Goal: Task Accomplishment & Management: Use online tool/utility

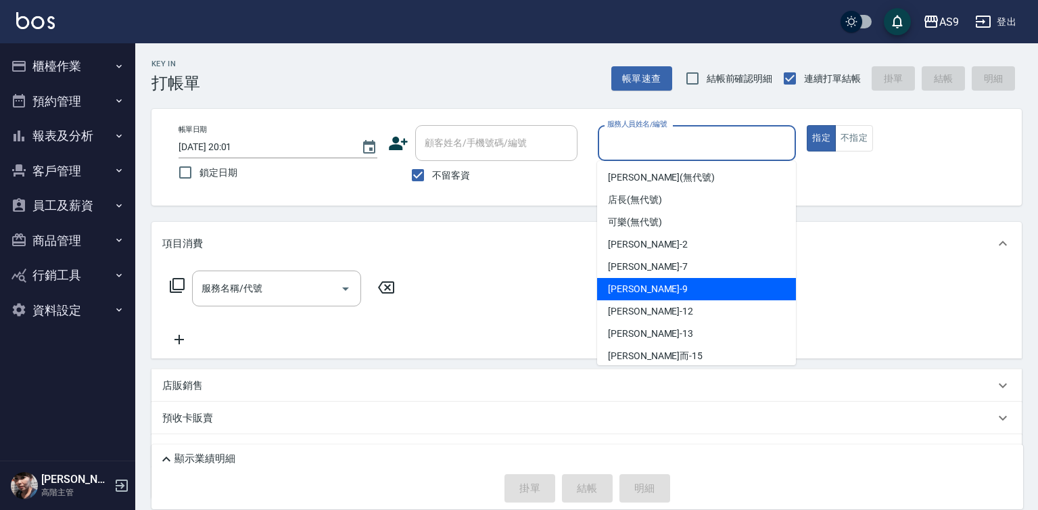
click at [653, 283] on div "[PERSON_NAME] -9" at bounding box center [696, 289] width 199 height 22
type input "[PERSON_NAME]-9"
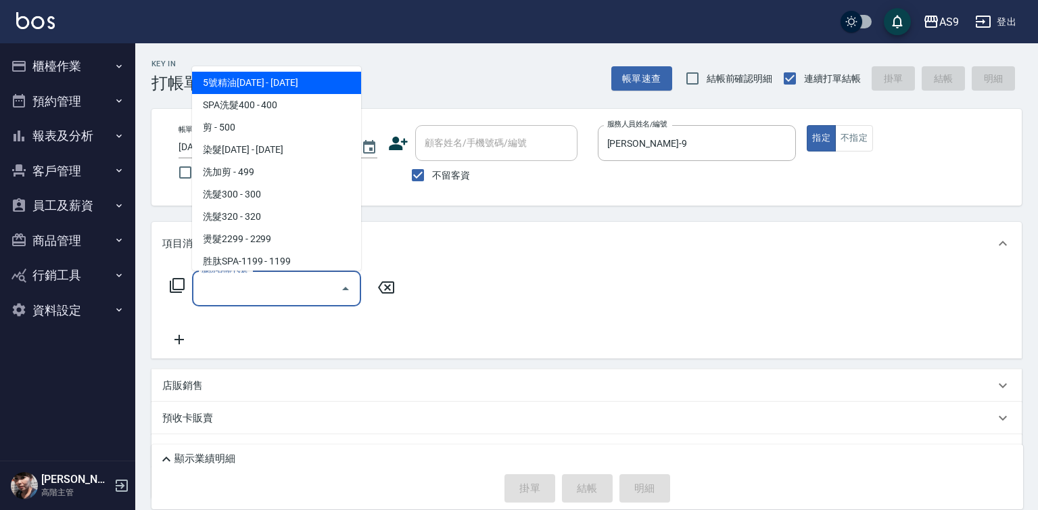
click at [282, 290] on input "服務名稱/代號" at bounding box center [266, 289] width 137 height 24
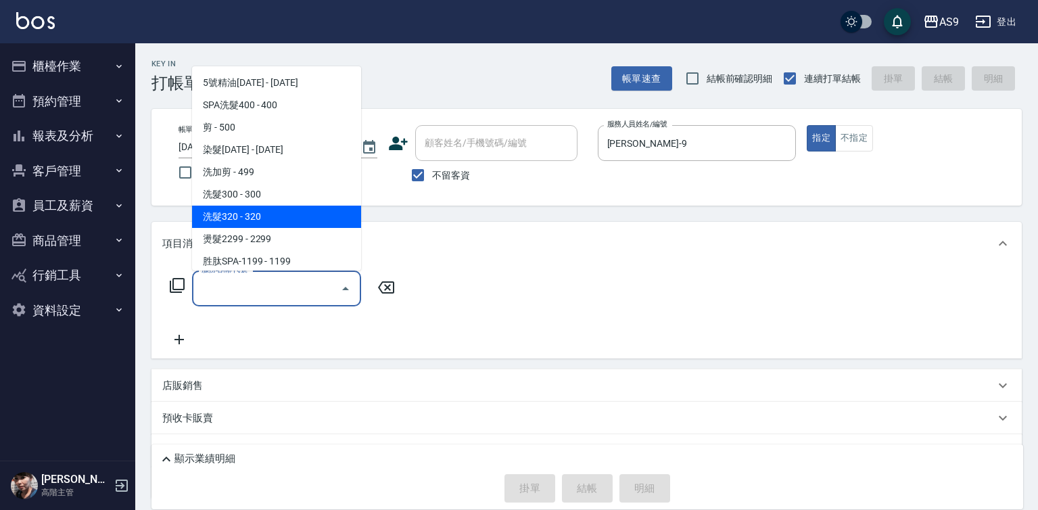
click at [256, 216] on span "洗髮320 - 320" at bounding box center [276, 217] width 169 height 22
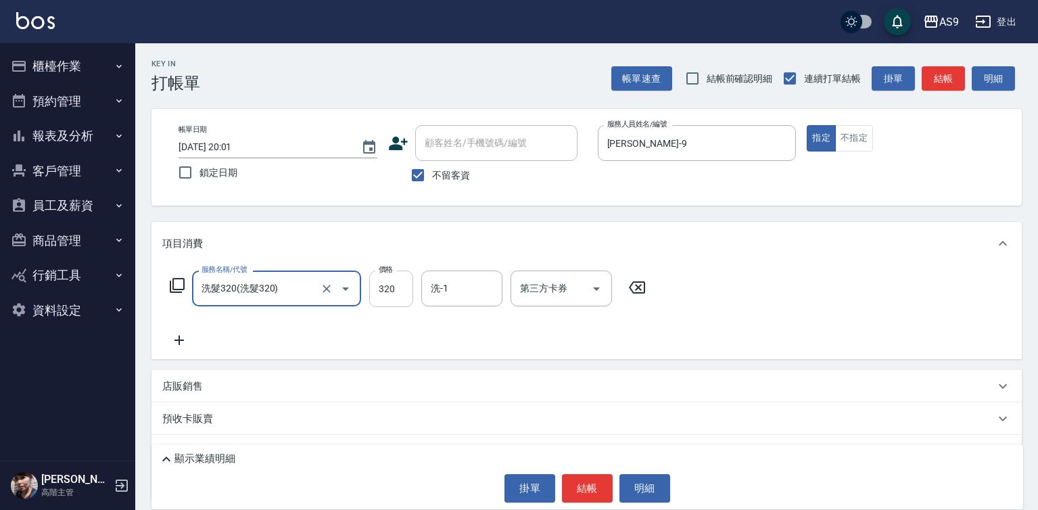
type input "洗髮320"
click at [399, 294] on input "320" at bounding box center [391, 288] width 44 height 37
type input "250"
click at [446, 288] on div "洗-1 洗-1" at bounding box center [461, 288] width 81 height 36
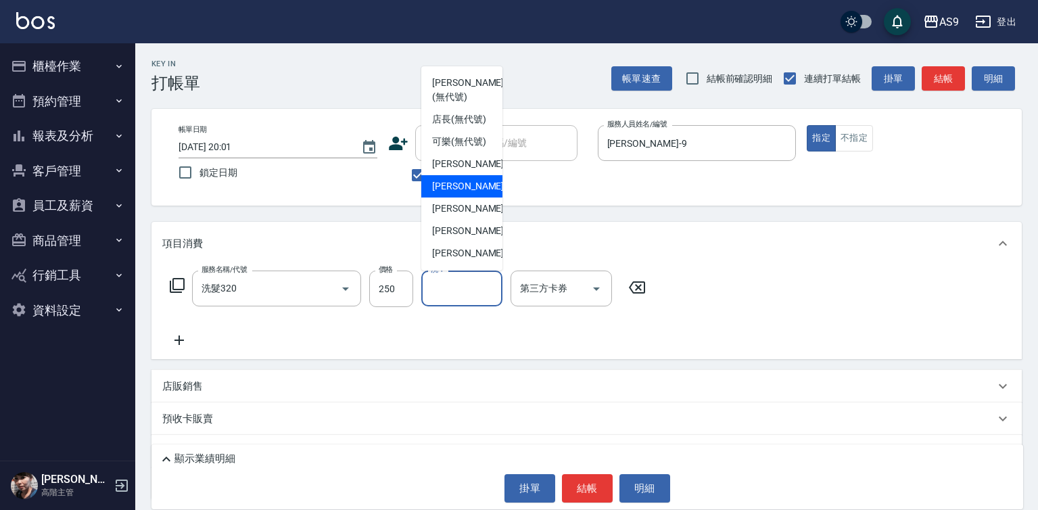
click at [468, 197] on div "Peggy -7" at bounding box center [461, 186] width 81 height 22
type input "Peggy-7"
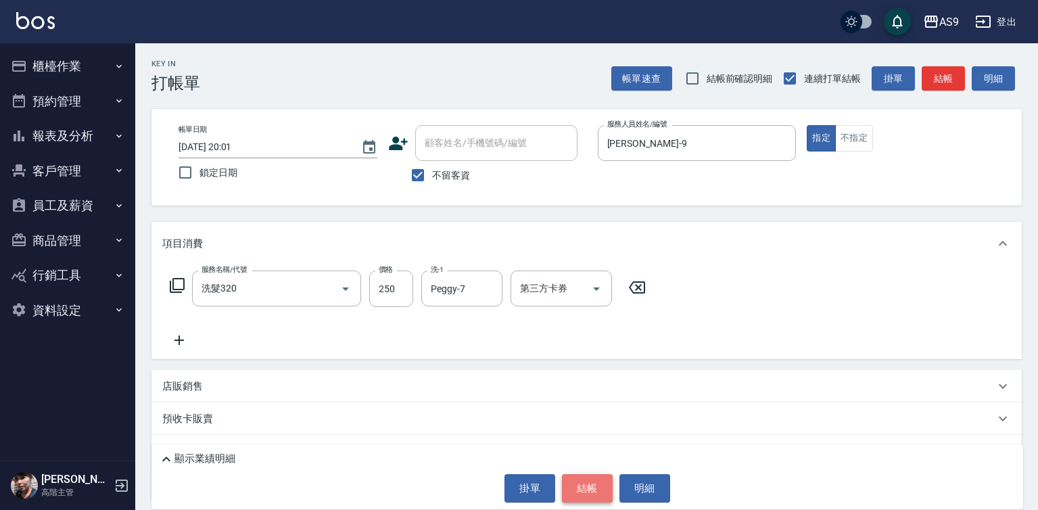
click at [584, 482] on button "結帳" at bounding box center [587, 488] width 51 height 28
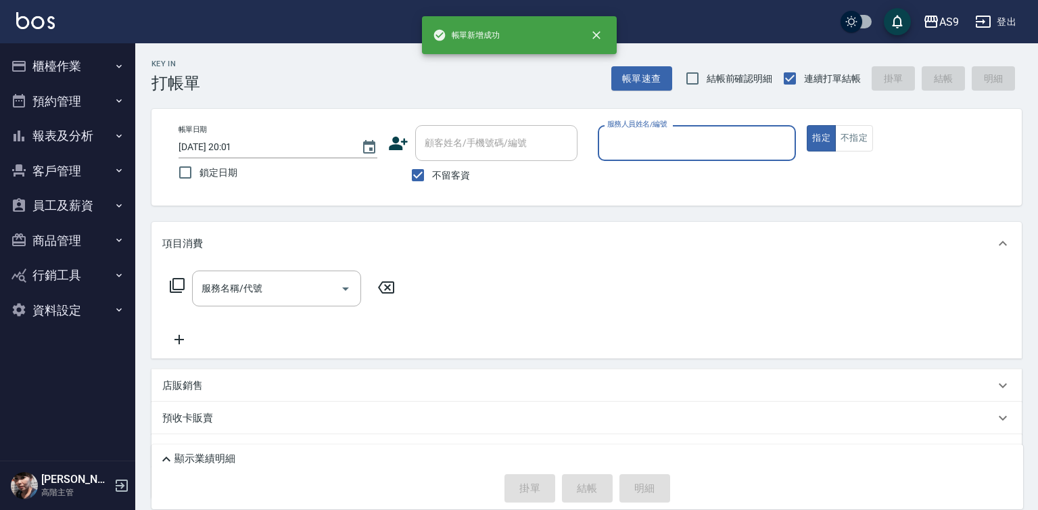
click at [642, 139] on input "服務人員姓名/編號" at bounding box center [697, 143] width 187 height 24
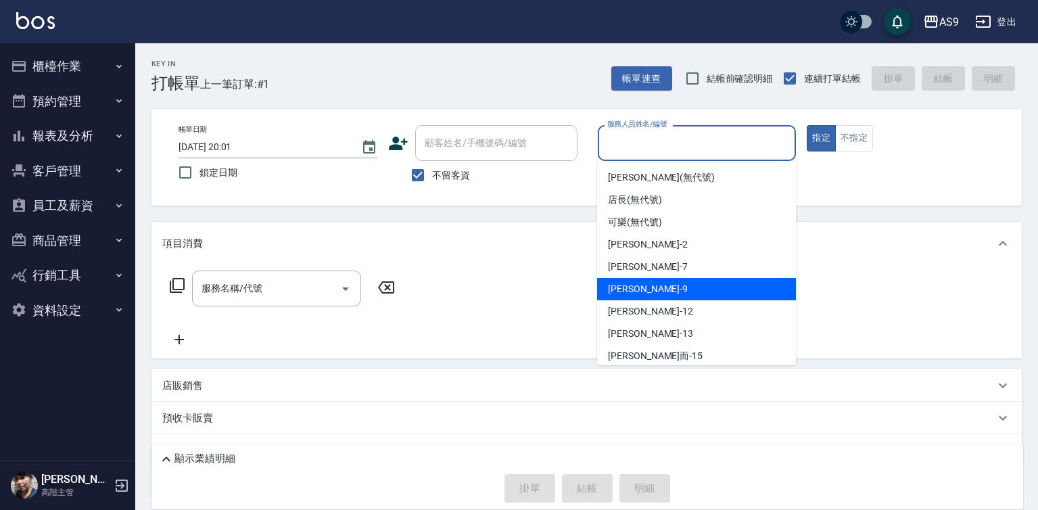
click at [636, 285] on span "[PERSON_NAME] -9" at bounding box center [648, 289] width 80 height 14
type input "[PERSON_NAME]-9"
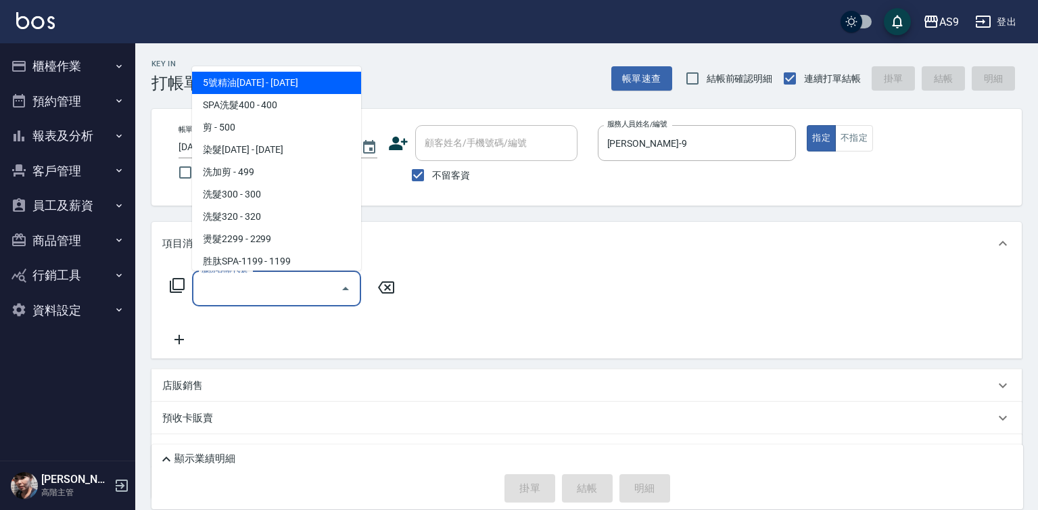
click at [251, 287] on input "服務名稱/代號" at bounding box center [266, 289] width 137 height 24
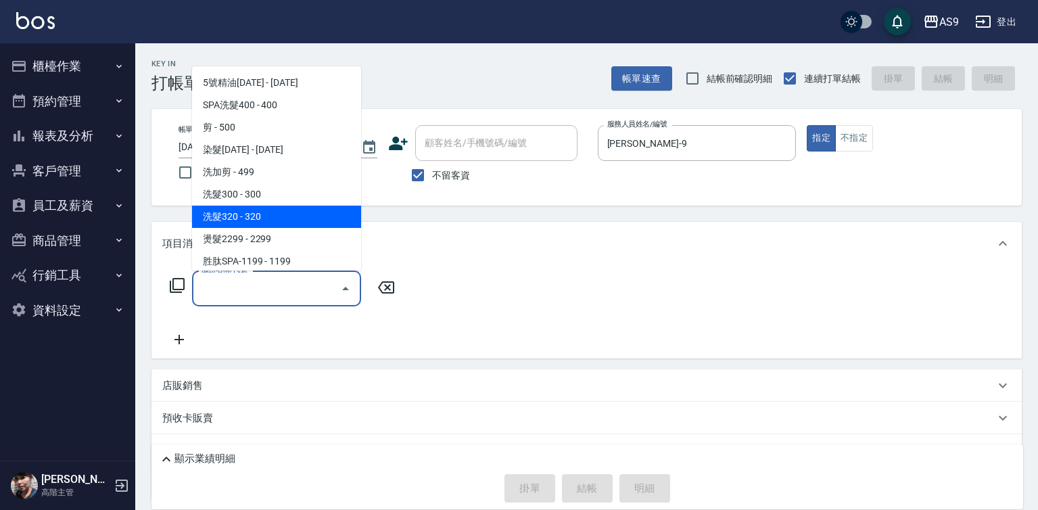
click at [247, 217] on span "洗髮320 - 320" at bounding box center [276, 217] width 169 height 22
type input "洗髮320"
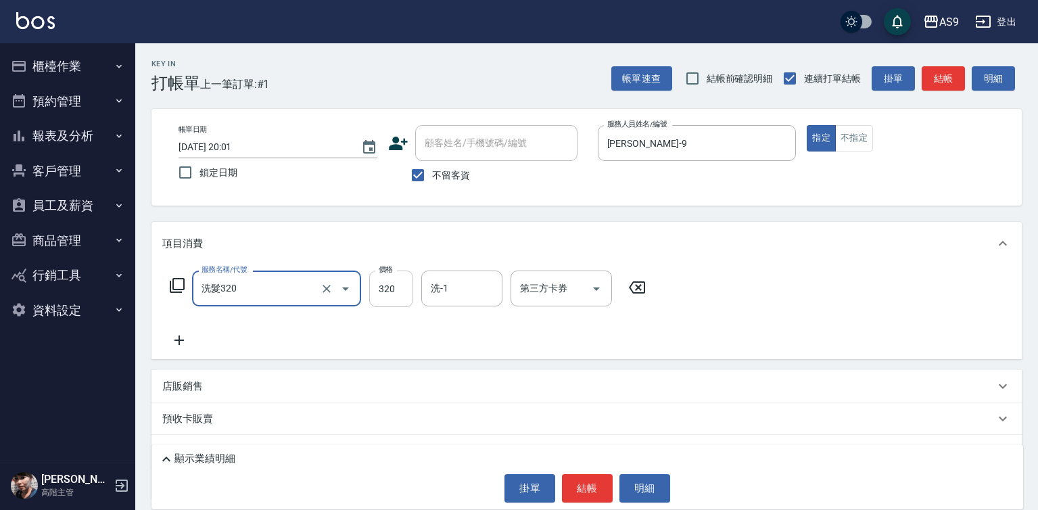
click at [381, 284] on input "320" at bounding box center [391, 288] width 44 height 37
click at [388, 290] on input "27020" at bounding box center [391, 288] width 44 height 37
type input "270"
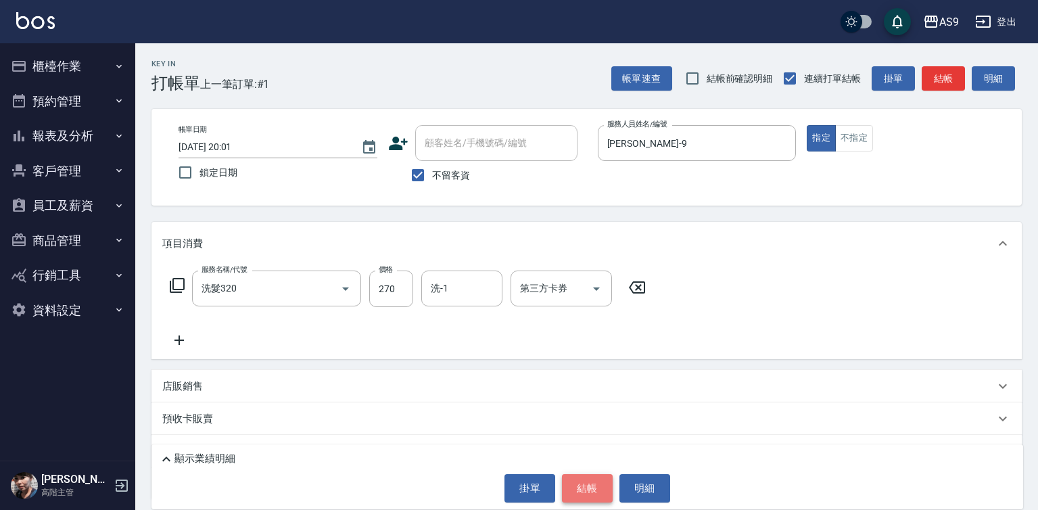
click at [592, 498] on button "結帳" at bounding box center [587, 488] width 51 height 28
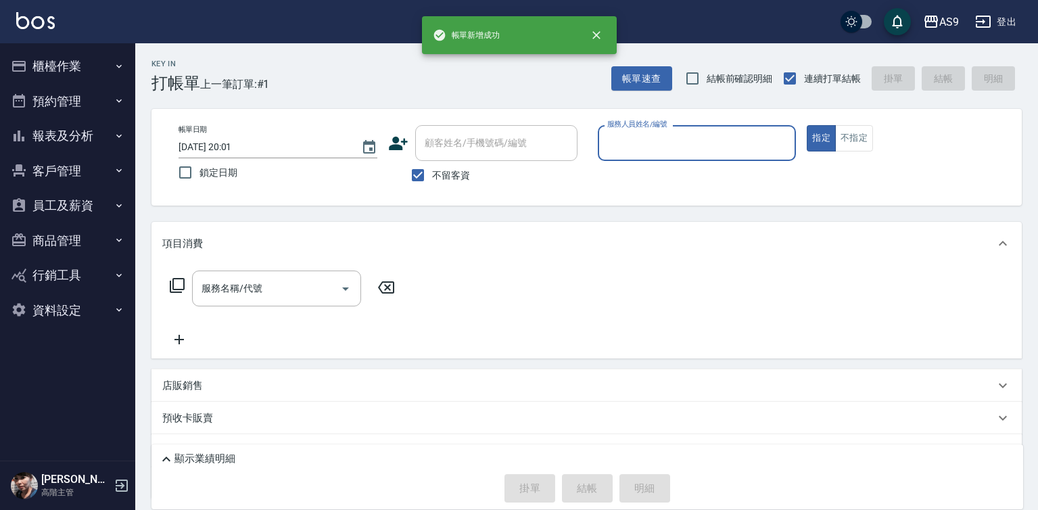
click at [665, 145] on input "服務人員姓名/編號" at bounding box center [697, 143] width 187 height 24
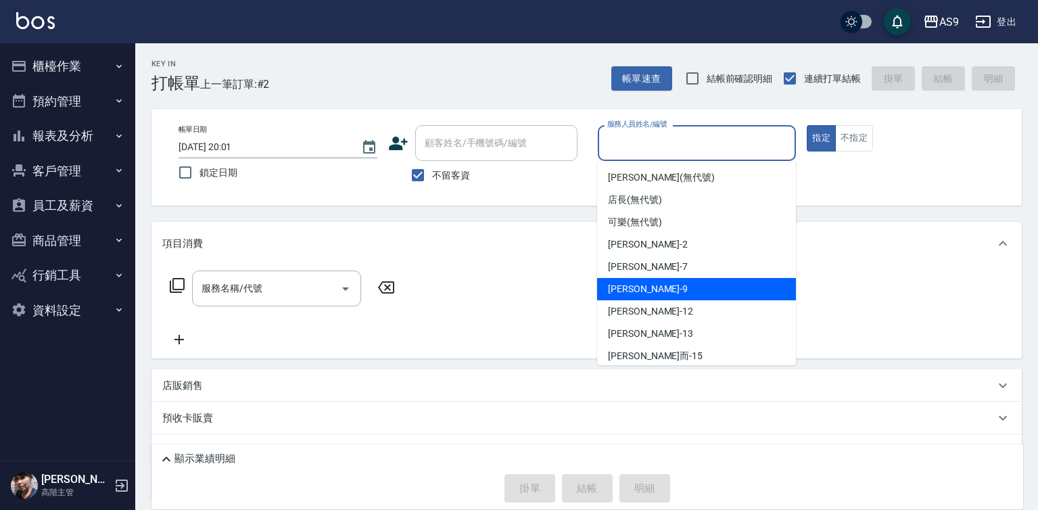
click at [630, 289] on span "[PERSON_NAME] -9" at bounding box center [648, 289] width 80 height 14
type input "[PERSON_NAME]-9"
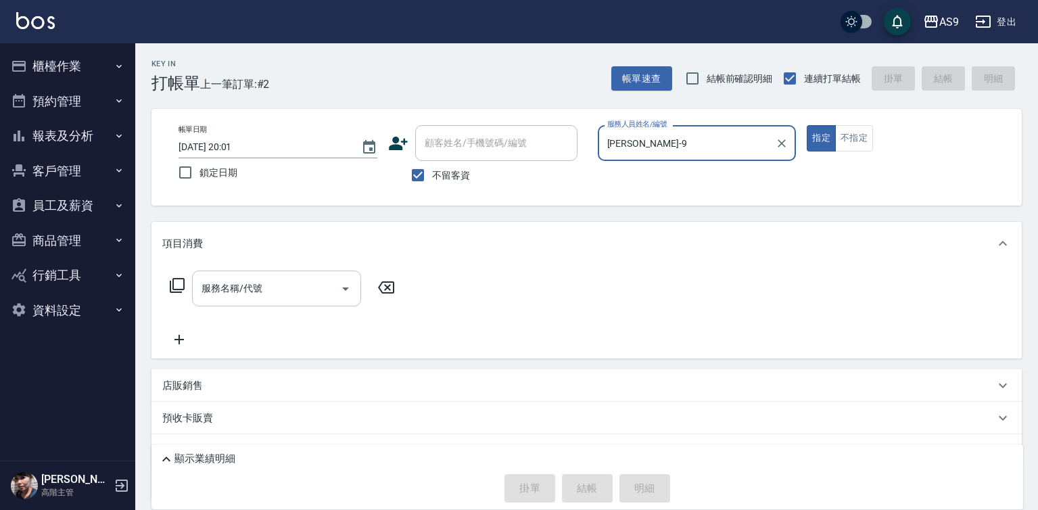
click at [291, 291] on input "服務名稱/代號" at bounding box center [266, 289] width 137 height 24
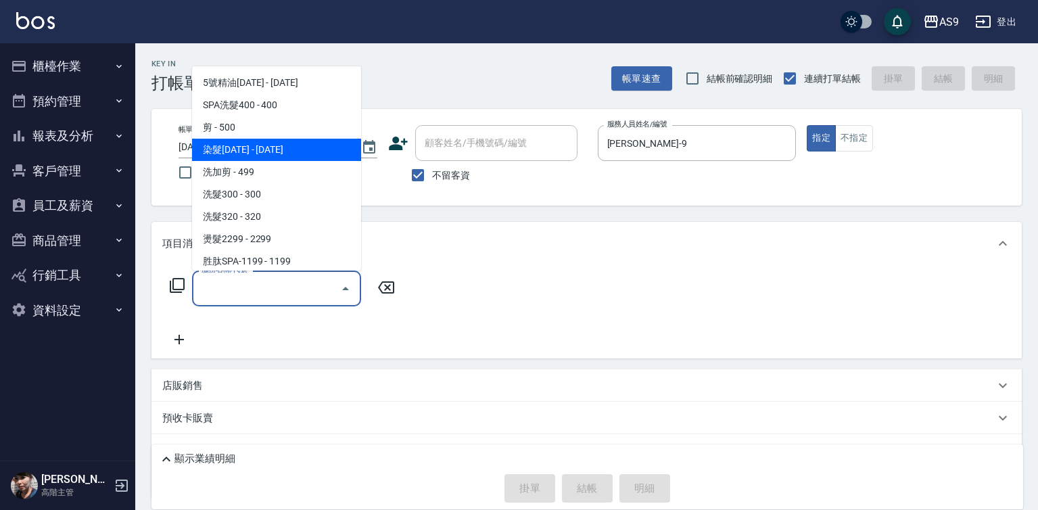
click at [275, 151] on span "染髮[DATE] - [DATE]" at bounding box center [276, 150] width 169 height 22
type input "染髮1500(染髮1500)"
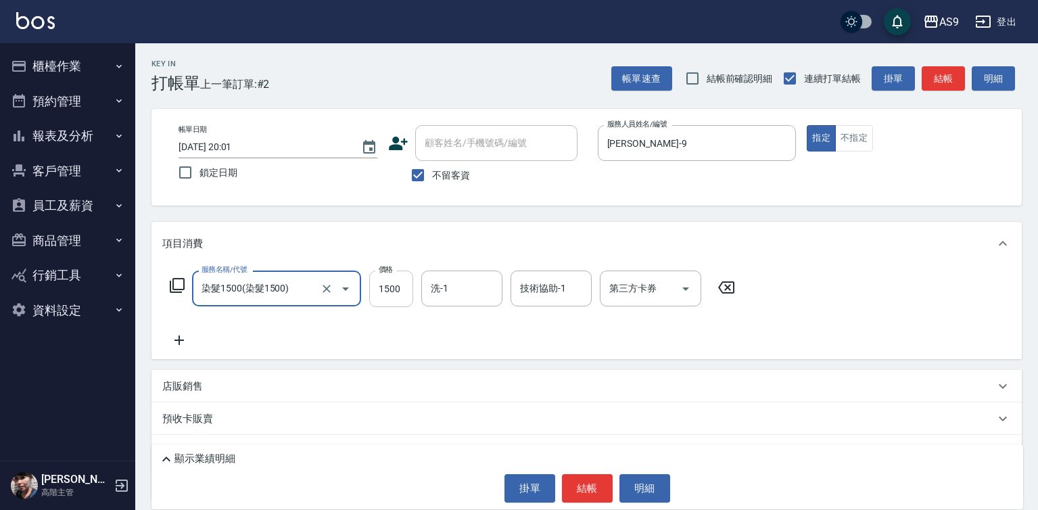
click at [377, 292] on input "1500" at bounding box center [391, 288] width 44 height 37
type input "2500"
click at [600, 490] on button "結帳" at bounding box center [587, 488] width 51 height 28
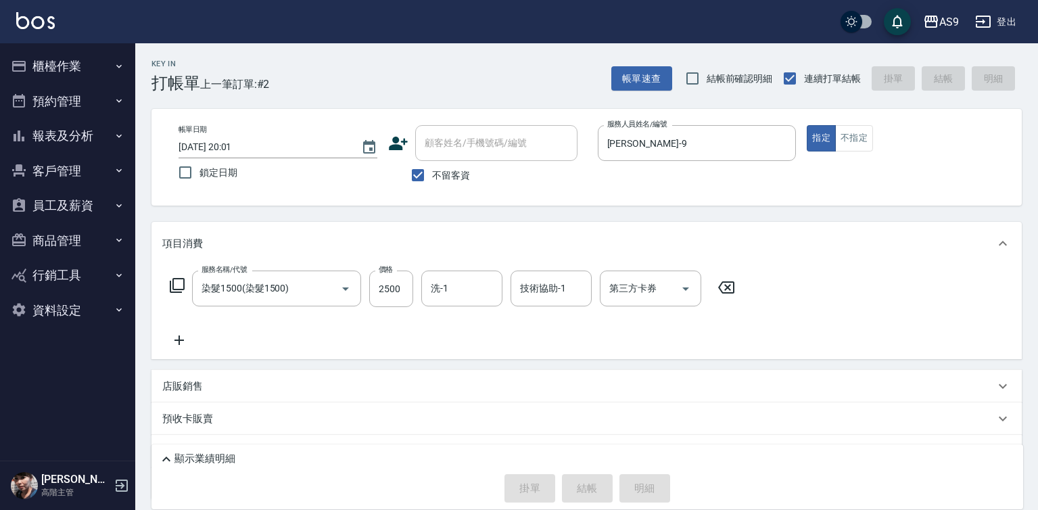
type input "[DATE] 20:02"
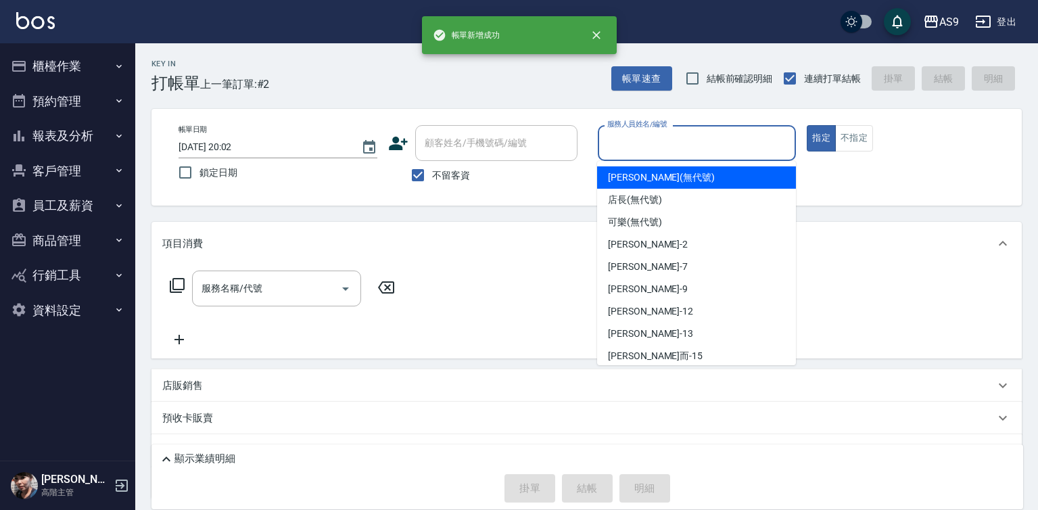
click at [633, 147] on input "服務人員姓名/編號" at bounding box center [697, 143] width 187 height 24
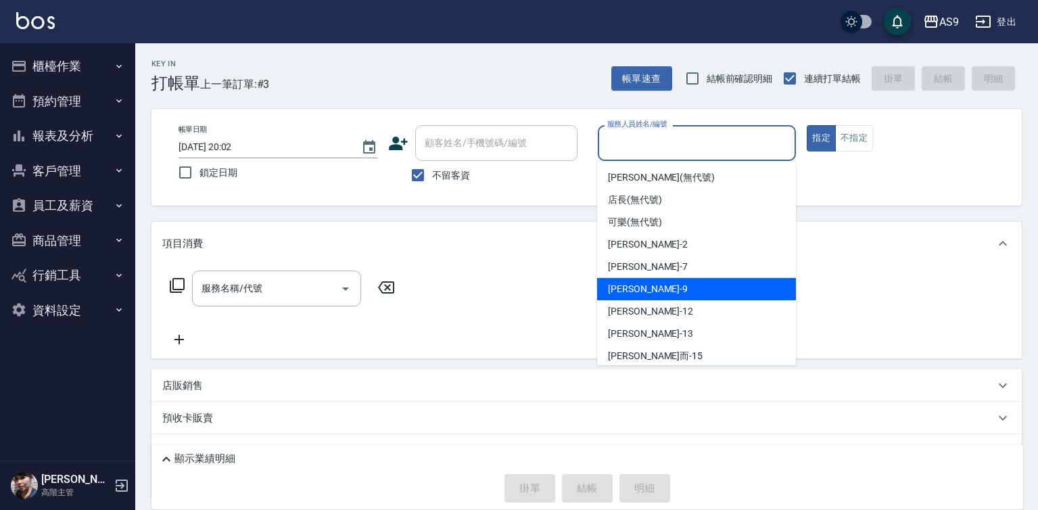
drag, startPoint x: 650, startPoint y: 283, endPoint x: 372, endPoint y: 264, distance: 278.5
click at [650, 285] on div "[PERSON_NAME] -9" at bounding box center [696, 289] width 199 height 22
type input "[PERSON_NAME]-9"
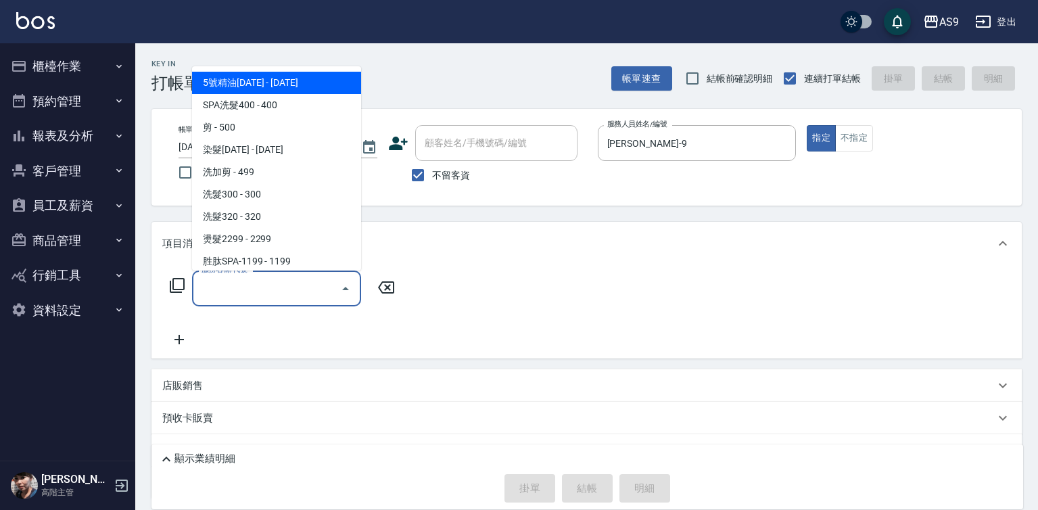
click at [258, 292] on input "服務名稱/代號" at bounding box center [266, 289] width 137 height 24
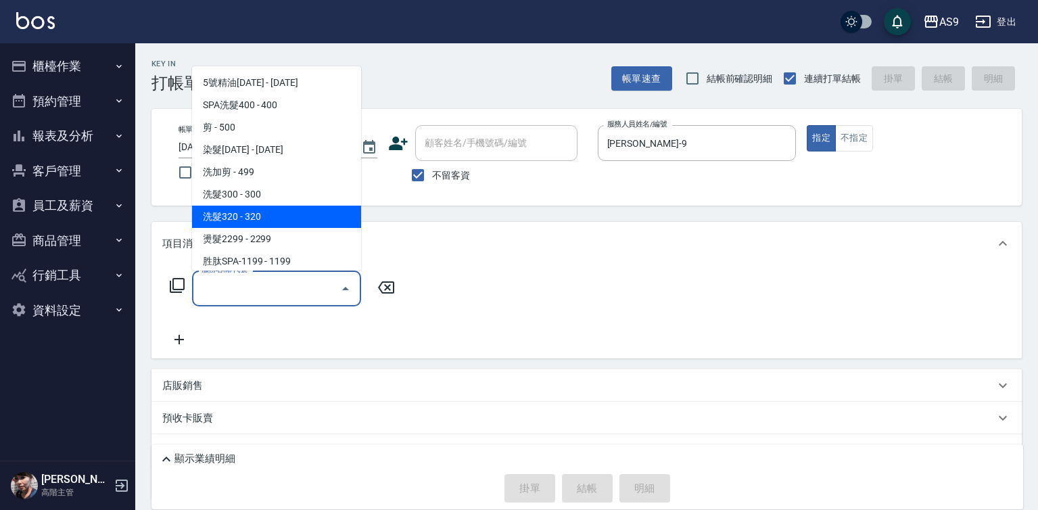
click at [244, 214] on span "洗髮320 - 320" at bounding box center [276, 217] width 169 height 22
type input "洗髮320"
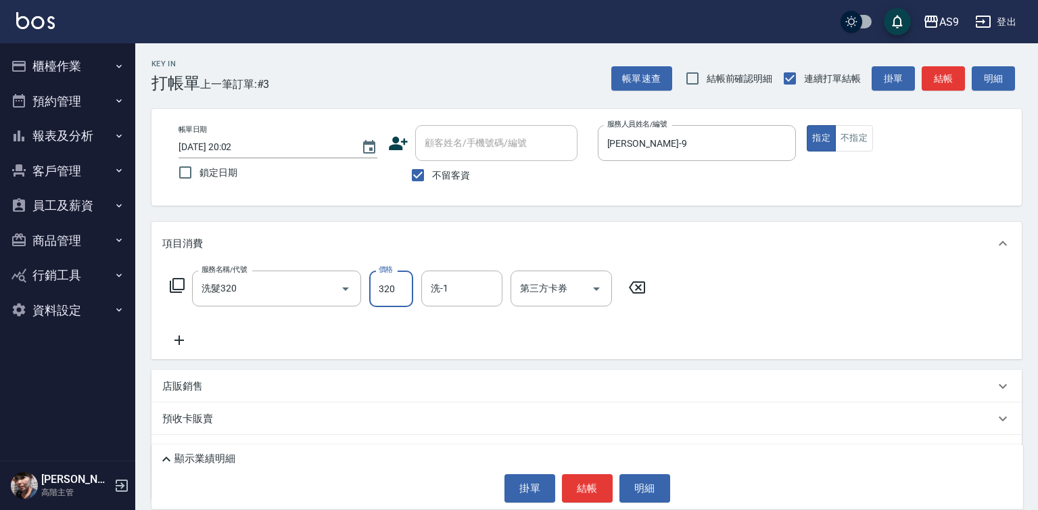
click at [383, 289] on input "320" at bounding box center [391, 288] width 44 height 37
type input "270"
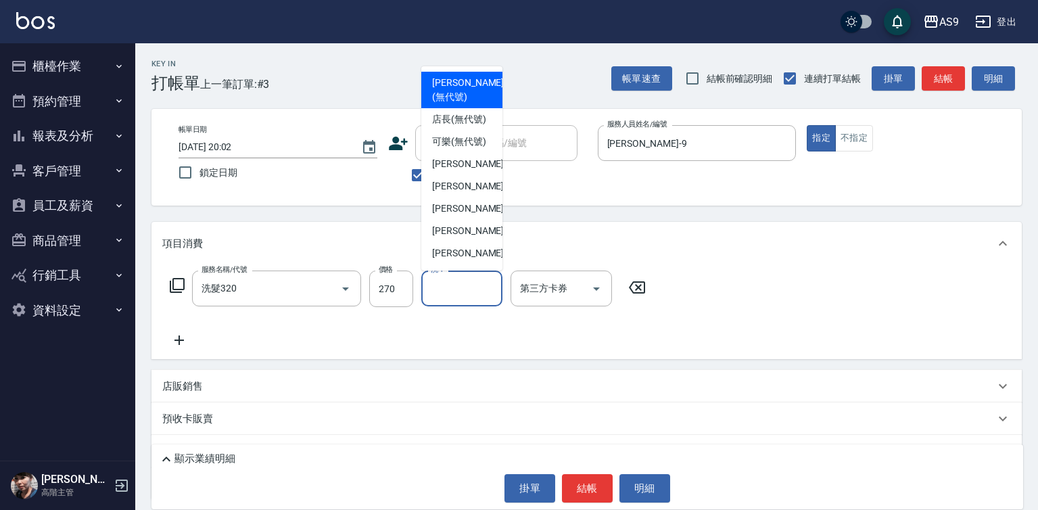
click at [440, 289] on input "洗-1" at bounding box center [461, 289] width 69 height 24
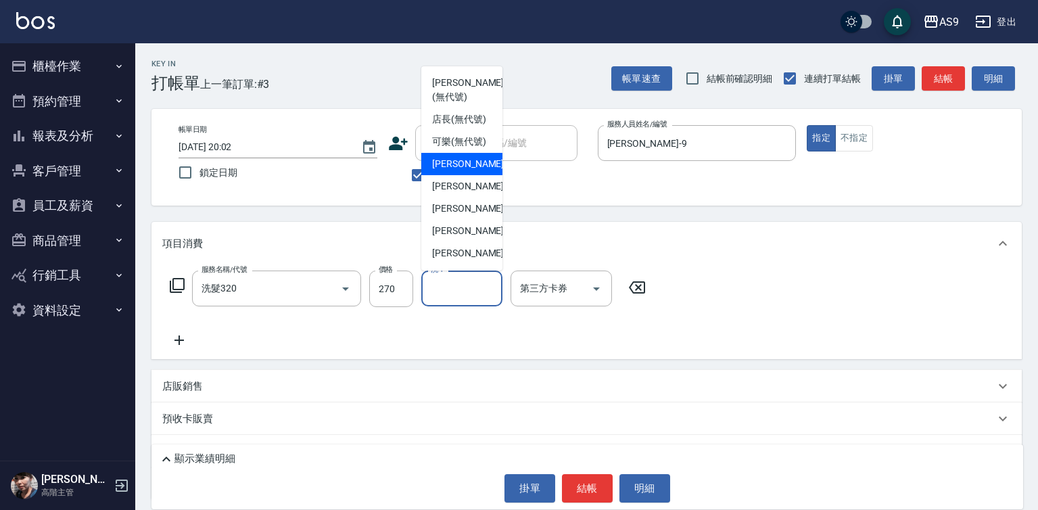
click at [461, 171] on span "[PERSON_NAME]蘭 -2" at bounding box center [472, 164] width 80 height 14
type input "[PERSON_NAME]蘭-2"
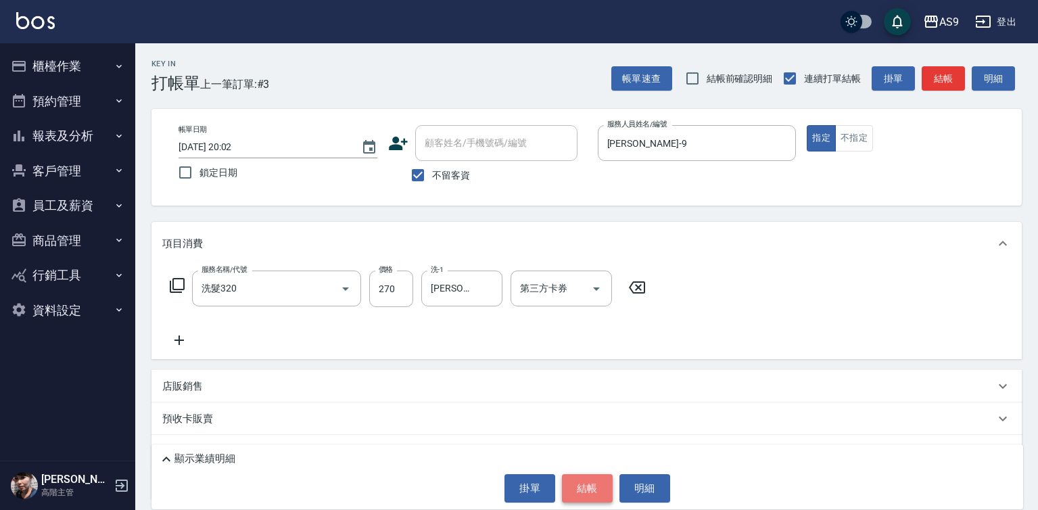
click at [603, 494] on button "結帳" at bounding box center [587, 488] width 51 height 28
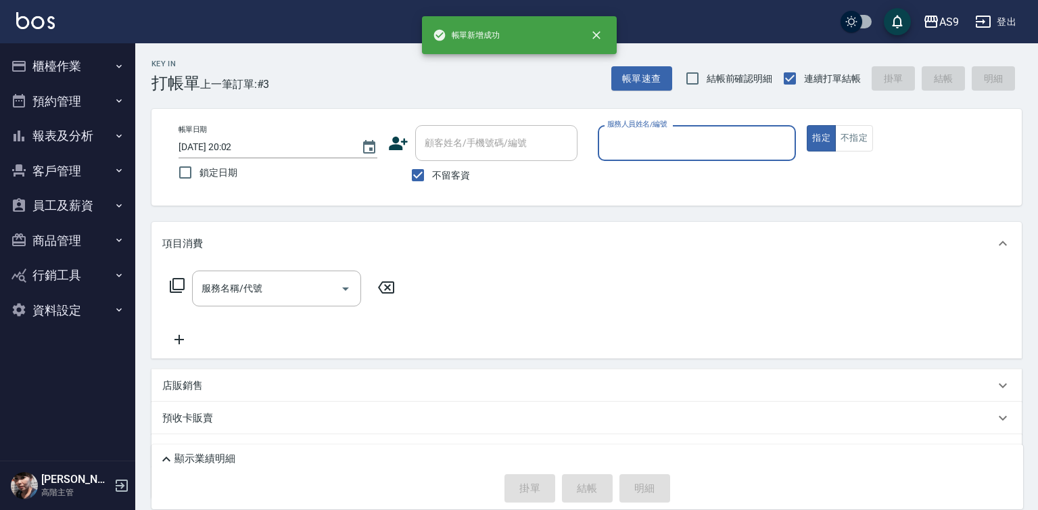
click at [646, 151] on input "服務人員姓名/編號" at bounding box center [697, 143] width 187 height 24
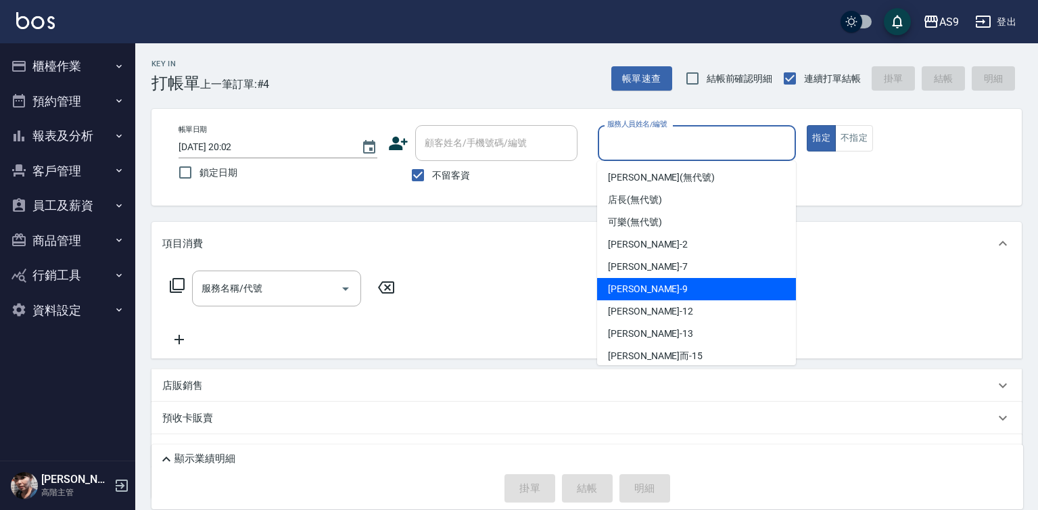
click at [643, 295] on span "[PERSON_NAME] -9" at bounding box center [648, 289] width 80 height 14
type input "[PERSON_NAME]-9"
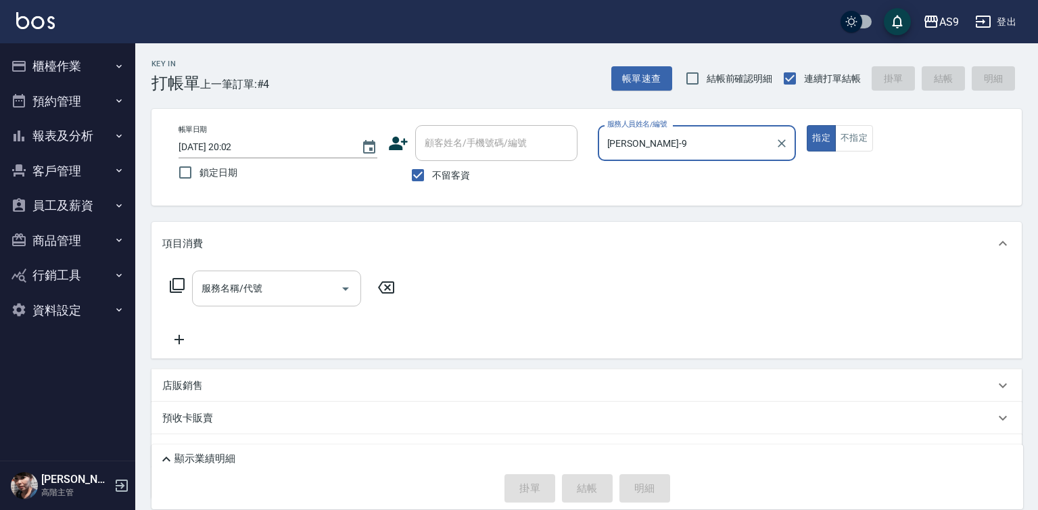
click at [287, 288] on input "服務名稱/代號" at bounding box center [266, 289] width 137 height 24
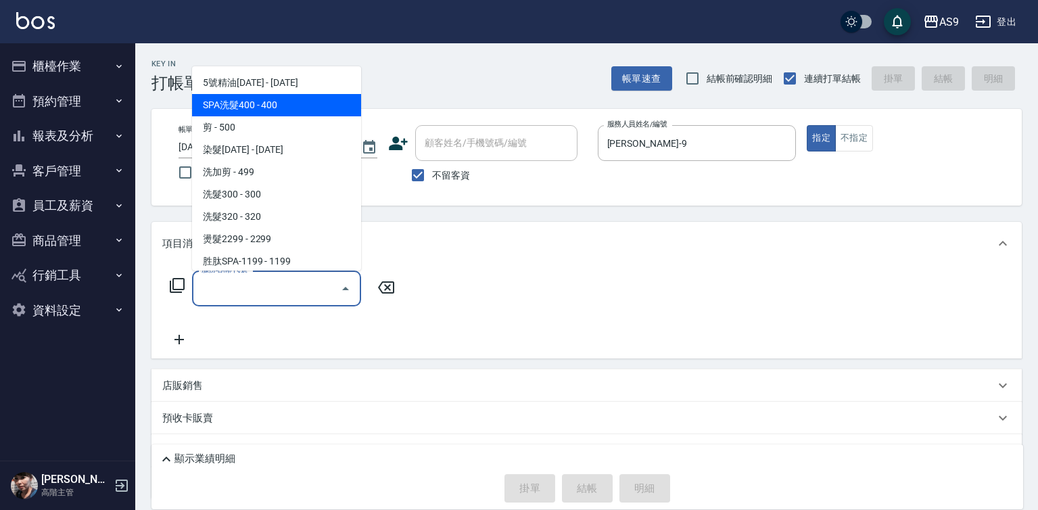
click at [261, 103] on span "SPA洗髮400 - 400" at bounding box center [276, 105] width 169 height 22
type input "SPA洗髮400(SPA洗髮400)"
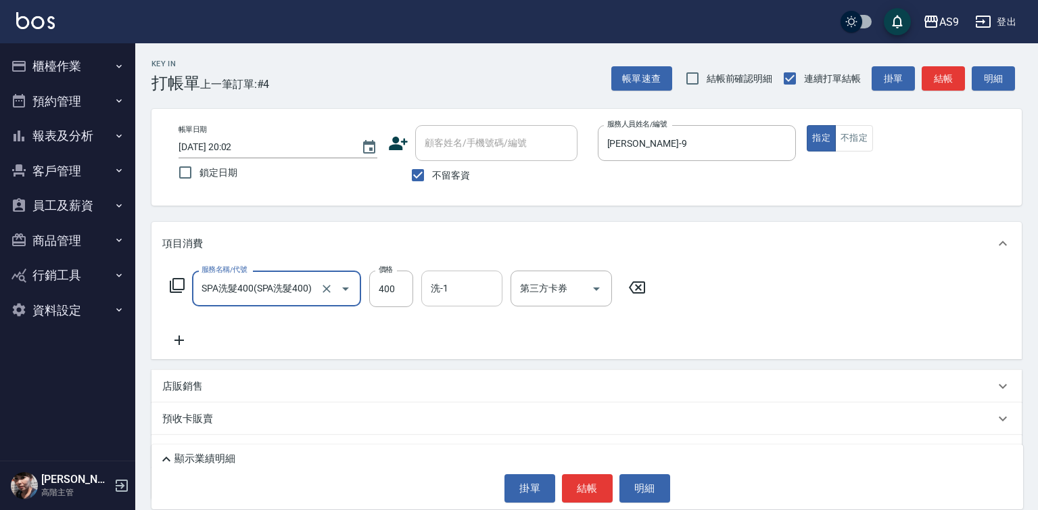
click at [440, 283] on div "洗-1 洗-1" at bounding box center [461, 288] width 81 height 36
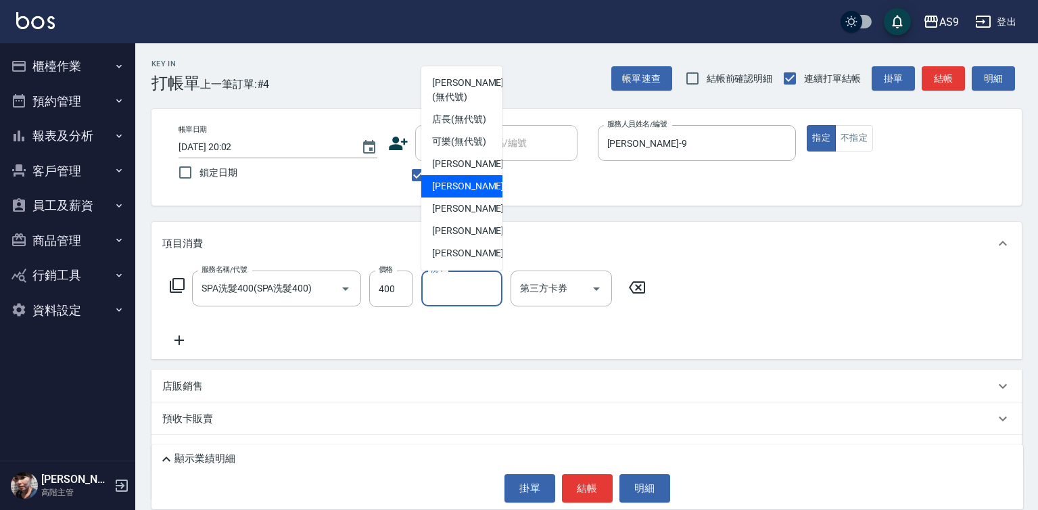
click at [461, 193] on span "Peggy -7" at bounding box center [472, 186] width 80 height 14
type input "Peggy-7"
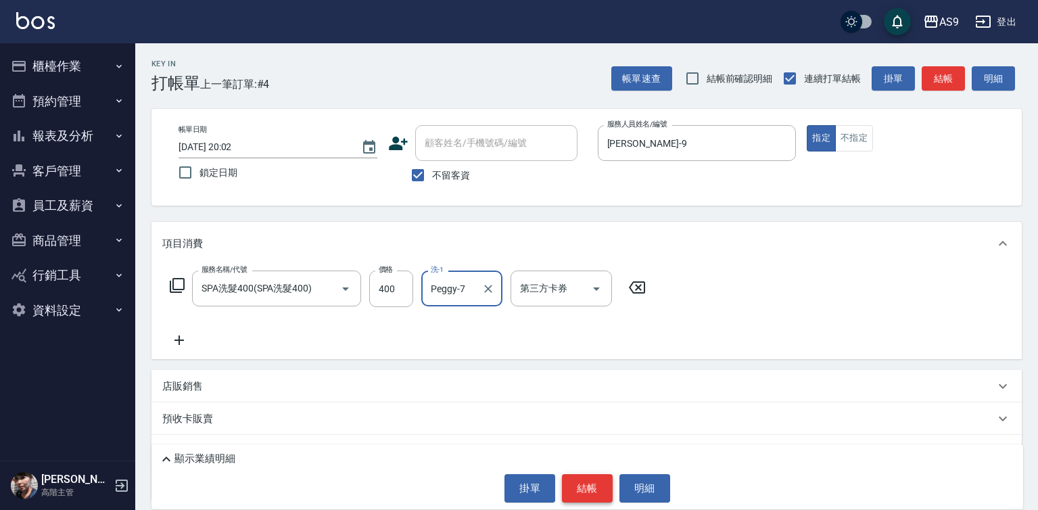
click at [576, 484] on button "結帳" at bounding box center [587, 488] width 51 height 28
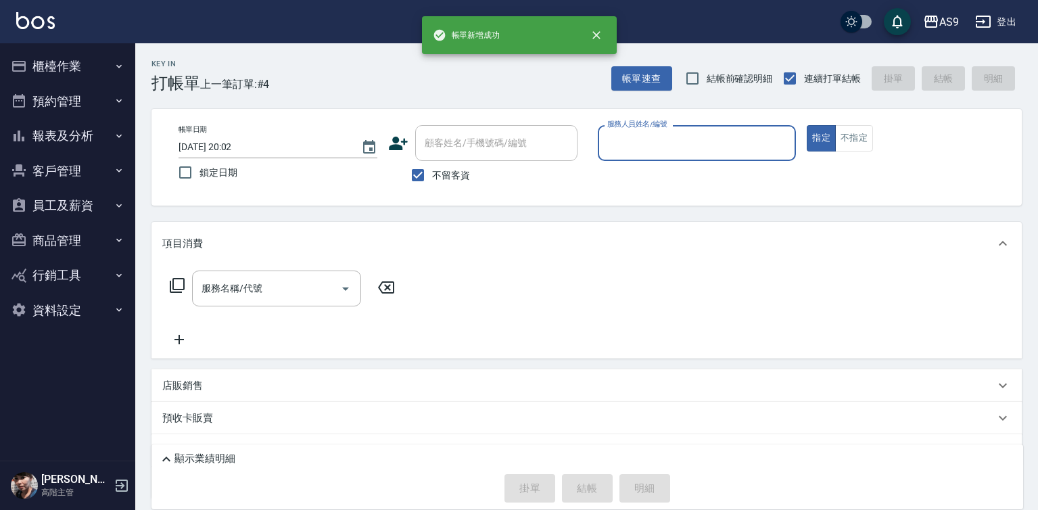
click at [638, 136] on input "服務人員姓名/編號" at bounding box center [697, 143] width 187 height 24
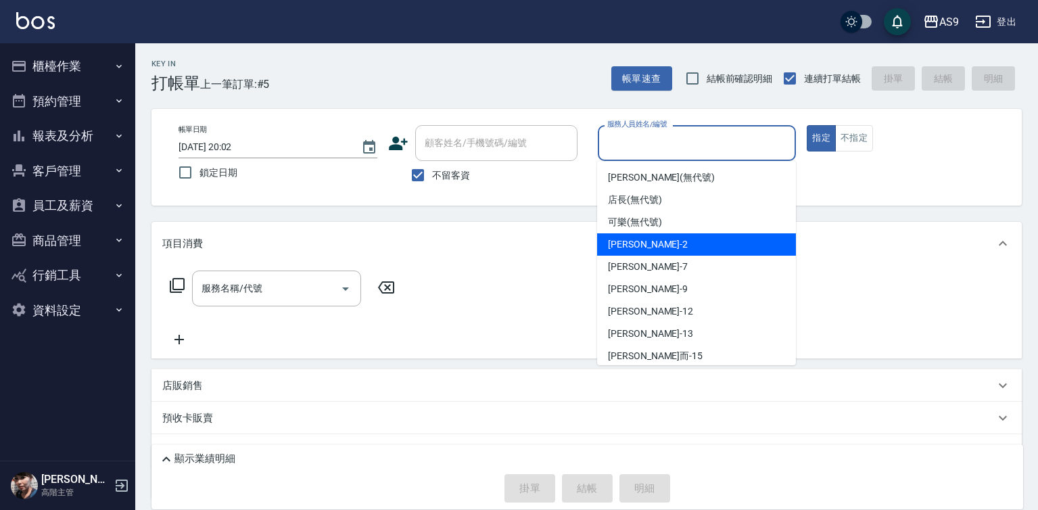
click at [646, 243] on span "[PERSON_NAME]蘭 -2" at bounding box center [648, 244] width 80 height 14
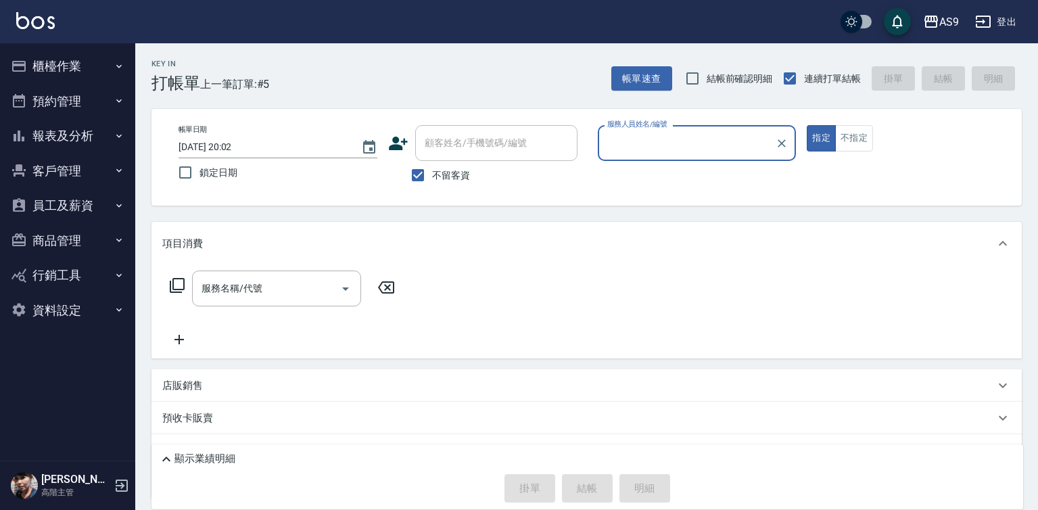
type input "[PERSON_NAME]蘭-2"
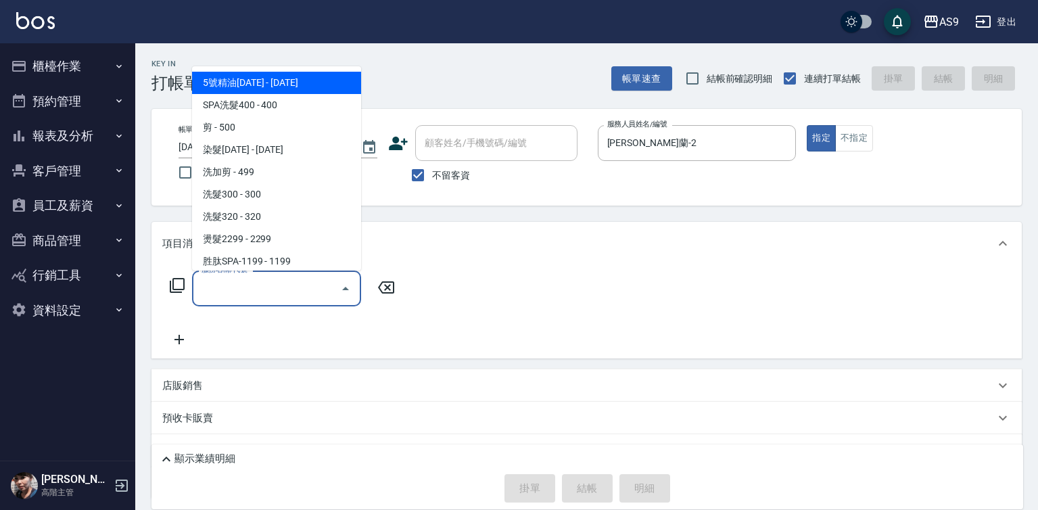
click at [304, 296] on input "服務名稱/代號" at bounding box center [266, 289] width 137 height 24
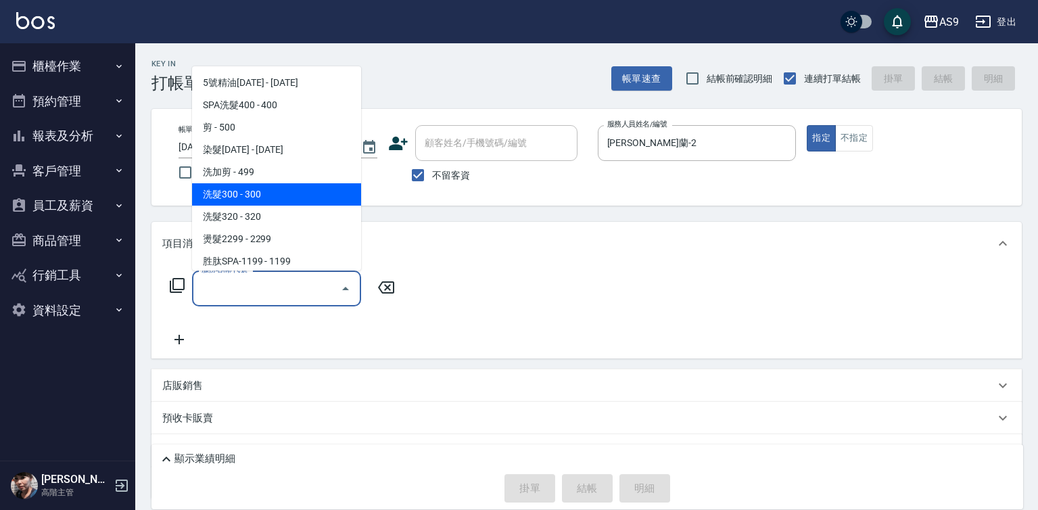
click at [249, 195] on span "洗髮300 - 300" at bounding box center [276, 194] width 169 height 22
type input "洗髮300(洗 髮300)"
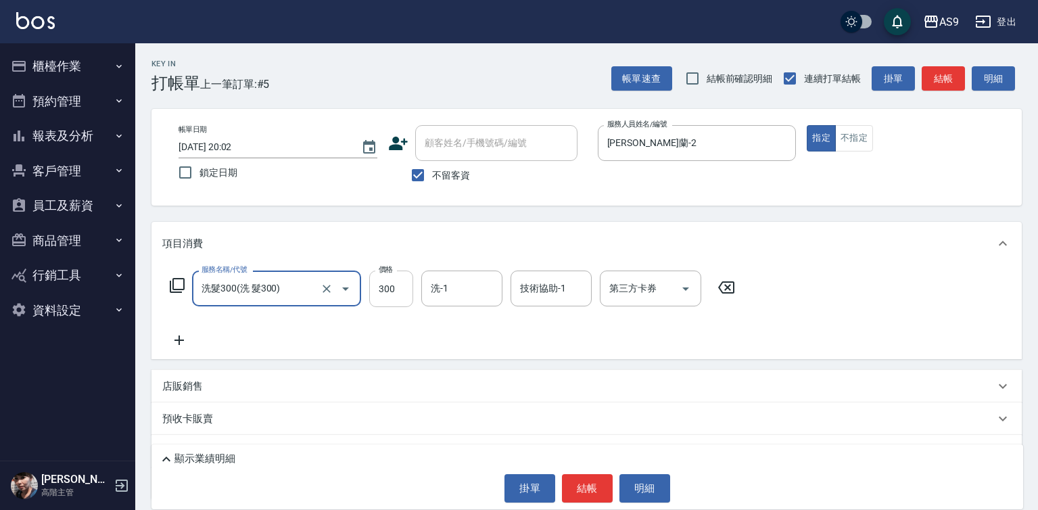
click at [401, 291] on input "300" at bounding box center [391, 288] width 44 height 37
type input "272"
click at [857, 145] on button "不指定" at bounding box center [854, 138] width 38 height 26
click at [613, 491] on div "掛單 結帳 明細" at bounding box center [587, 488] width 858 height 28
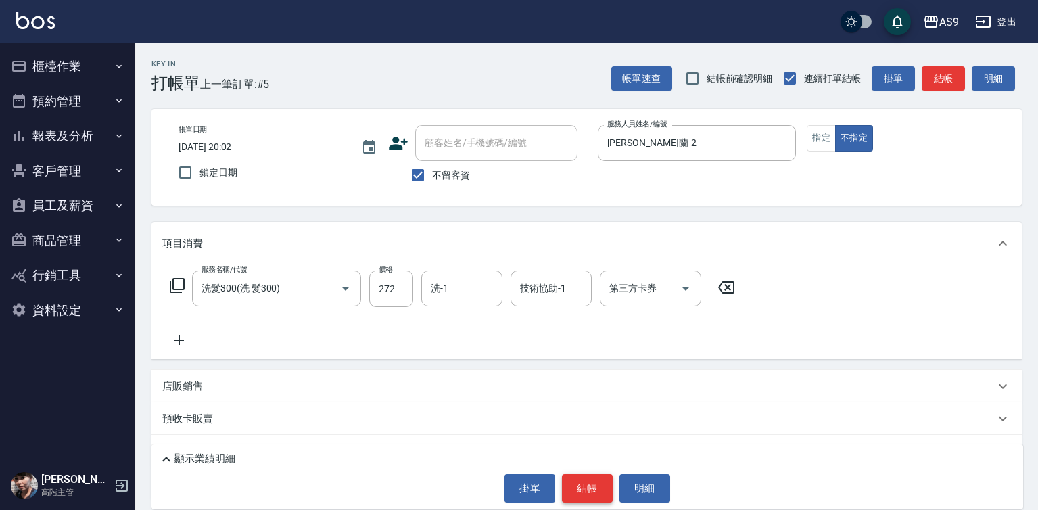
click at [601, 493] on button "結帳" at bounding box center [587, 488] width 51 height 28
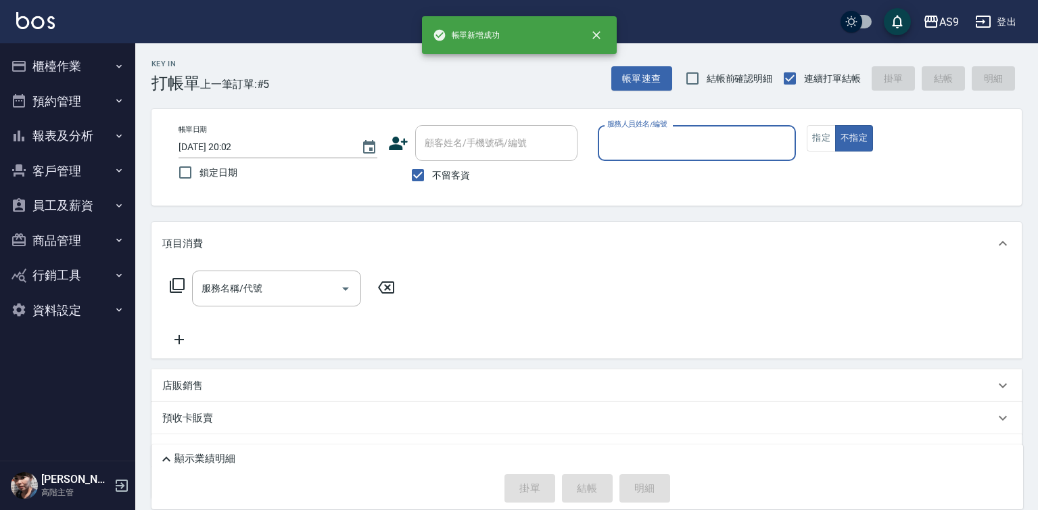
click at [636, 150] on input "服務人員姓名/編號" at bounding box center [697, 143] width 187 height 24
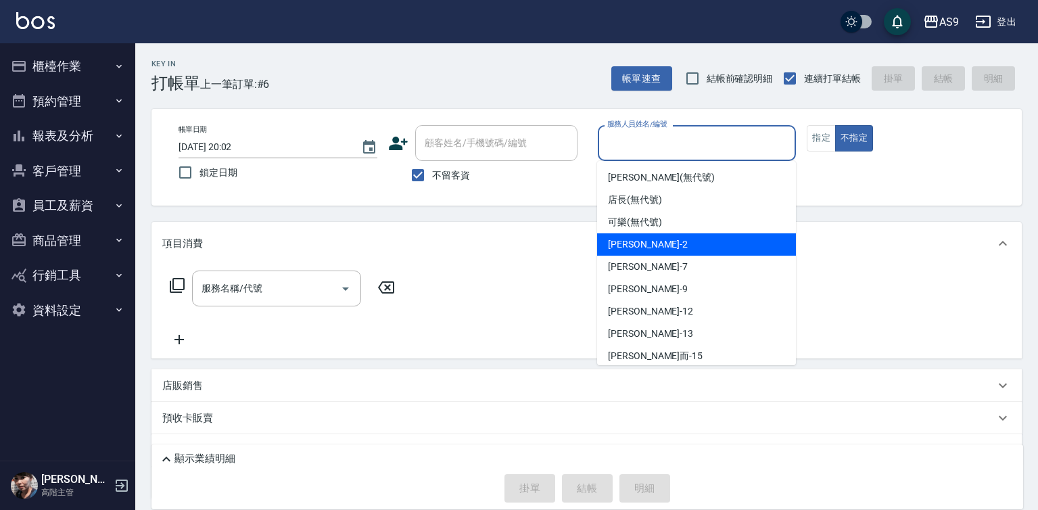
click at [647, 248] on span "[PERSON_NAME]蘭 -2" at bounding box center [648, 244] width 80 height 14
type input "[PERSON_NAME]蘭-2"
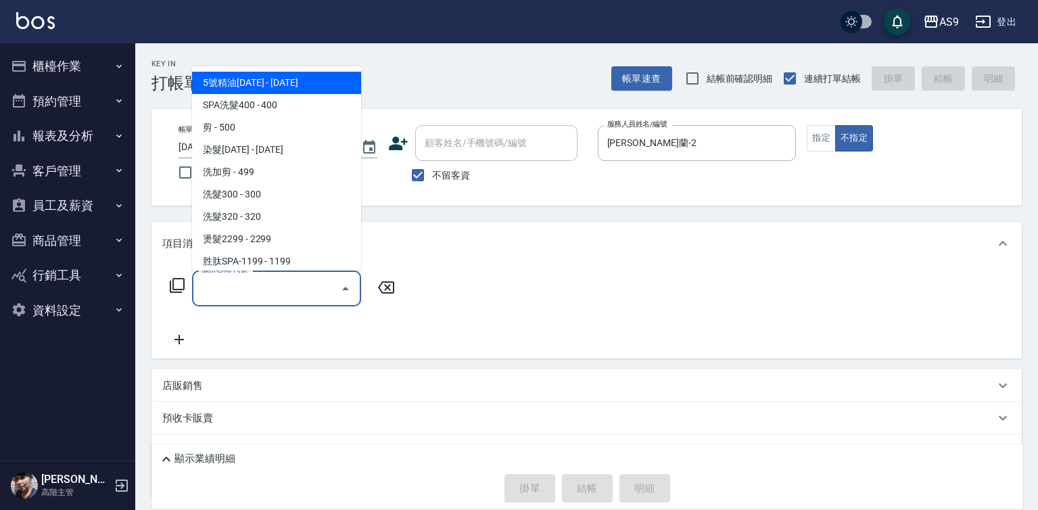
click at [297, 298] on input "服務名稱/代號" at bounding box center [266, 289] width 137 height 24
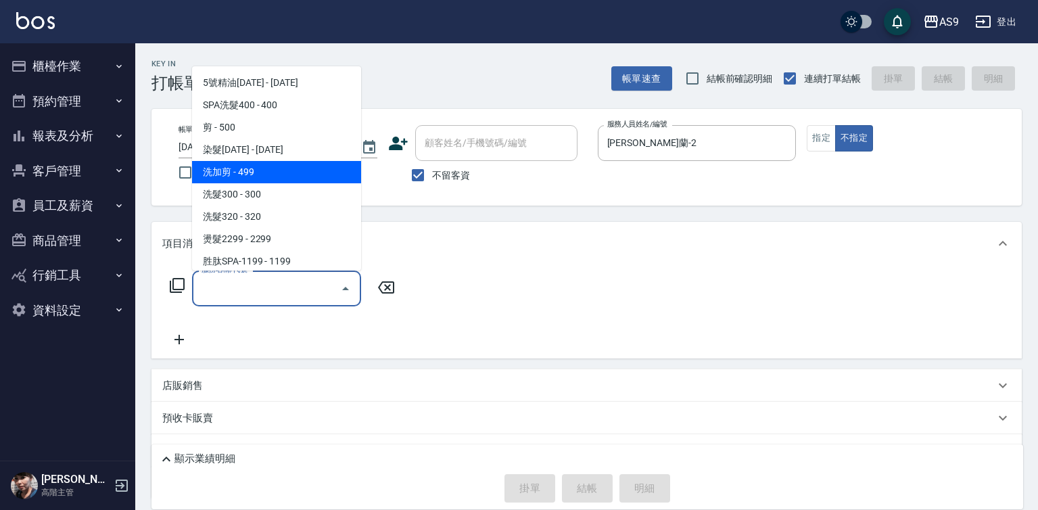
click at [256, 166] on span "洗加剪 - 499" at bounding box center [276, 172] width 169 height 22
type input "洗加剪(洗加剪)"
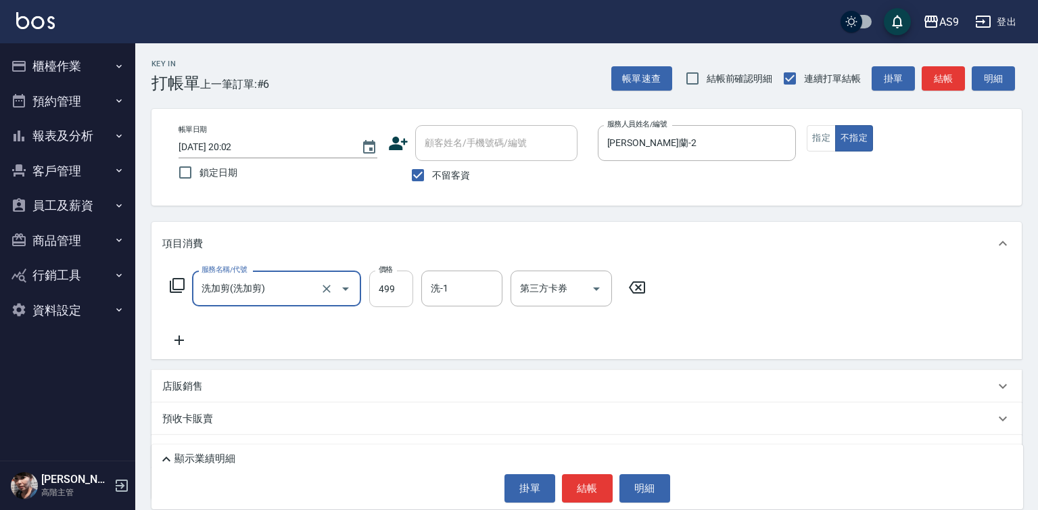
click at [392, 287] on input "499" at bounding box center [391, 288] width 44 height 37
type input "519"
click at [573, 494] on button "結帳" at bounding box center [587, 488] width 51 height 28
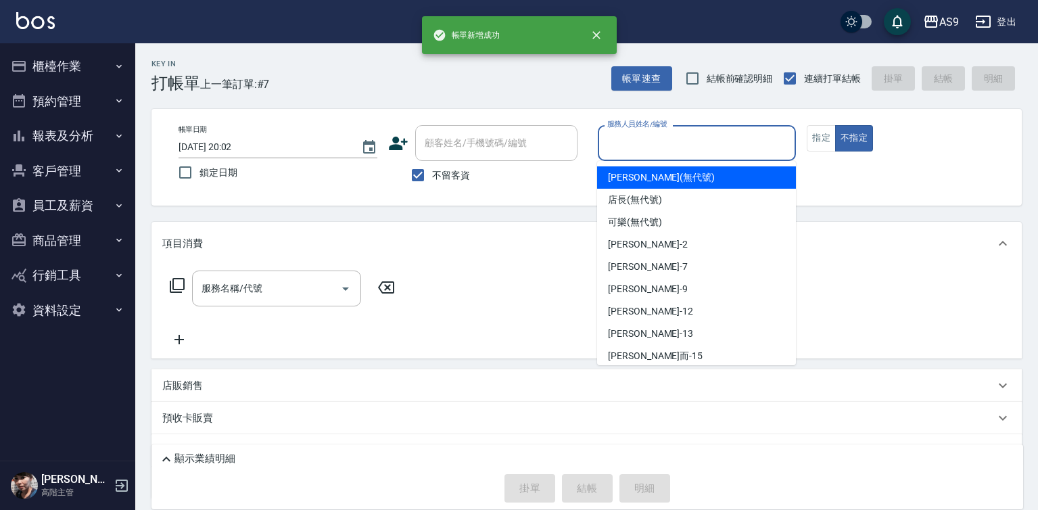
click at [682, 150] on input "服務人員姓名/編號" at bounding box center [697, 143] width 187 height 24
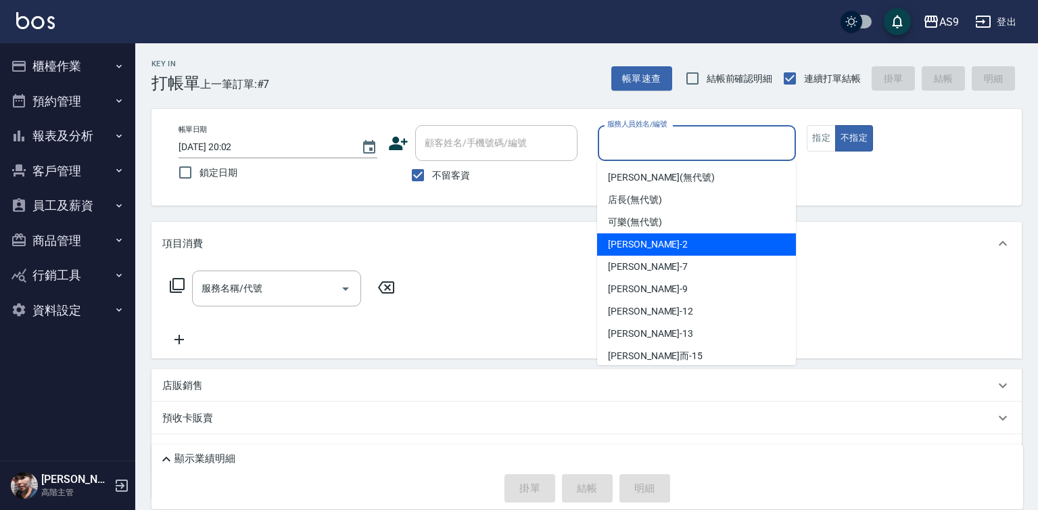
click at [674, 248] on div "[PERSON_NAME]蘭 -2" at bounding box center [696, 244] width 199 height 22
type input "[PERSON_NAME]蘭-2"
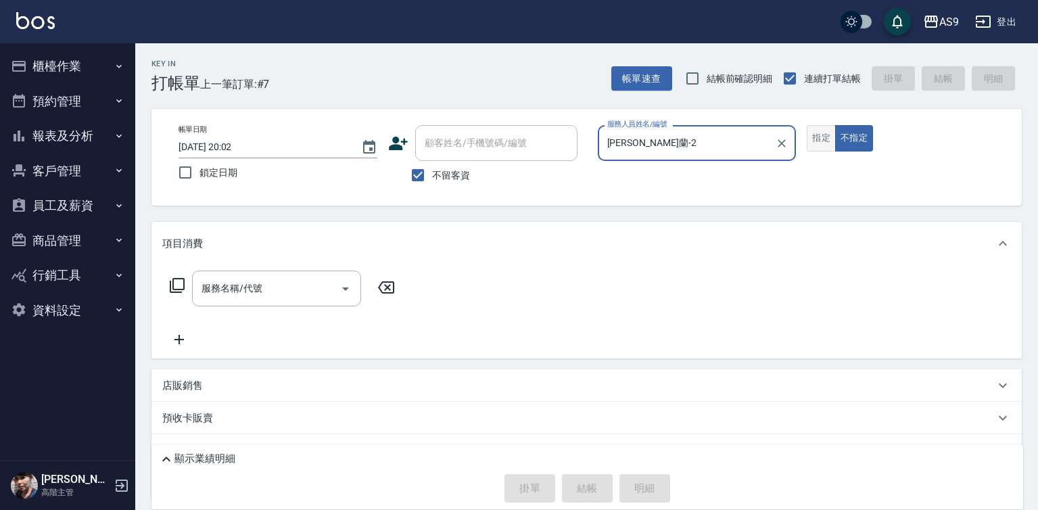
click at [826, 139] on button "指定" at bounding box center [821, 138] width 29 height 26
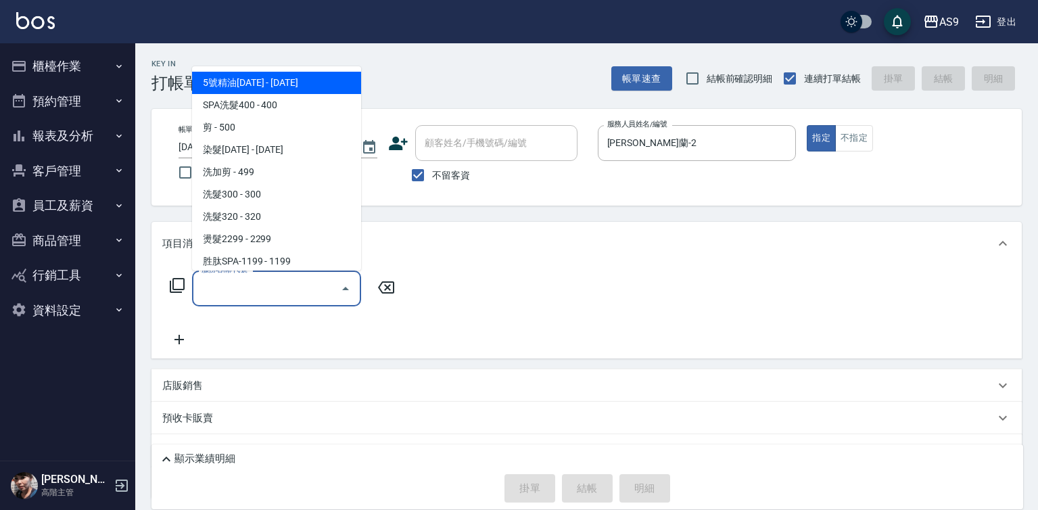
click at [298, 290] on input "服務名稱/代號" at bounding box center [266, 289] width 137 height 24
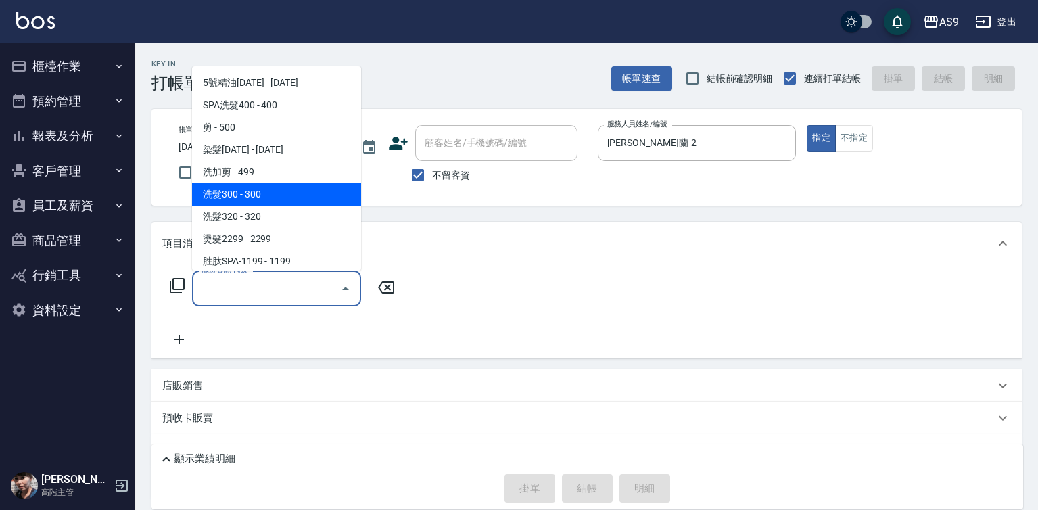
click at [273, 200] on span "洗髮300 - 300" at bounding box center [276, 194] width 169 height 22
type input "洗髮300(洗 髮300)"
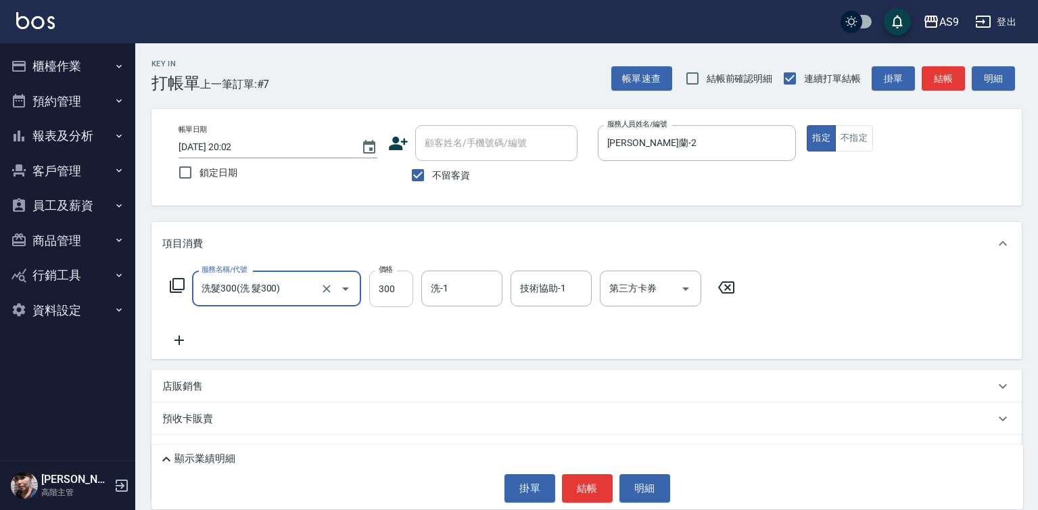
click at [384, 297] on input "300" at bounding box center [391, 288] width 44 height 37
click at [398, 292] on input "20000" at bounding box center [391, 288] width 44 height 37
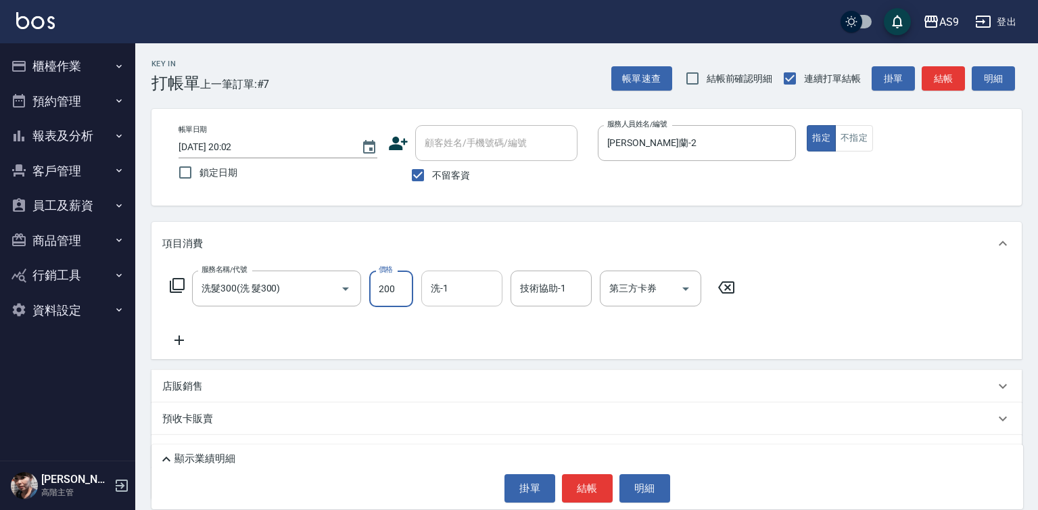
type input "200"
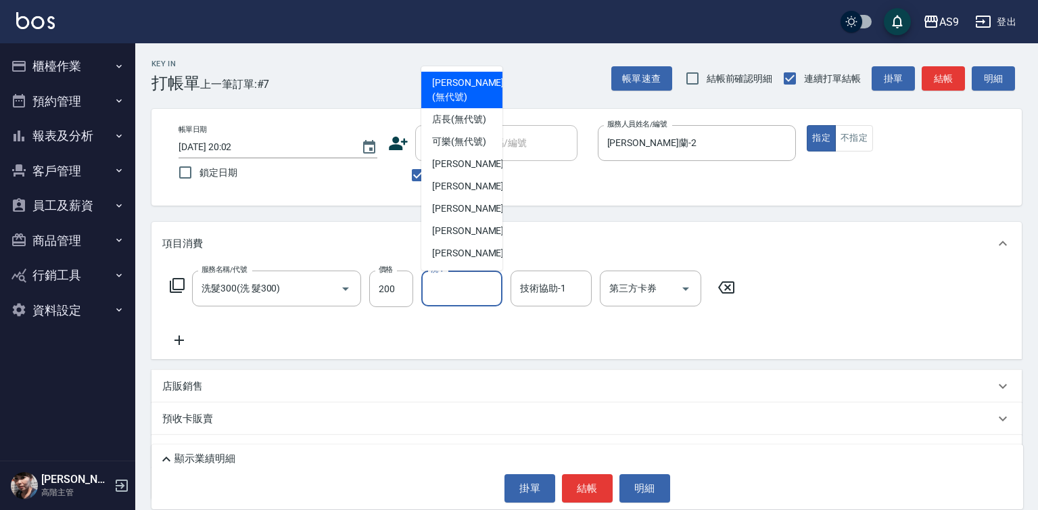
click at [466, 287] on input "洗-1" at bounding box center [461, 289] width 69 height 24
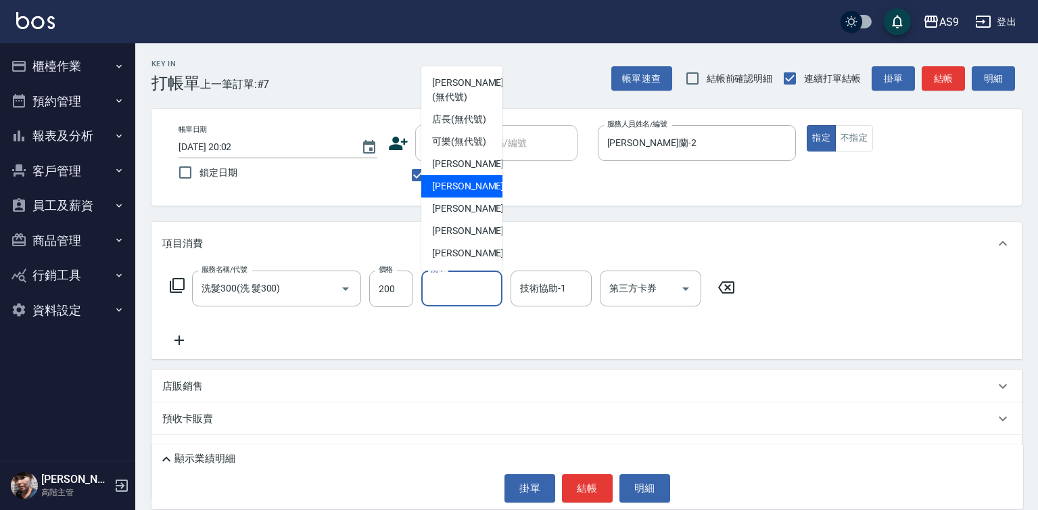
click at [473, 197] on div "Peggy -7" at bounding box center [461, 186] width 81 height 22
type input "Peggy-7"
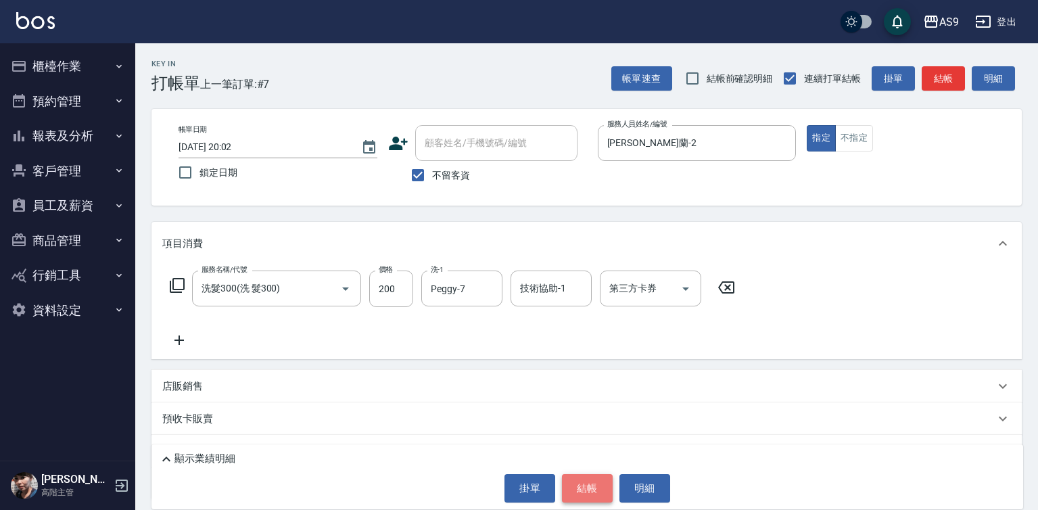
click at [588, 486] on button "結帳" at bounding box center [587, 488] width 51 height 28
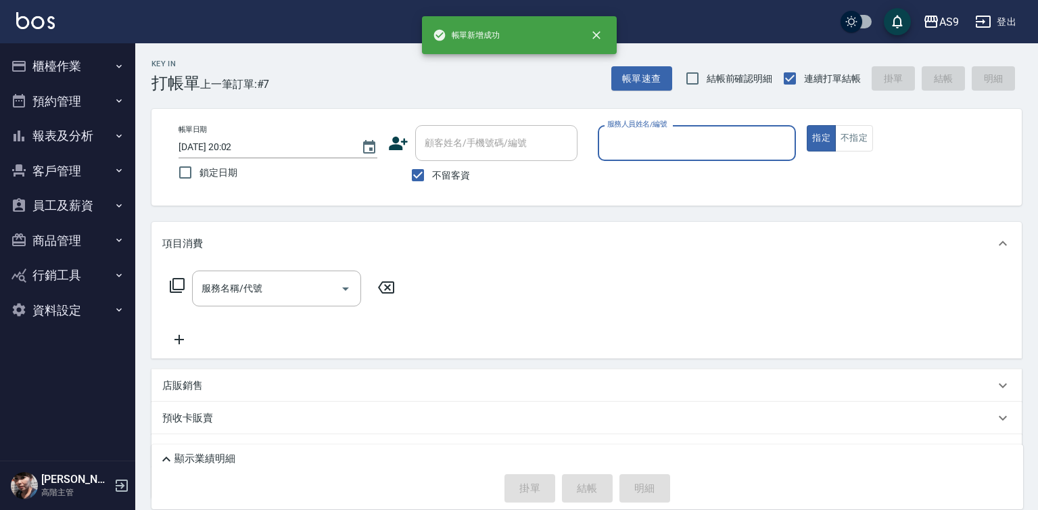
click at [627, 143] on input "服務人員姓名/編號" at bounding box center [697, 143] width 187 height 24
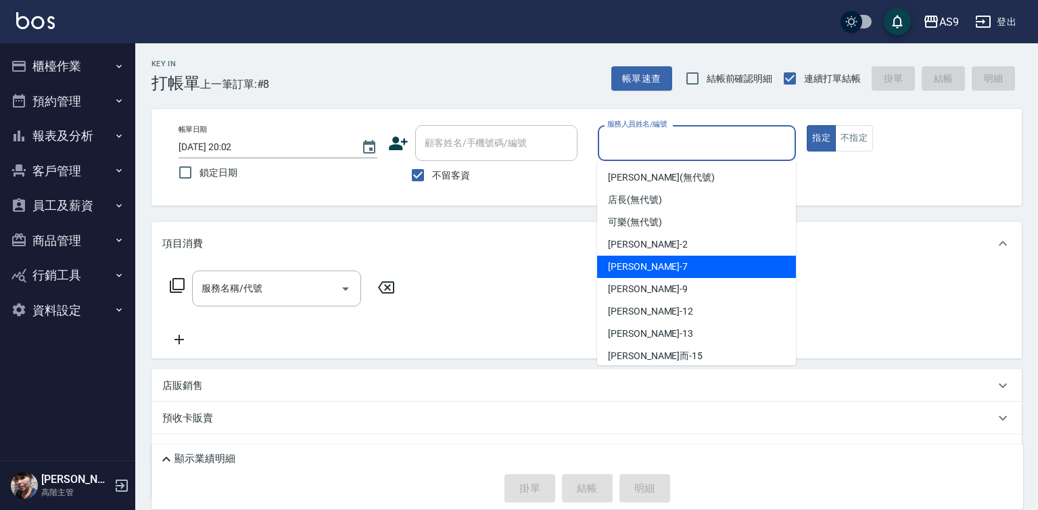
click at [636, 266] on span "Peggy -7" at bounding box center [648, 267] width 80 height 14
type input "Peggy-7"
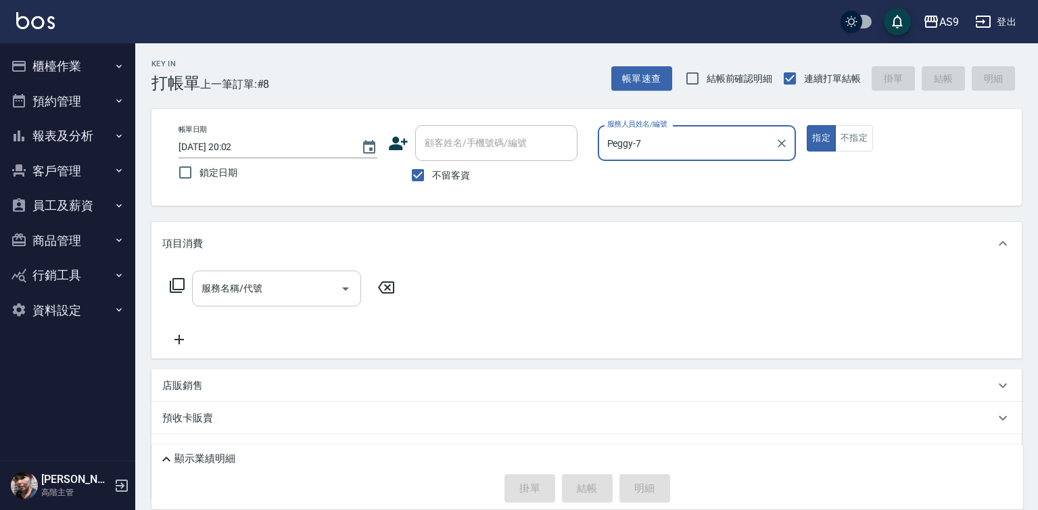
click at [322, 290] on input "服務名稱/代號" at bounding box center [266, 289] width 137 height 24
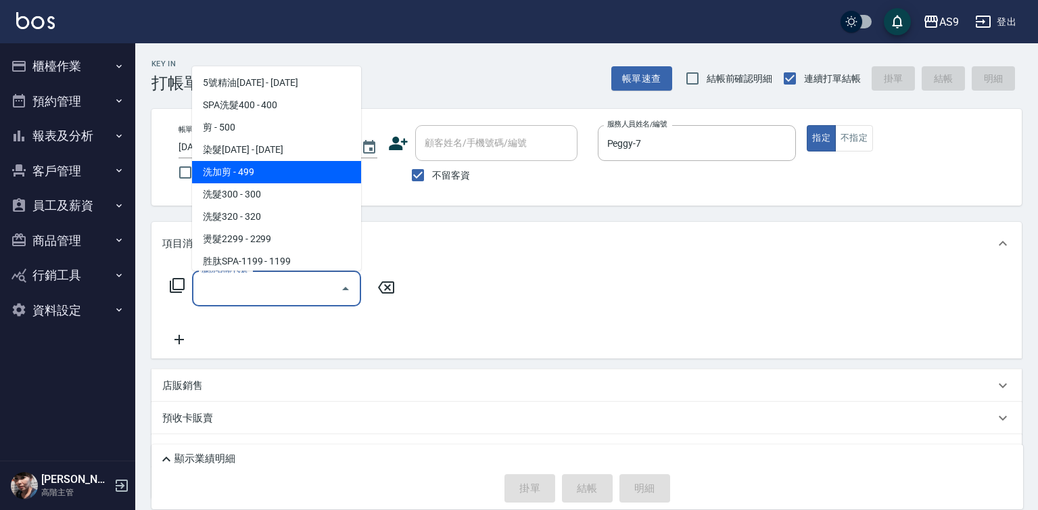
click at [273, 183] on span "洗加剪 - 499" at bounding box center [276, 172] width 169 height 22
type input "洗加剪(洗加剪)"
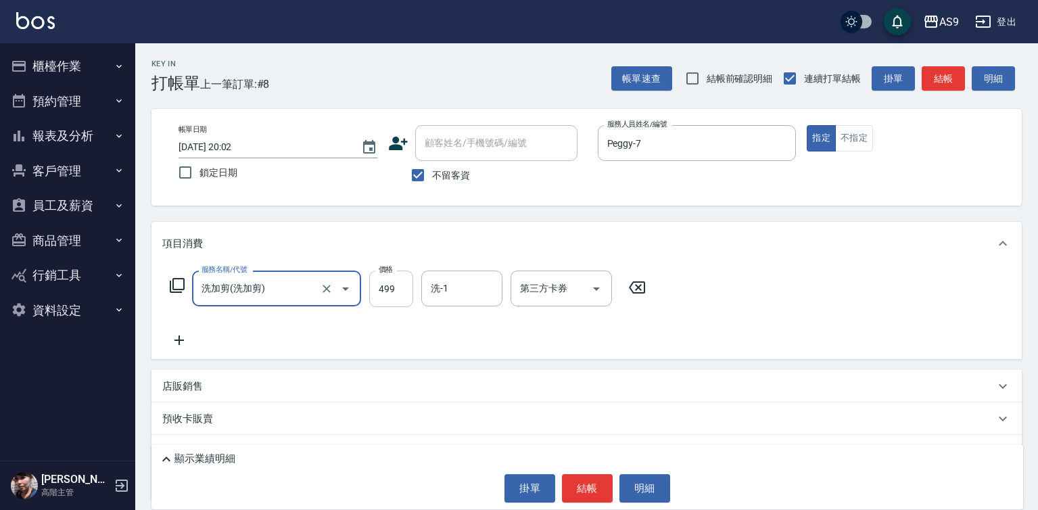
click at [384, 282] on input "499" at bounding box center [391, 288] width 44 height 37
type input "700"
click at [466, 295] on input "洗-1" at bounding box center [461, 289] width 69 height 24
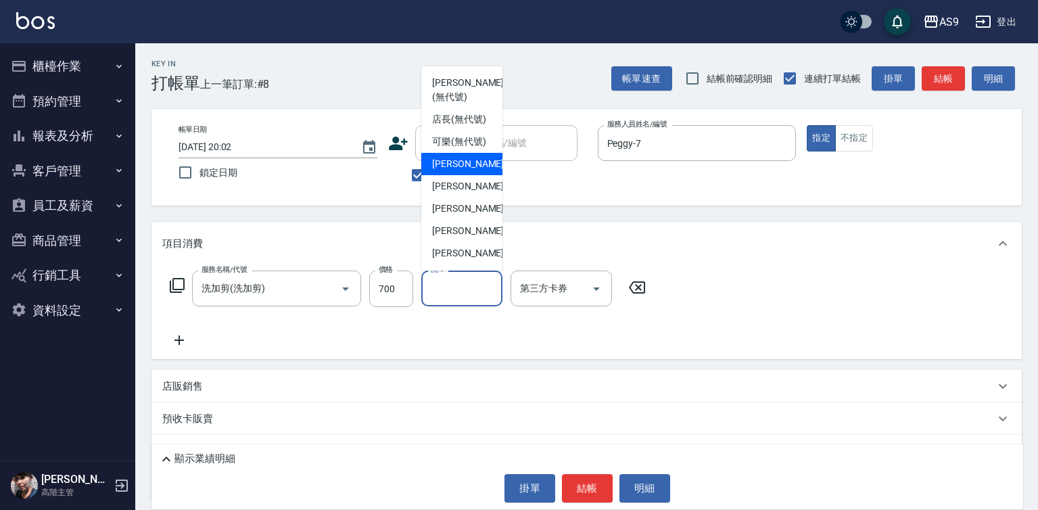
click at [469, 171] on span "[PERSON_NAME]蘭 -2" at bounding box center [472, 164] width 80 height 14
type input "[PERSON_NAME]蘭-2"
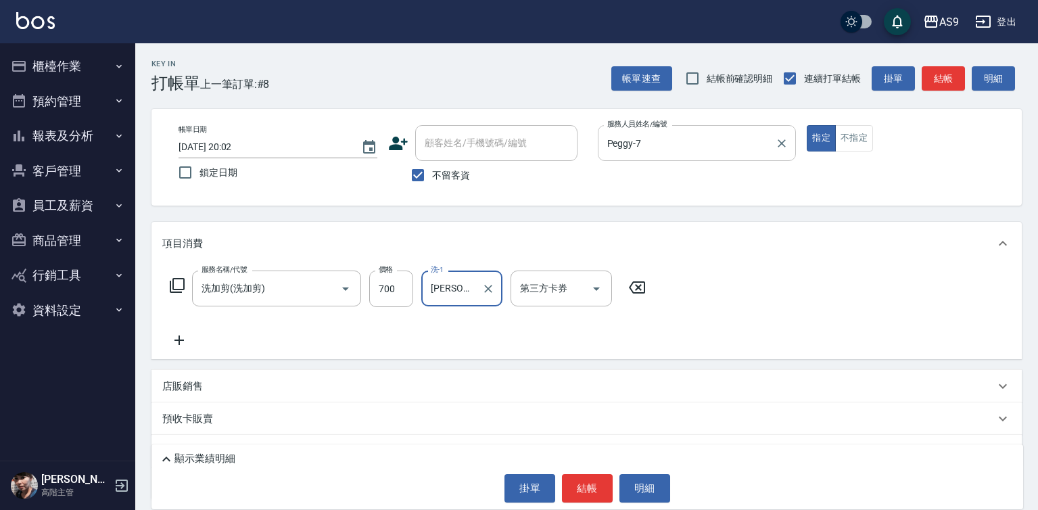
click at [634, 139] on input "Peggy-7" at bounding box center [687, 143] width 166 height 24
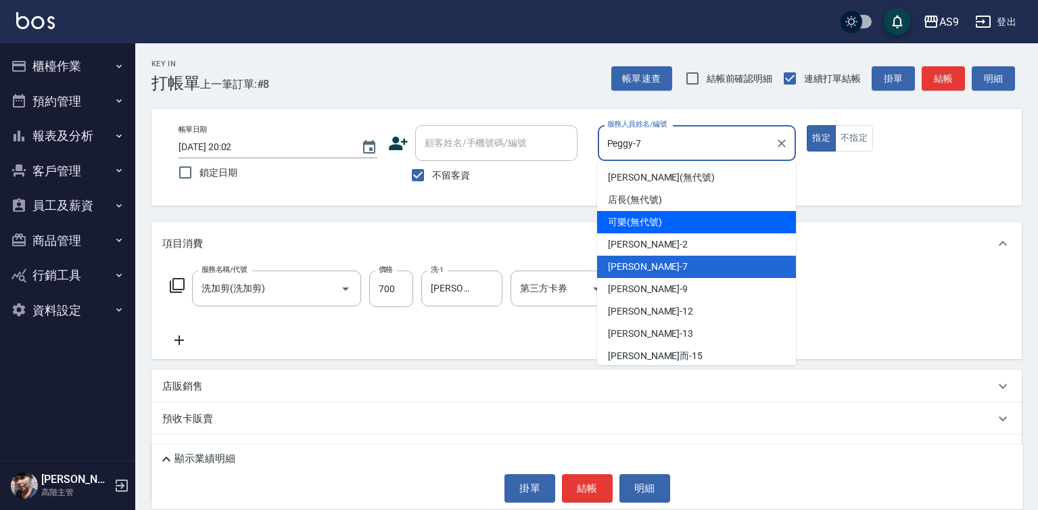
click at [640, 224] on span "可樂 (無代號)" at bounding box center [635, 222] width 54 height 14
type input "可樂(無代號)"
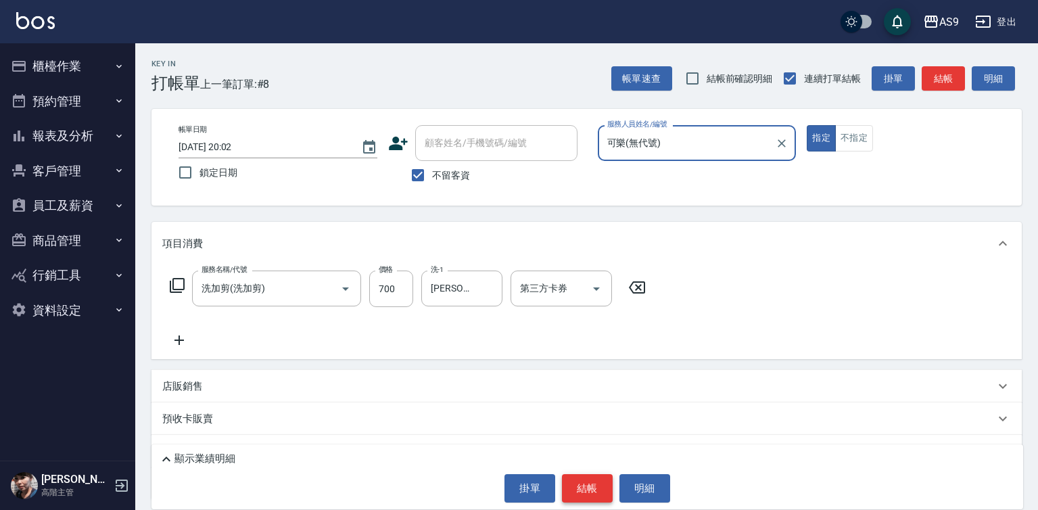
click at [601, 495] on button "結帳" at bounding box center [587, 488] width 51 height 28
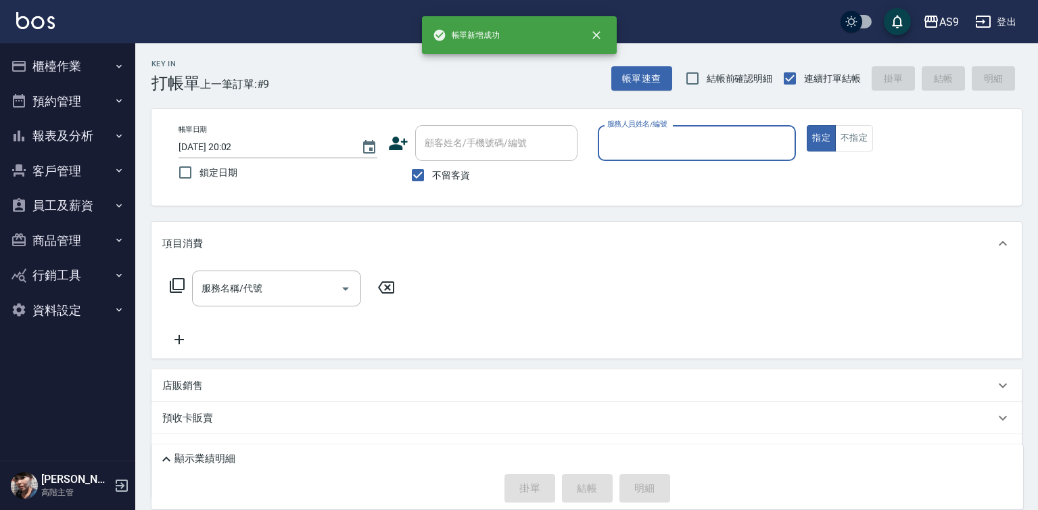
click at [638, 151] on input "服務人員姓名/編號" at bounding box center [697, 143] width 187 height 24
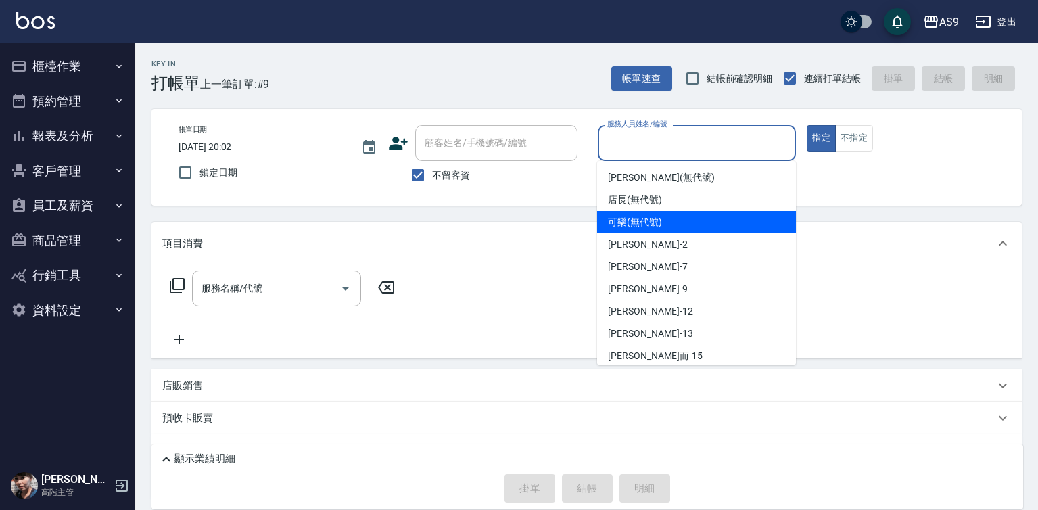
click at [636, 221] on span "可樂 (無代號)" at bounding box center [635, 222] width 54 height 14
type input "可樂(無代號)"
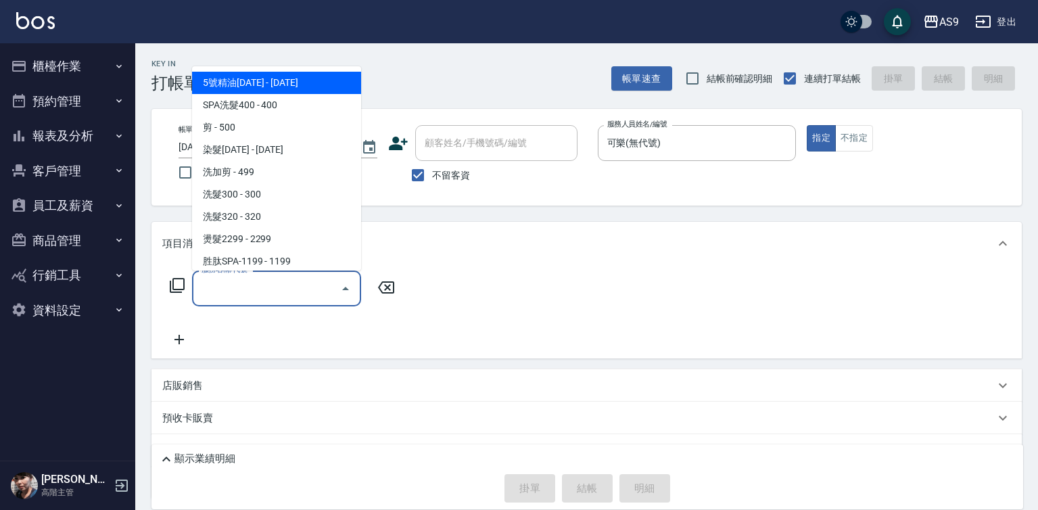
click at [327, 284] on input "服務名稱/代號" at bounding box center [266, 289] width 137 height 24
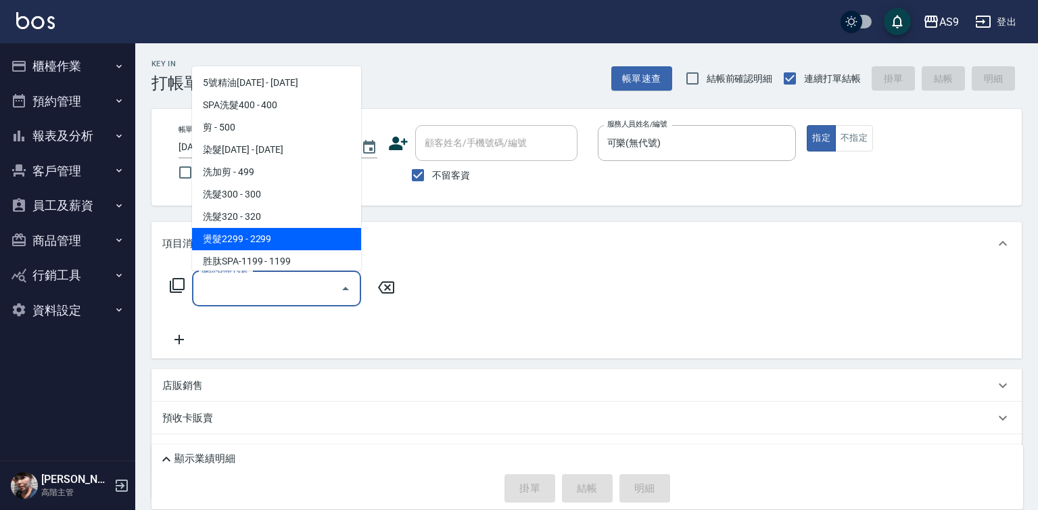
click at [281, 221] on span "洗髮320 - 320" at bounding box center [276, 217] width 169 height 22
type input "洗髮320"
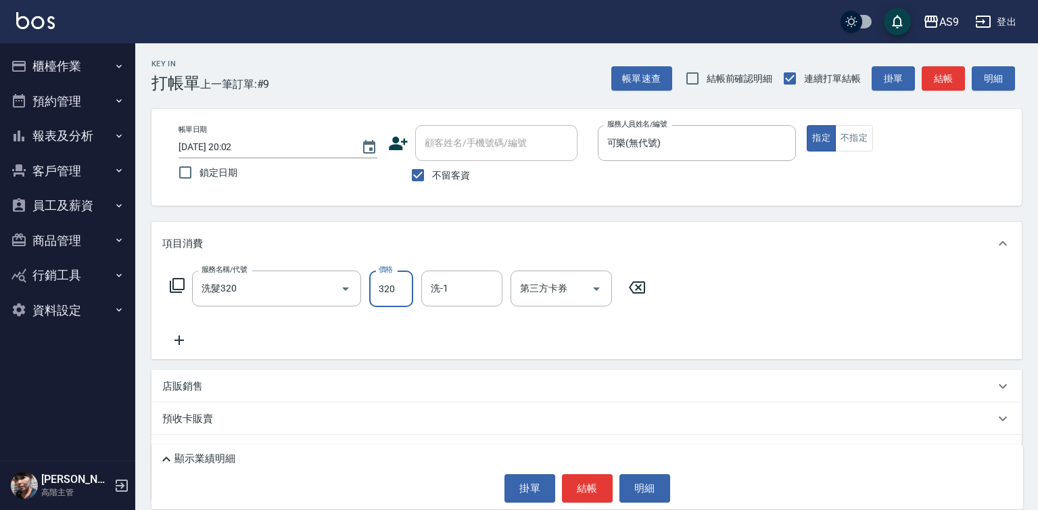
click at [374, 285] on input "320" at bounding box center [391, 288] width 44 height 37
type input "290"
click at [586, 482] on button "結帳" at bounding box center [587, 488] width 51 height 28
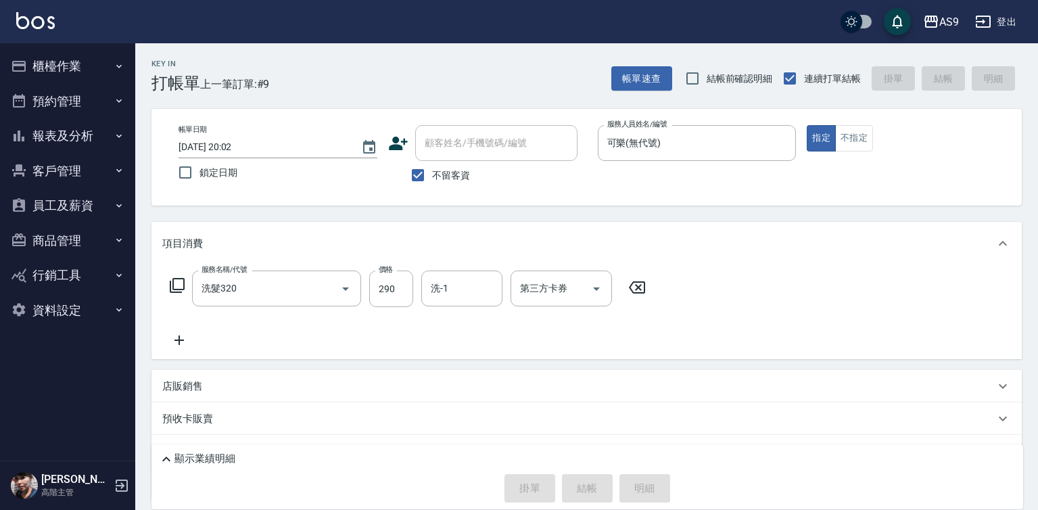
type input "[DATE] 20:03"
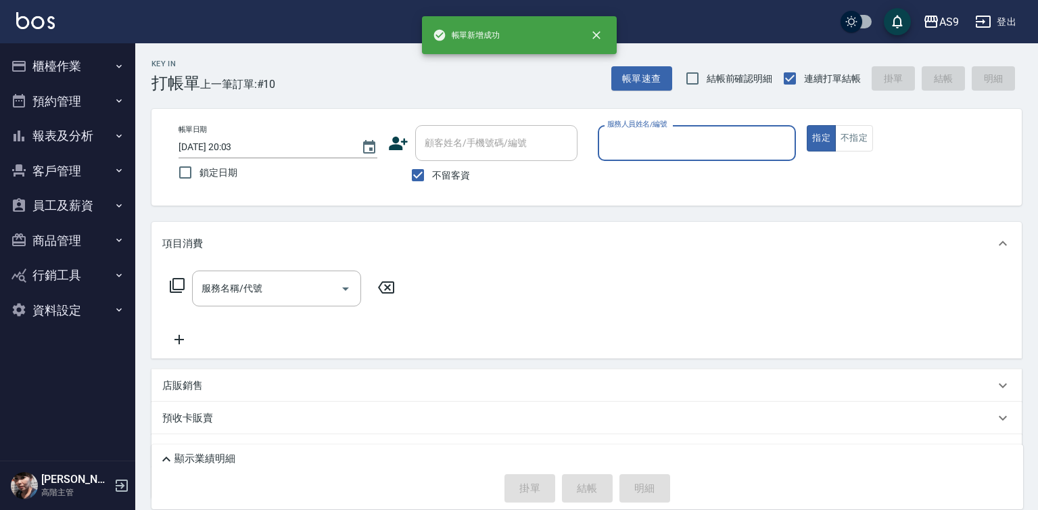
click at [639, 154] on input "服務人員姓名/編號" at bounding box center [697, 143] width 187 height 24
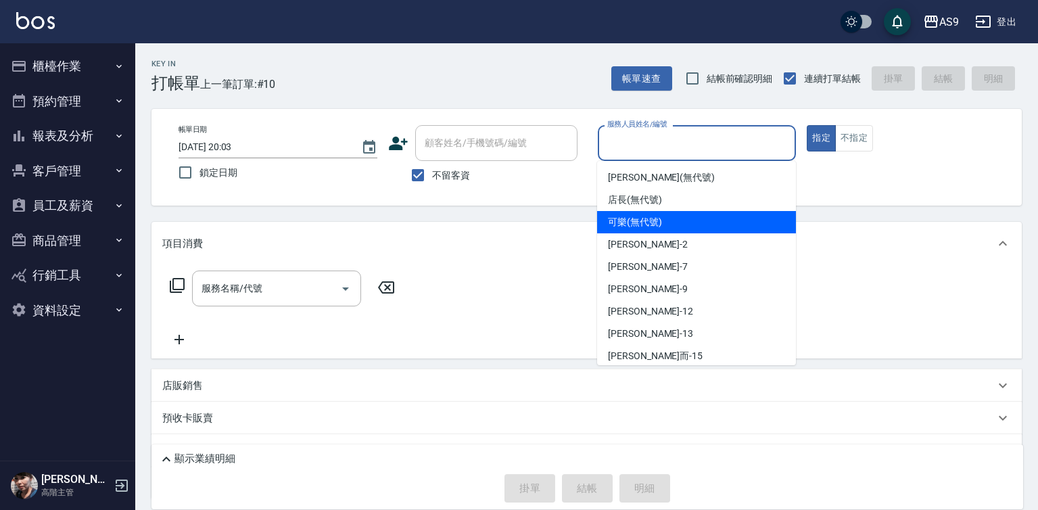
click at [631, 222] on span "可樂 (無代號)" at bounding box center [635, 222] width 54 height 14
type input "可樂(無代號)"
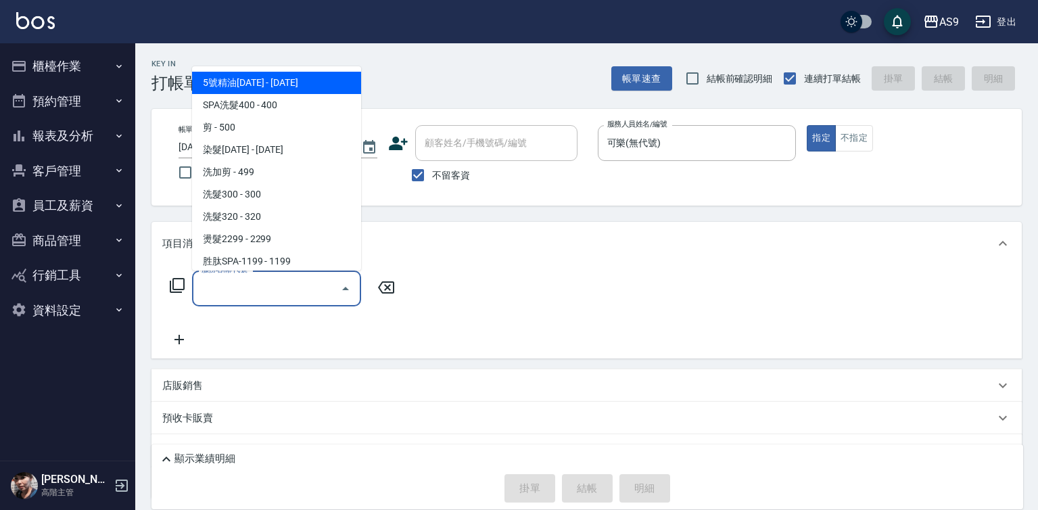
click at [252, 289] on input "服務名稱/代號" at bounding box center [266, 289] width 137 height 24
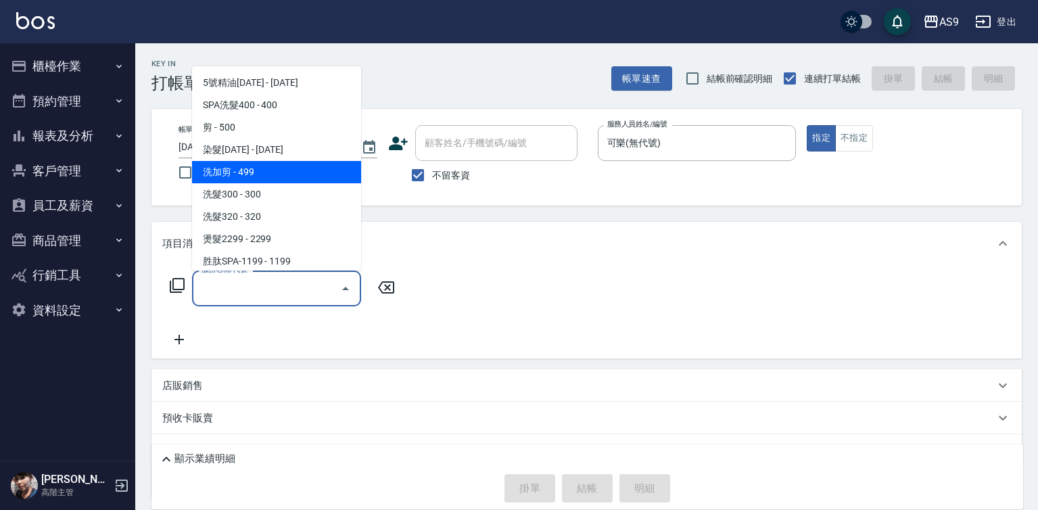
click at [242, 176] on span "洗加剪 - 499" at bounding box center [276, 172] width 169 height 22
type input "洗加剪(洗加剪)"
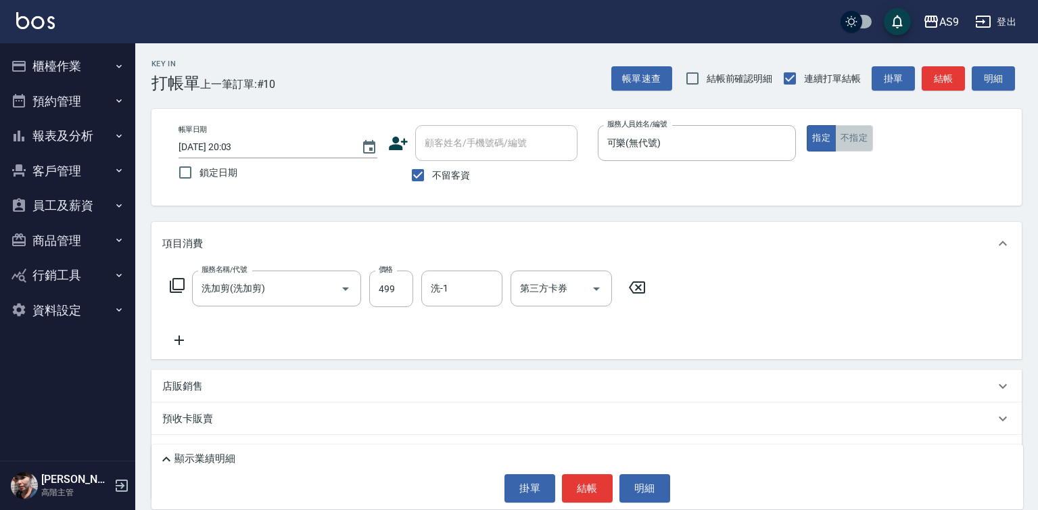
drag, startPoint x: 856, startPoint y: 137, endPoint x: 851, endPoint y: 145, distance: 9.4
click at [855, 137] on button "不指定" at bounding box center [854, 138] width 38 height 26
click at [565, 495] on button "結帳" at bounding box center [587, 488] width 51 height 28
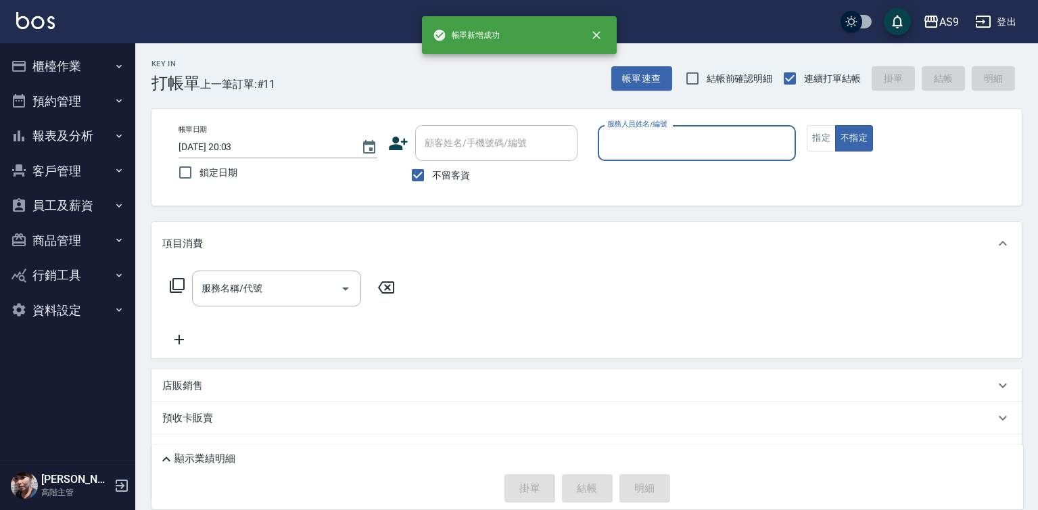
click at [641, 141] on input "服務人員姓名/編號" at bounding box center [697, 143] width 187 height 24
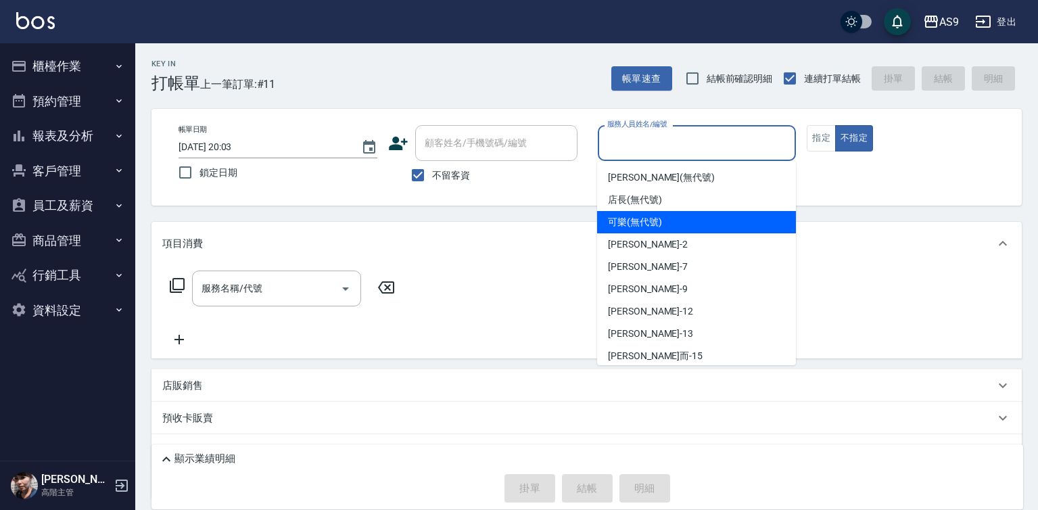
click at [636, 230] on div "可樂 (無代號)" at bounding box center [696, 222] width 199 height 22
type input "可樂(無代號)"
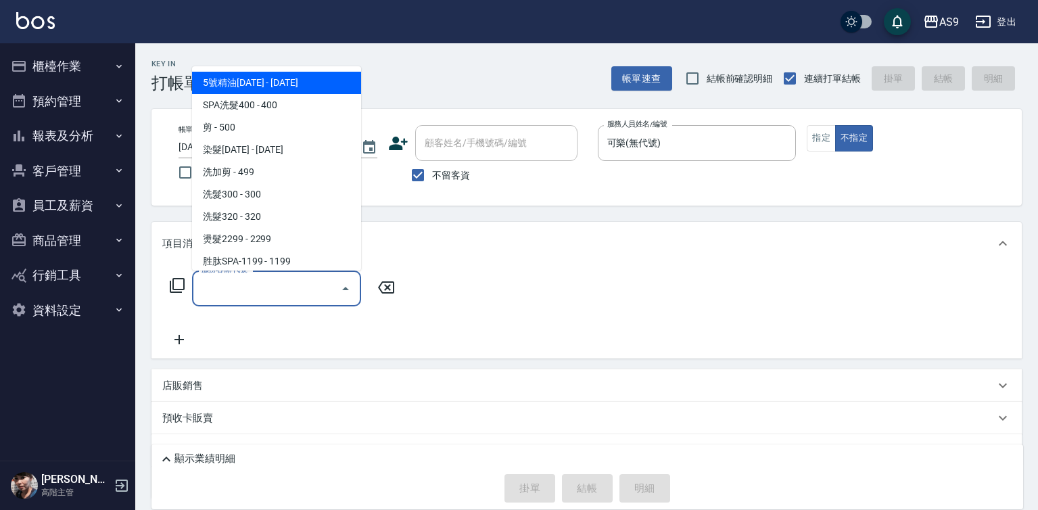
click at [254, 296] on input "服務名稱/代號" at bounding box center [266, 289] width 137 height 24
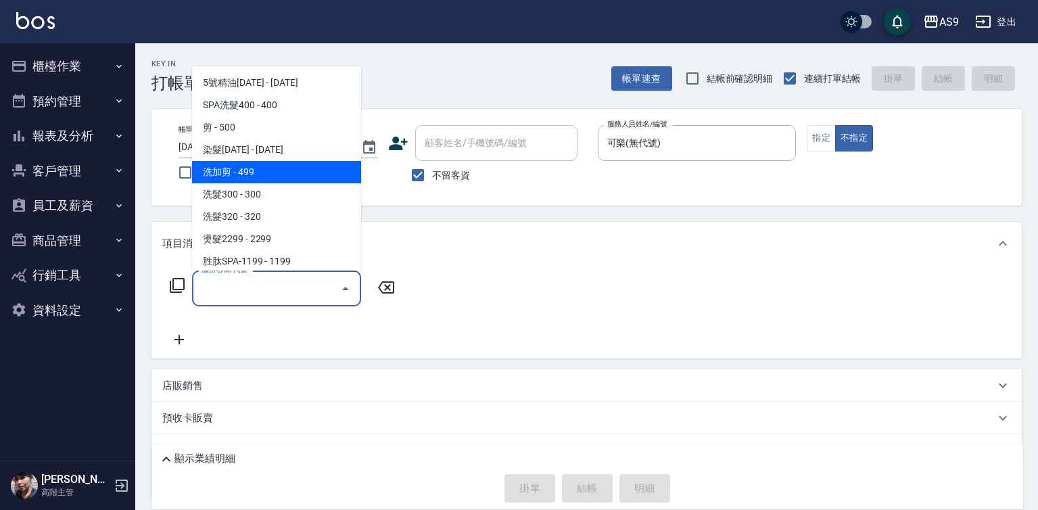
click at [253, 174] on span "洗加剪 - 499" at bounding box center [276, 172] width 169 height 22
type input "洗加剪(洗加剪)"
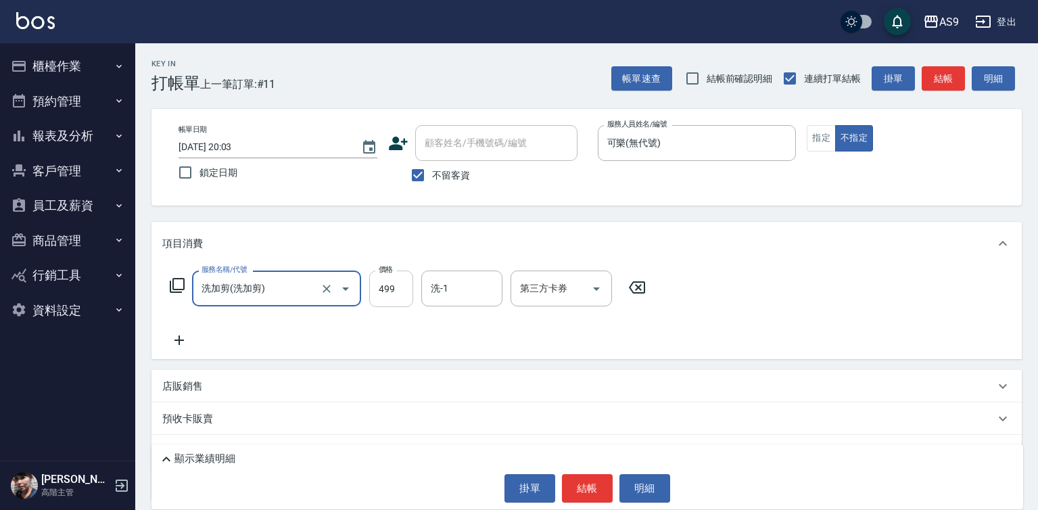
click at [390, 284] on input "499" at bounding box center [391, 288] width 44 height 37
type input "372"
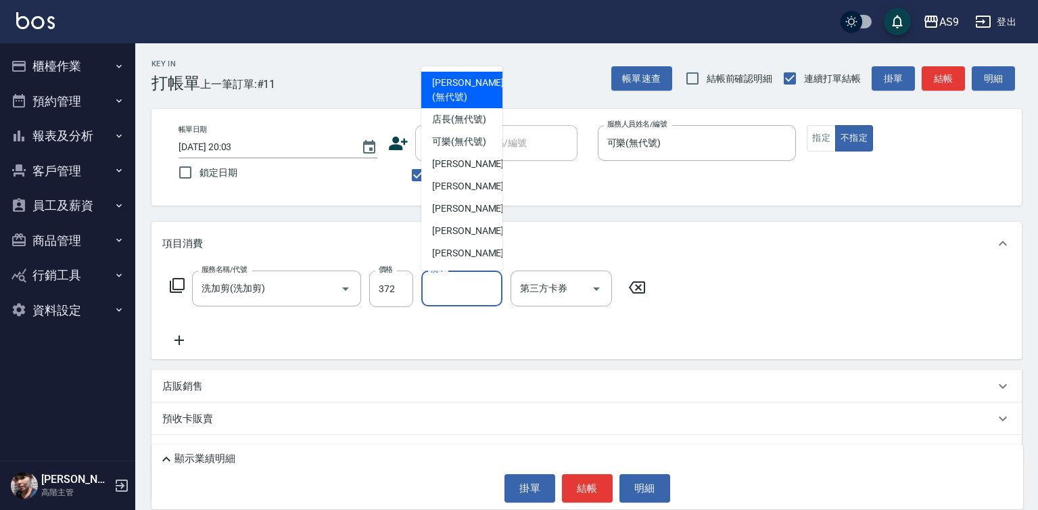
click at [449, 291] on input "洗-1" at bounding box center [461, 289] width 69 height 24
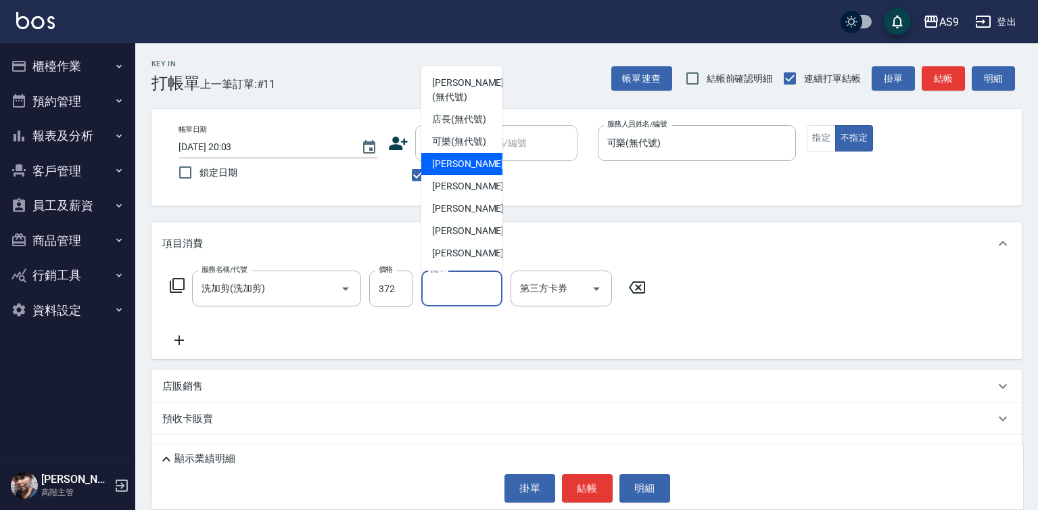
click at [455, 171] on span "[PERSON_NAME]蘭 -2" at bounding box center [472, 164] width 80 height 14
type input "[PERSON_NAME]蘭-2"
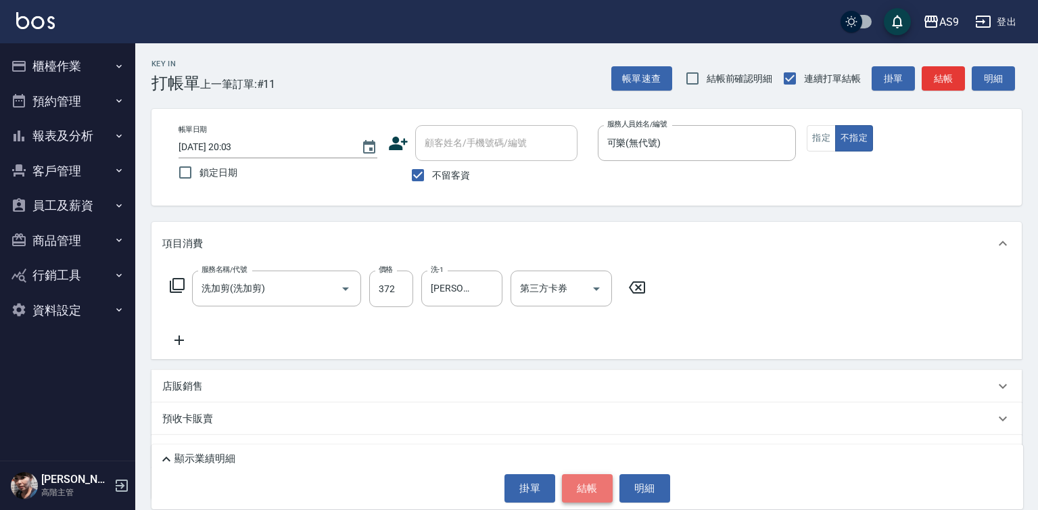
click at [596, 494] on button "結帳" at bounding box center [587, 488] width 51 height 28
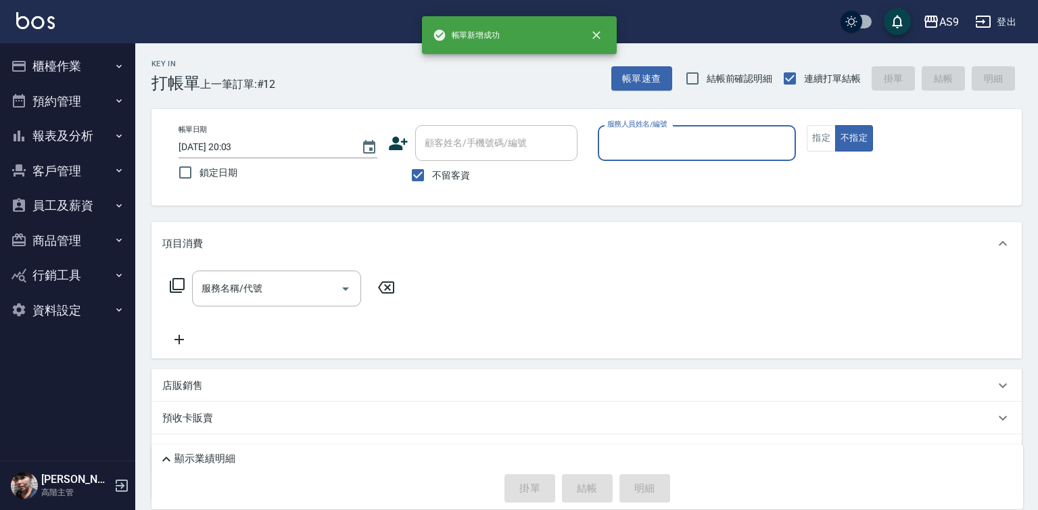
click at [630, 136] on input "服務人員姓名/編號" at bounding box center [697, 143] width 187 height 24
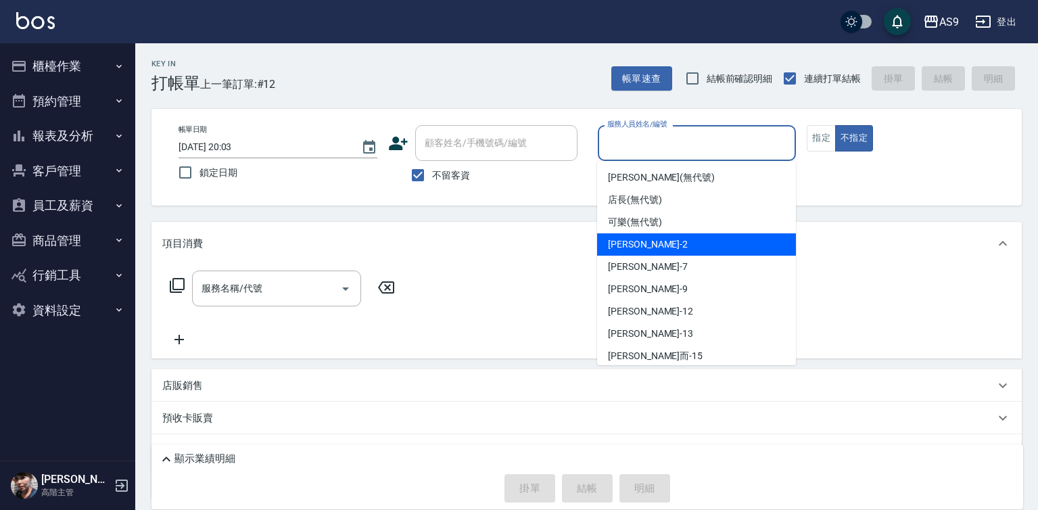
click at [642, 235] on div "[PERSON_NAME]蘭 -2" at bounding box center [696, 244] width 199 height 22
drag, startPoint x: 621, startPoint y: 150, endPoint x: 640, endPoint y: 211, distance: 63.7
click at [621, 151] on input "[PERSON_NAME]蘭-2" at bounding box center [687, 143] width 166 height 24
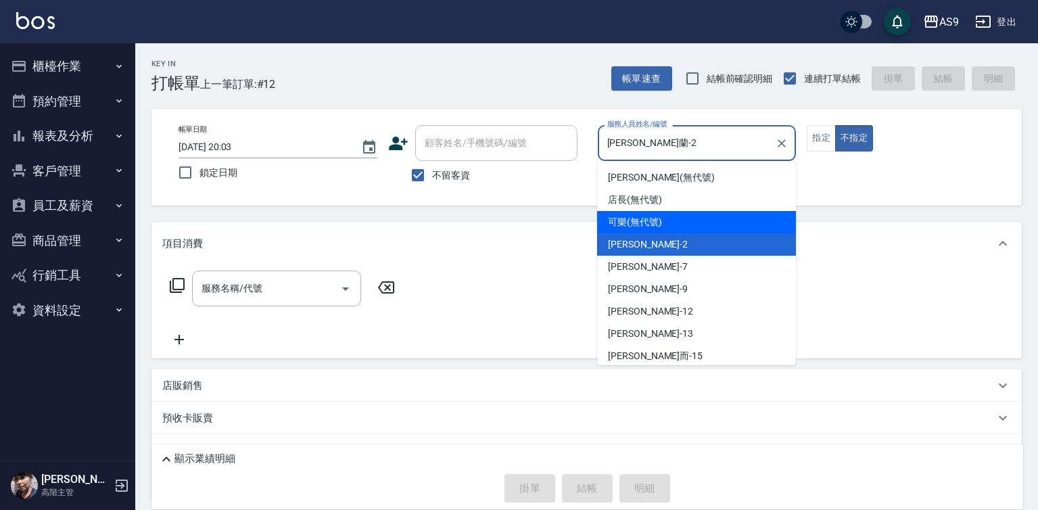
click at [641, 215] on div "可樂 (無代號)" at bounding box center [696, 222] width 199 height 22
type input "可樂(無代號)"
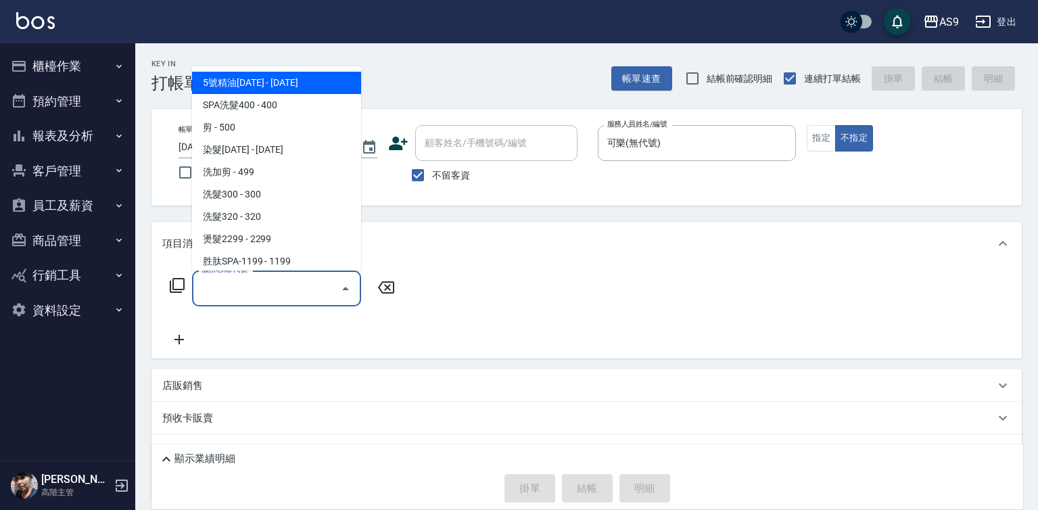
click at [302, 293] on input "服務名稱/代號" at bounding box center [266, 289] width 137 height 24
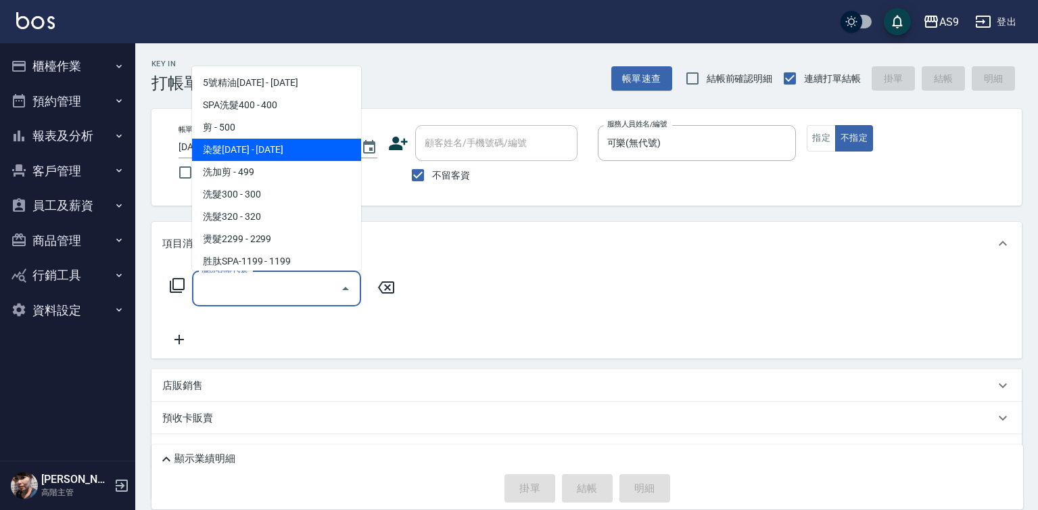
click at [257, 151] on span "染髮[DATE] - [DATE]" at bounding box center [276, 150] width 169 height 22
type input "染髮1500(染髮1500)"
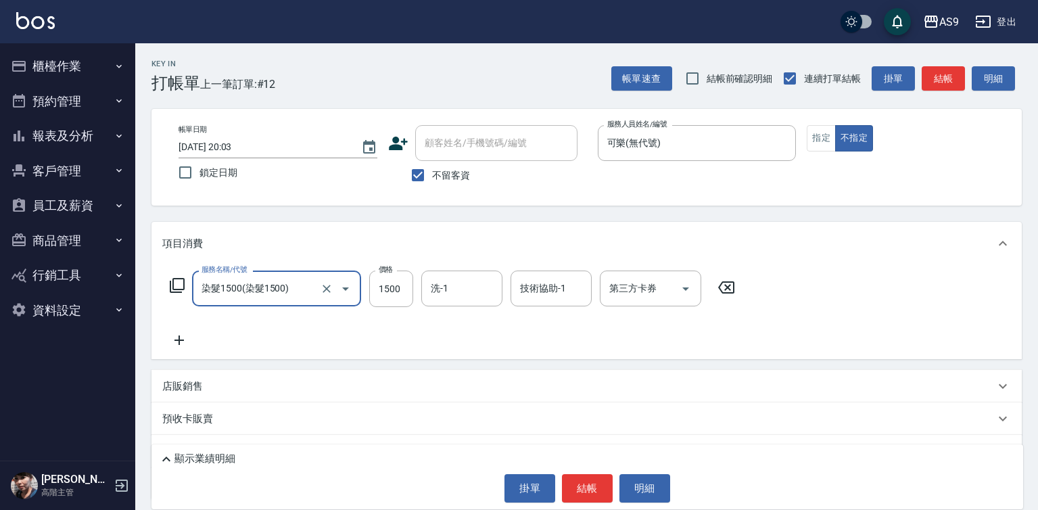
click at [174, 348] on icon at bounding box center [179, 340] width 34 height 16
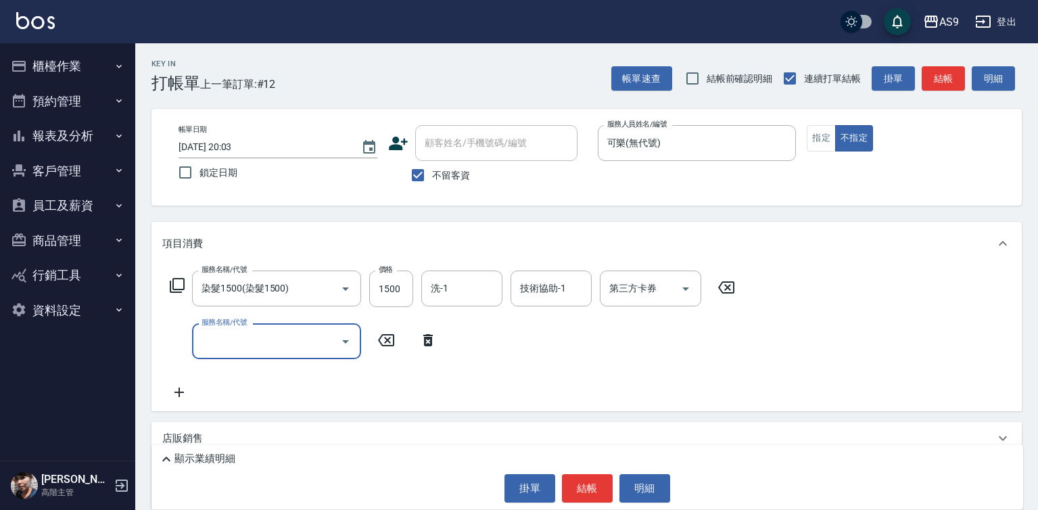
click at [239, 343] on input "服務名稱/代號" at bounding box center [266, 341] width 137 height 24
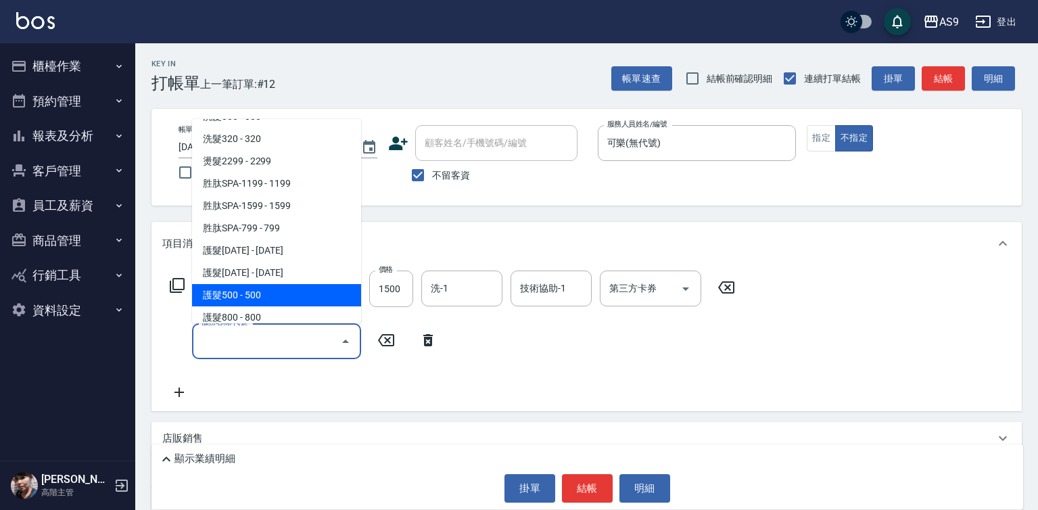
scroll to position [135, 0]
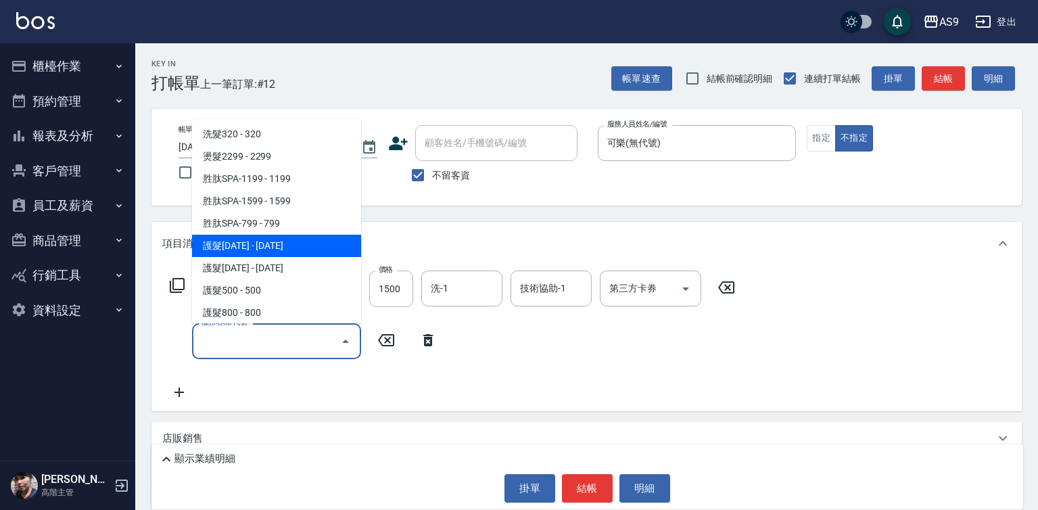
click at [273, 255] on span "護髮[DATE] - [DATE]" at bounding box center [276, 246] width 169 height 22
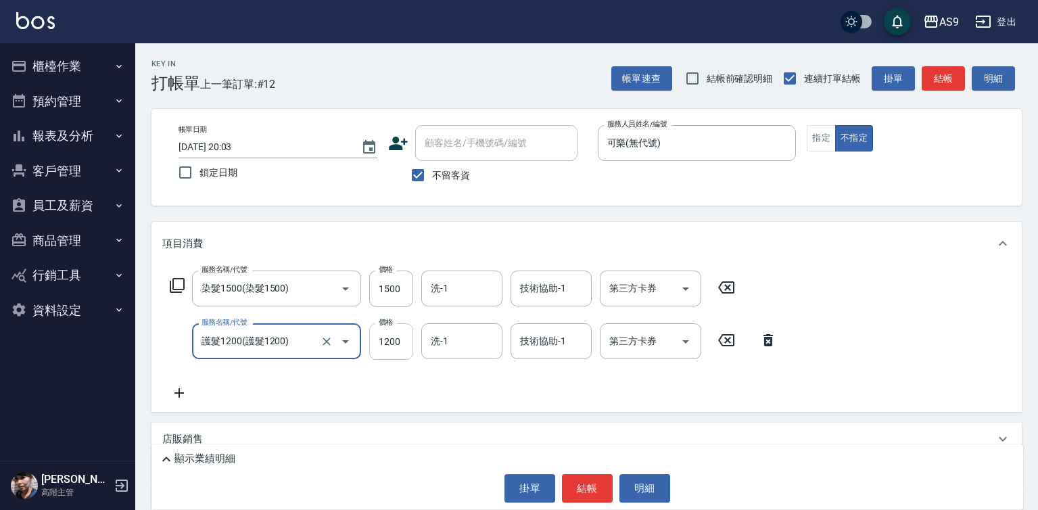
click at [392, 342] on input "1200" at bounding box center [391, 341] width 44 height 37
type input "護髮1200"
click at [392, 342] on input "1200" at bounding box center [391, 341] width 44 height 37
type input "900"
click at [401, 295] on input "1500" at bounding box center [391, 288] width 44 height 37
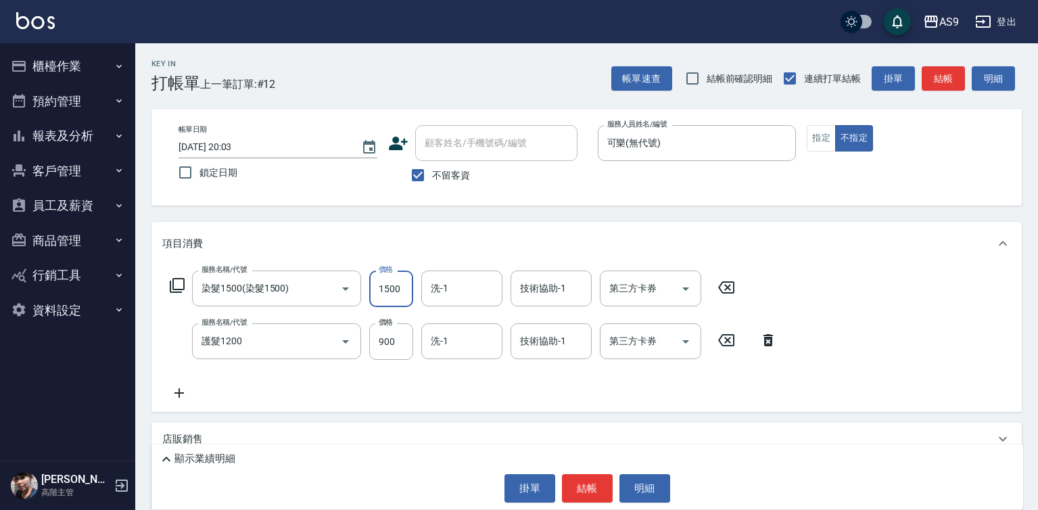
click at [401, 295] on input "1500" at bounding box center [391, 288] width 44 height 37
type input "2500"
click at [814, 135] on button "指定" at bounding box center [821, 138] width 29 height 26
click at [583, 488] on button "結帳" at bounding box center [587, 488] width 51 height 28
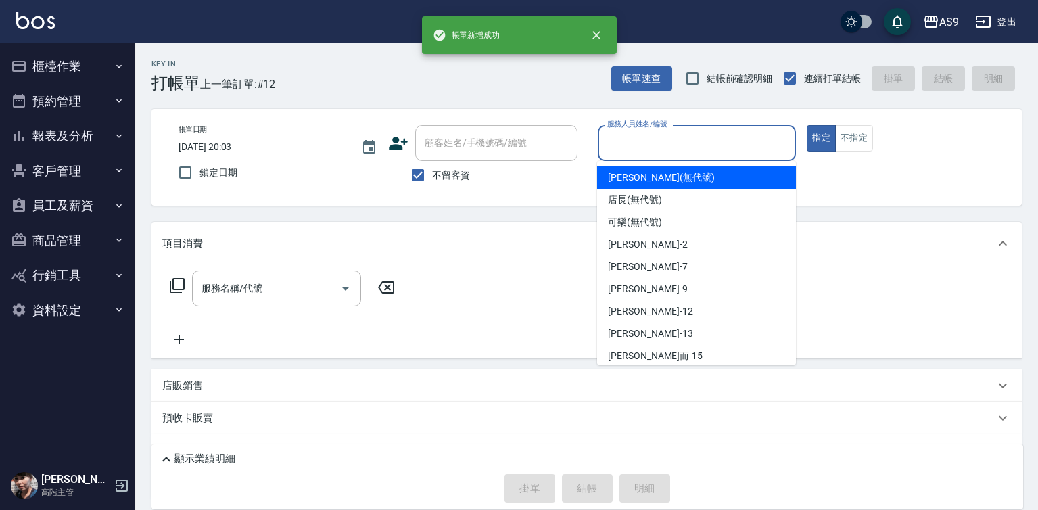
drag, startPoint x: 673, startPoint y: 140, endPoint x: 653, endPoint y: 233, distance: 94.8
click at [672, 144] on input "服務人員姓名/編號" at bounding box center [697, 143] width 187 height 24
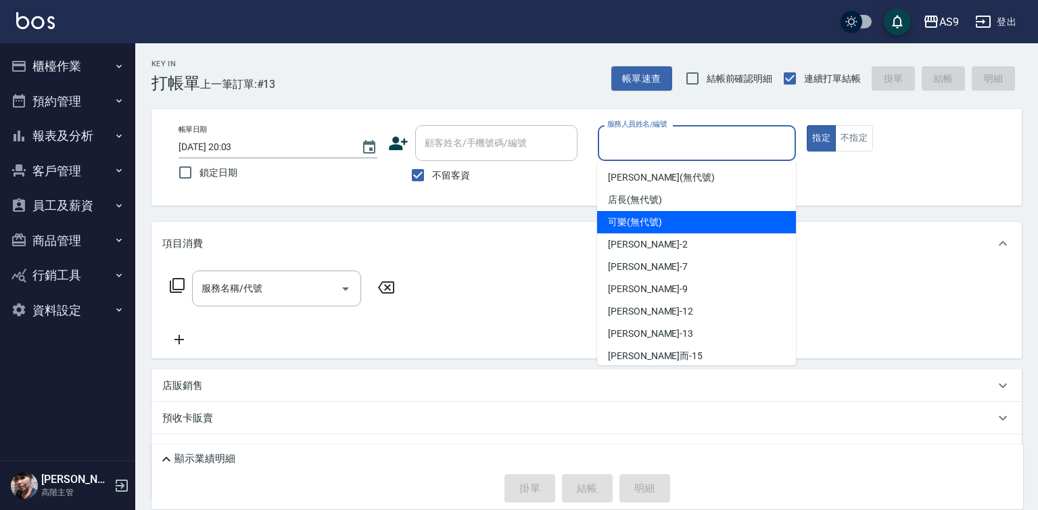
drag, startPoint x: 651, startPoint y: 222, endPoint x: 590, endPoint y: 245, distance: 64.2
click at [646, 223] on span "可樂 (無代號)" at bounding box center [635, 222] width 54 height 14
type input "可樂(無代號)"
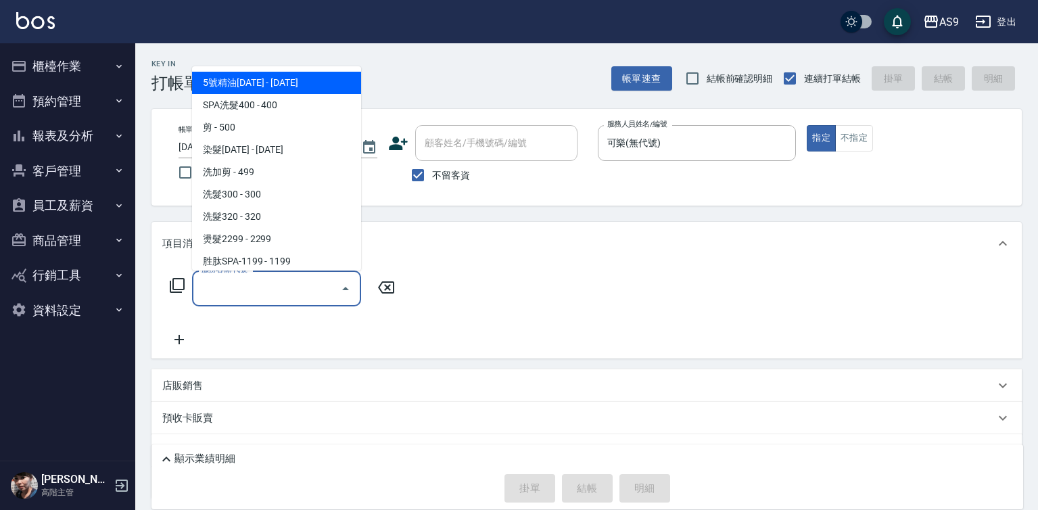
click at [257, 294] on input "服務名稱/代號" at bounding box center [266, 289] width 137 height 24
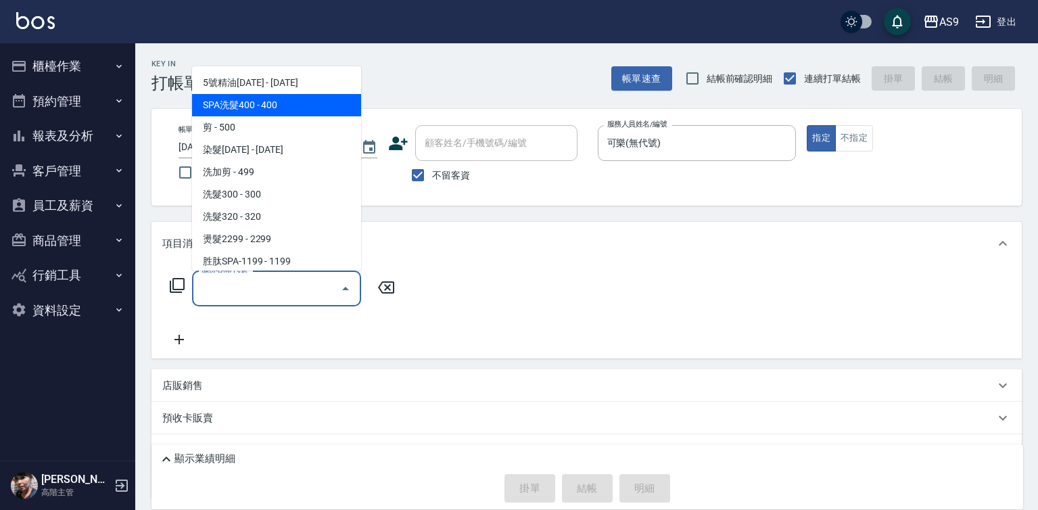
click at [283, 112] on span "SPA洗髮400 - 400" at bounding box center [276, 105] width 169 height 22
type input "SPA洗髮400(SPA洗髮400)"
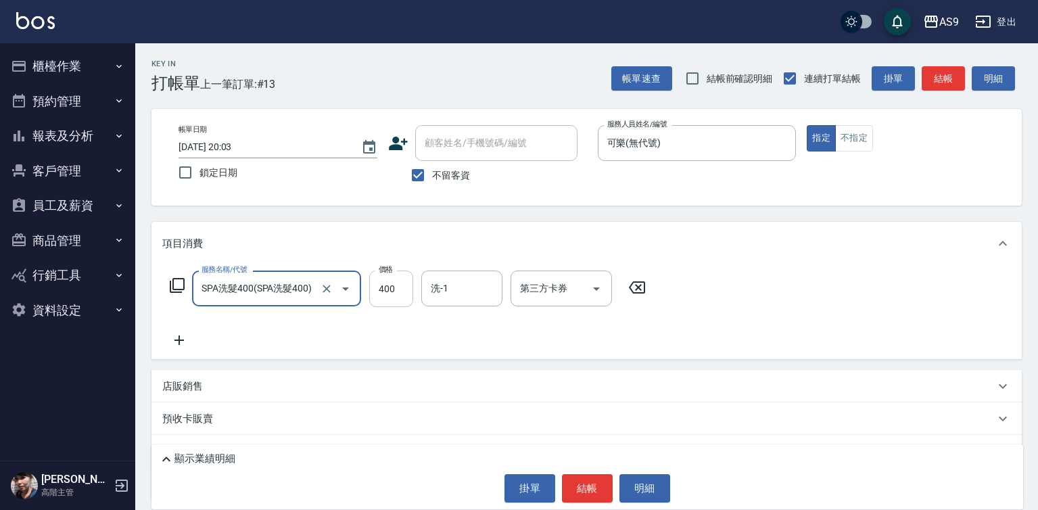
click at [394, 291] on input "400" at bounding box center [391, 288] width 44 height 37
type input "363"
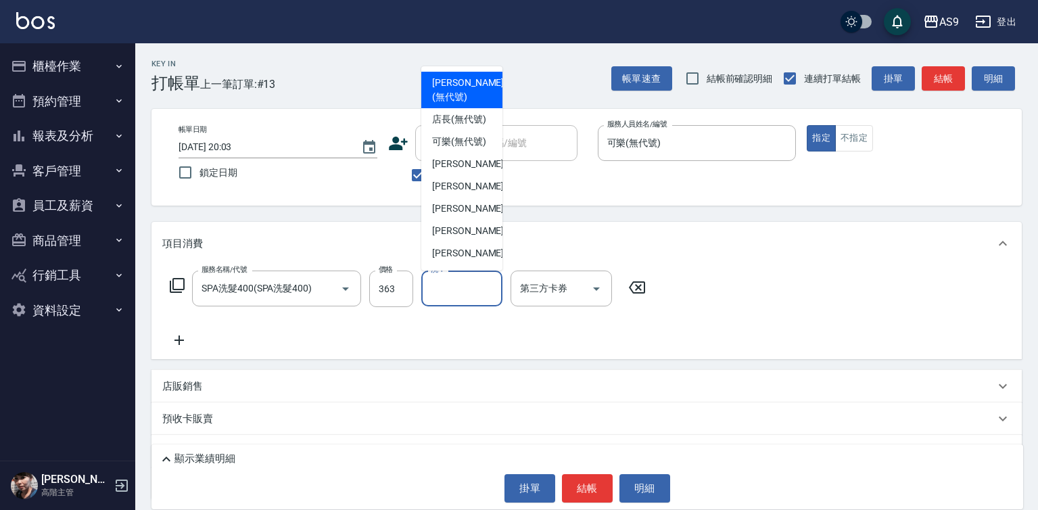
click at [446, 289] on input "洗-1" at bounding box center [461, 289] width 69 height 24
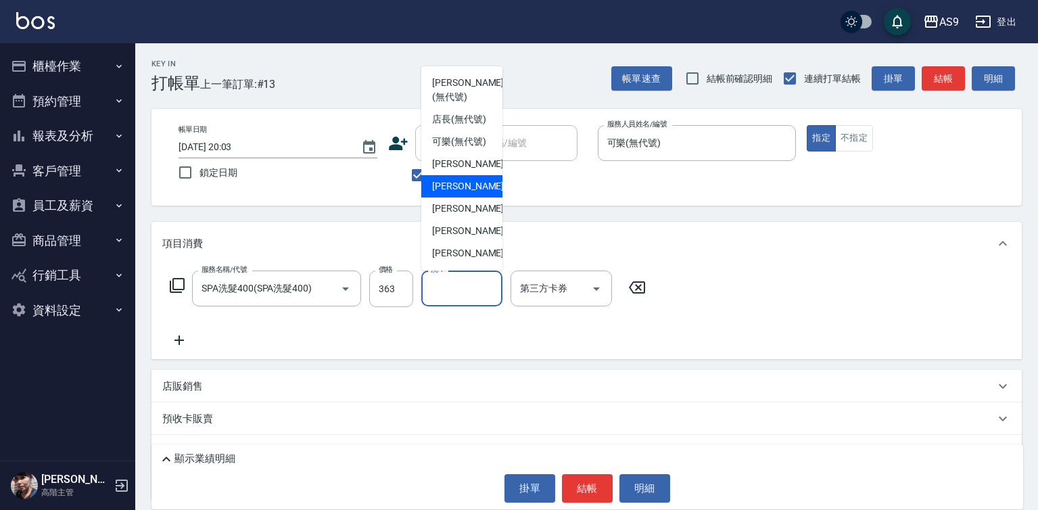
click at [470, 197] on div "Peggy -7" at bounding box center [461, 186] width 81 height 22
type input "Peggy-7"
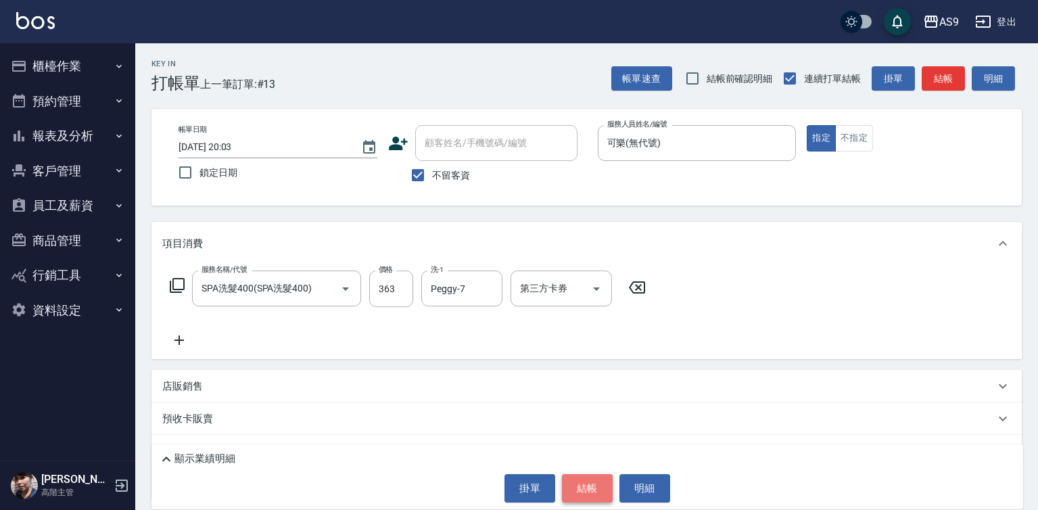
click at [588, 486] on button "結帳" at bounding box center [587, 488] width 51 height 28
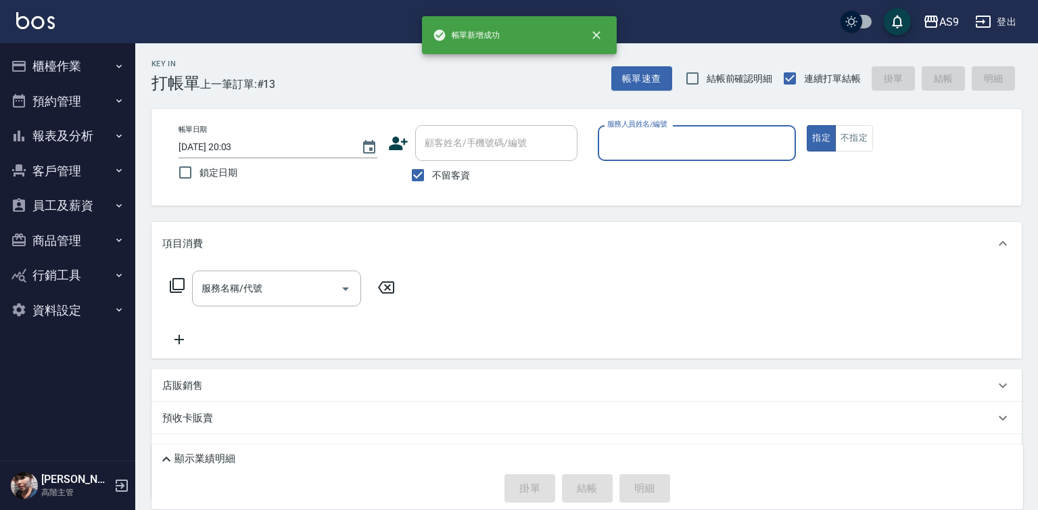
click at [635, 154] on input "服務人員姓名/編號" at bounding box center [697, 143] width 187 height 24
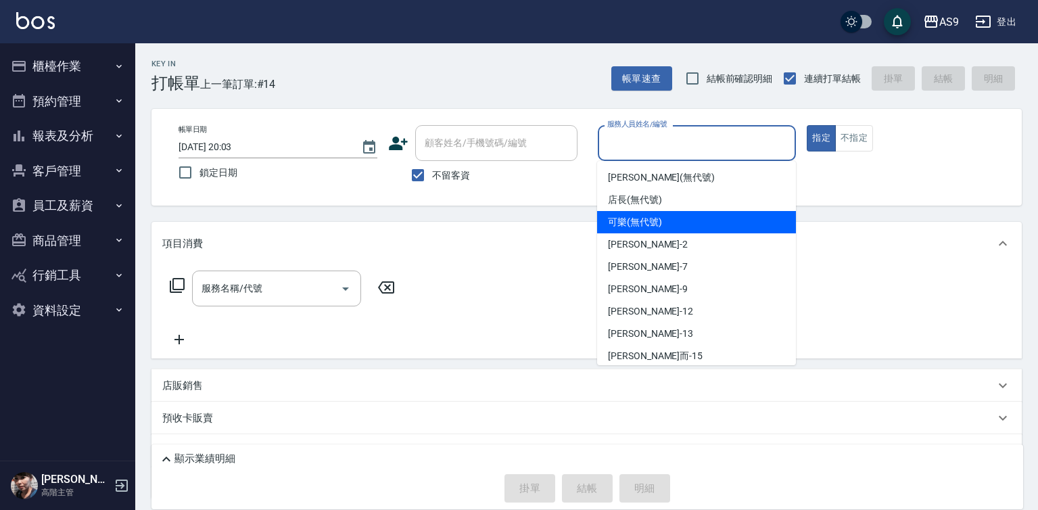
drag, startPoint x: 647, startPoint y: 227, endPoint x: 415, endPoint y: 294, distance: 242.3
click at [647, 227] on span "可樂 (無代號)" at bounding box center [635, 222] width 54 height 14
type input "可樂(無代號)"
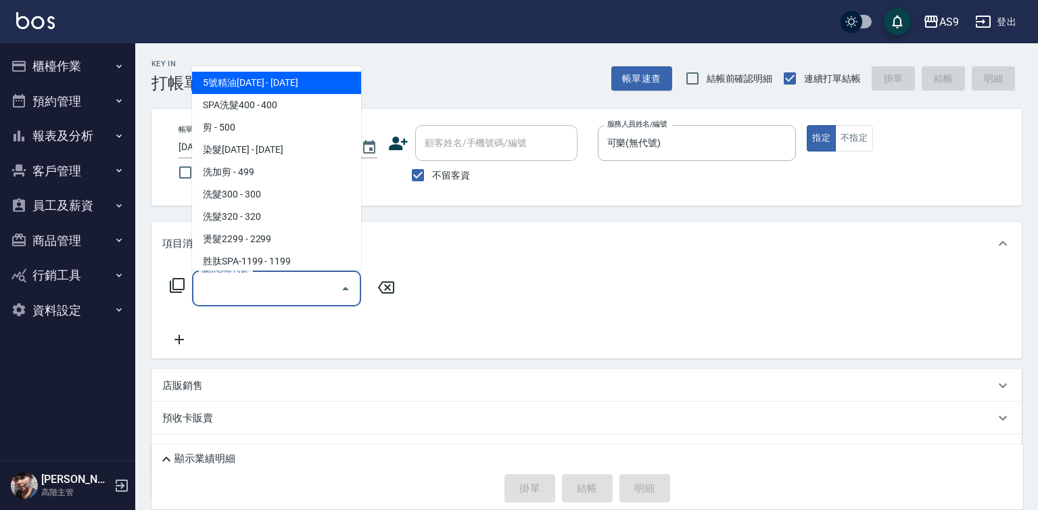
click at [287, 292] on input "服務名稱/代號" at bounding box center [266, 289] width 137 height 24
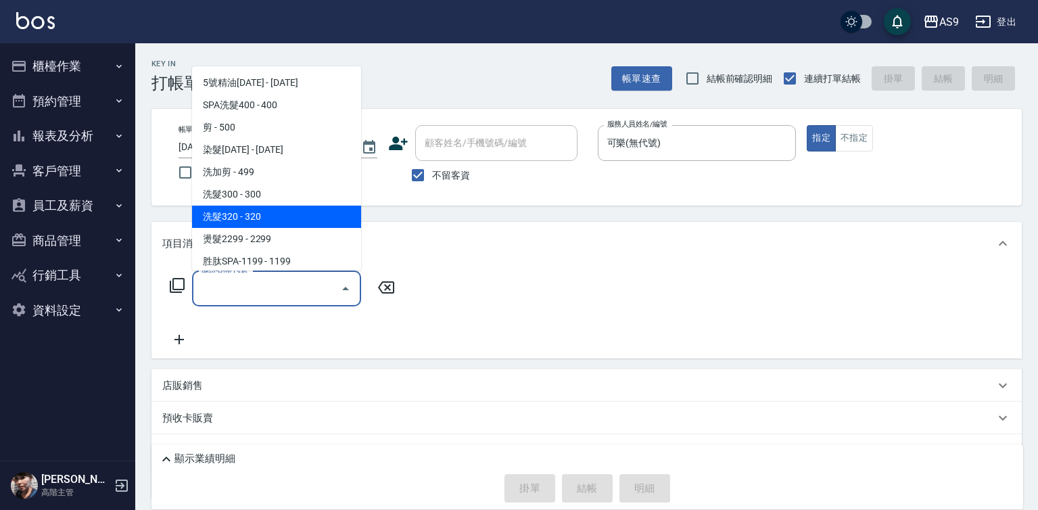
click at [266, 225] on span "洗髮320 - 320" at bounding box center [276, 217] width 169 height 22
type input "洗髮320"
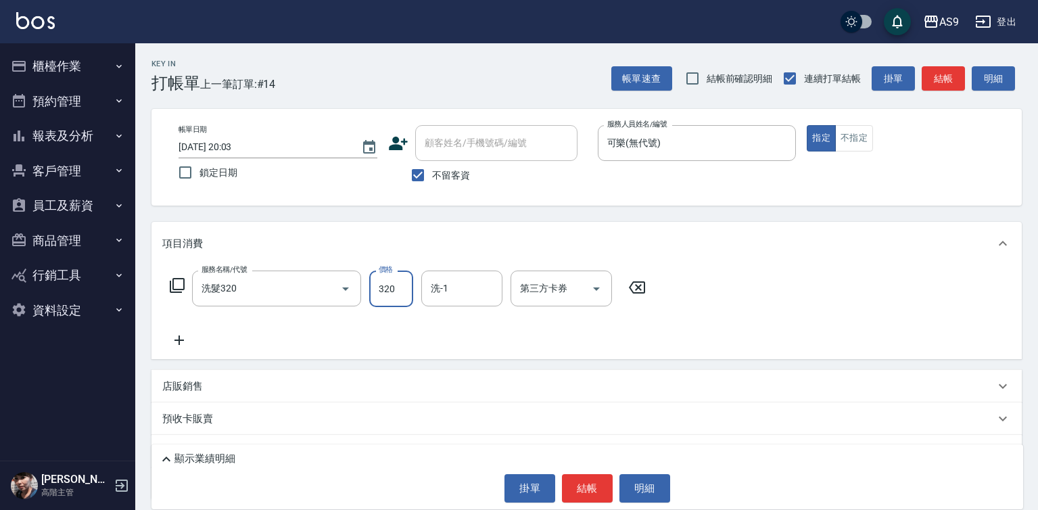
click at [404, 279] on input "320" at bounding box center [391, 288] width 44 height 37
type input "227"
click at [573, 489] on button "結帳" at bounding box center [587, 488] width 51 height 28
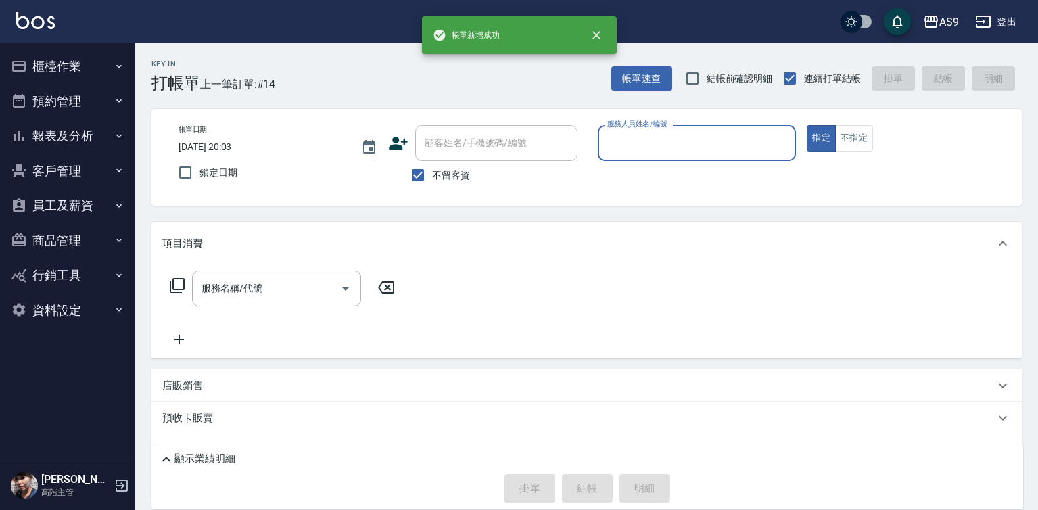
click at [657, 138] on input "服務人員姓名/編號" at bounding box center [697, 143] width 187 height 24
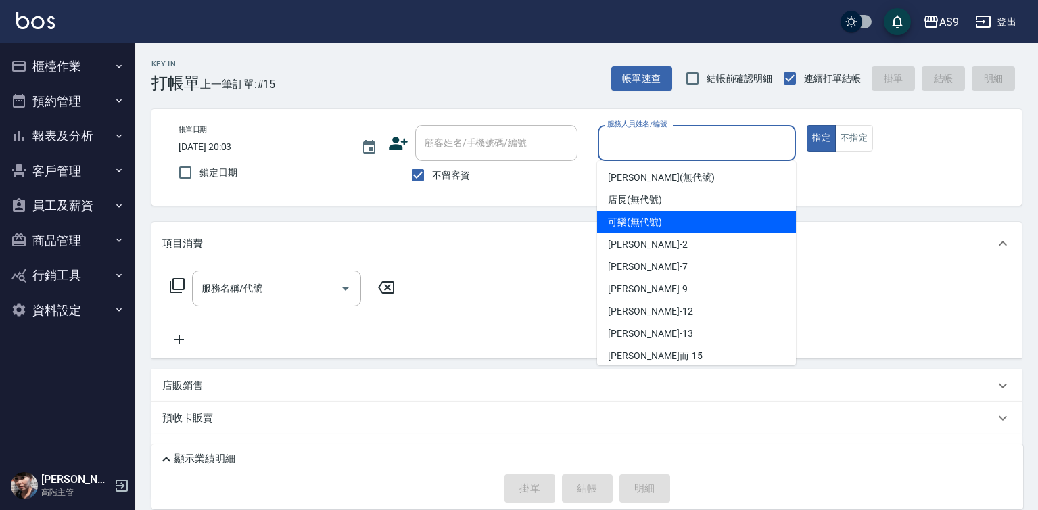
click at [654, 217] on span "可樂 (無代號)" at bounding box center [635, 222] width 54 height 14
type input "可樂(無代號)"
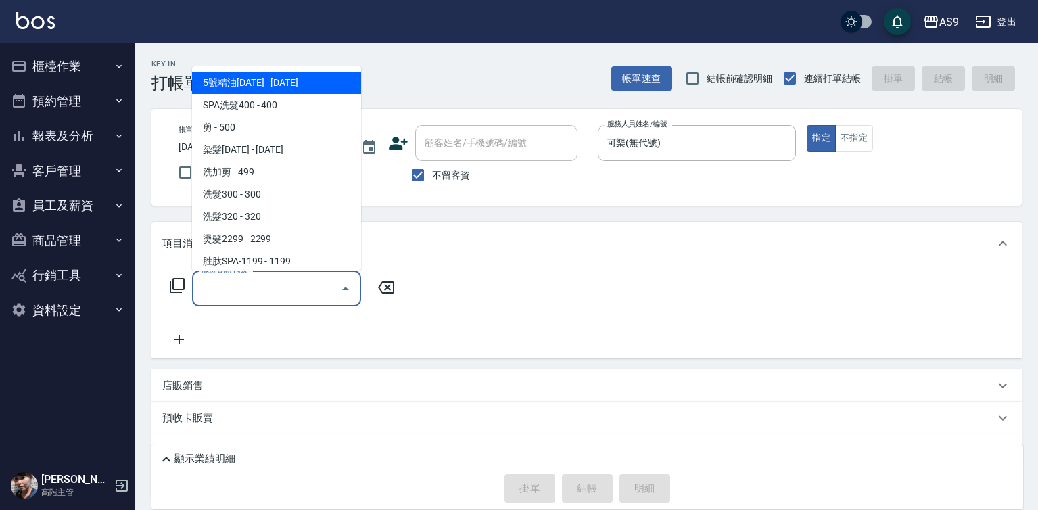
click at [277, 292] on input "服務名稱/代號" at bounding box center [266, 289] width 137 height 24
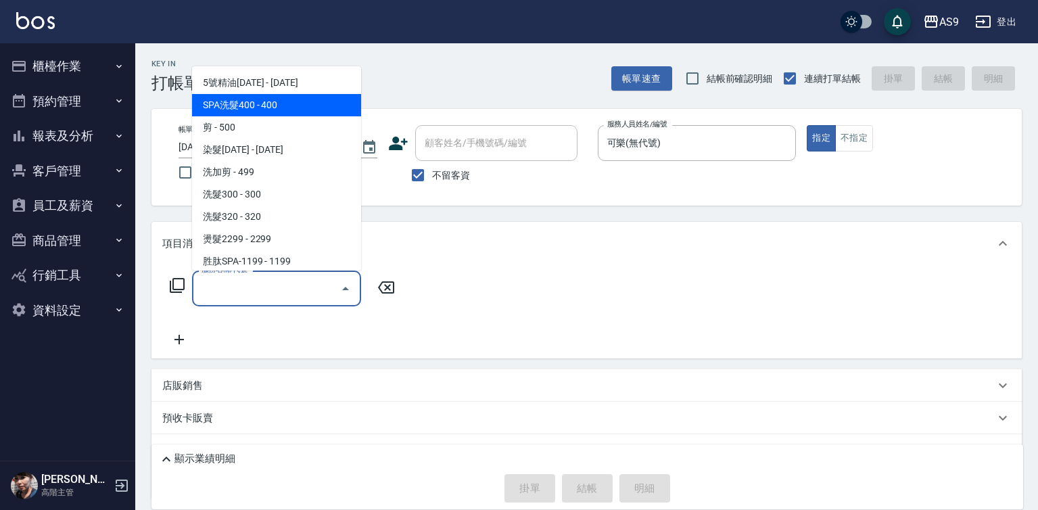
click at [275, 105] on span "SPA洗髮400 - 400" at bounding box center [276, 105] width 169 height 22
type input "SPA洗髮400(SPA洗髮400)"
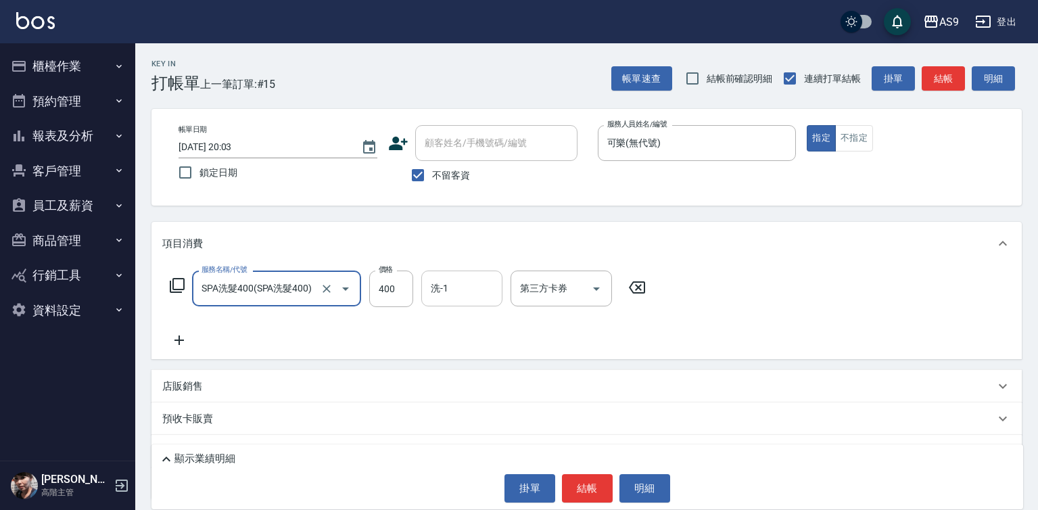
click at [440, 289] on div "洗-1 洗-1" at bounding box center [461, 288] width 81 height 36
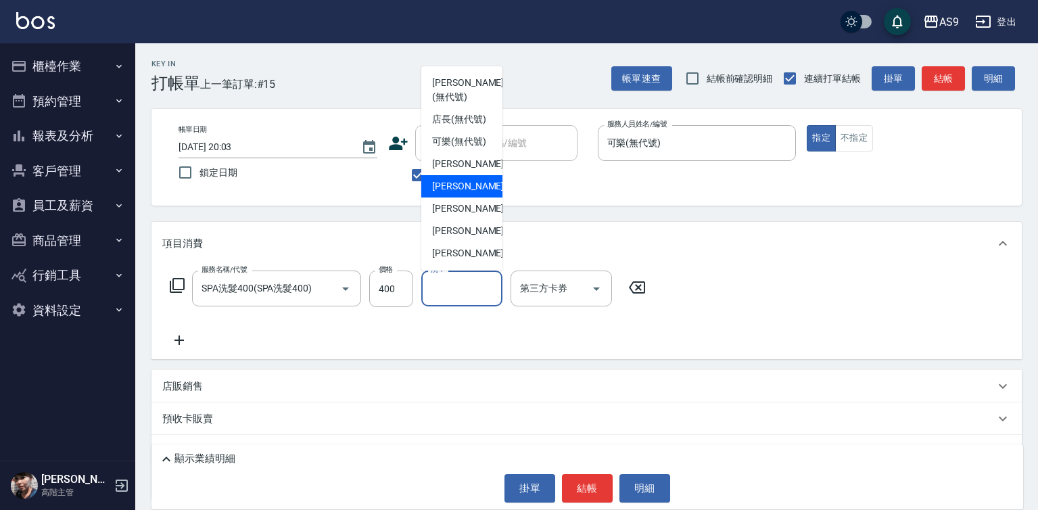
click at [457, 197] on div "Peggy -7" at bounding box center [461, 186] width 81 height 22
type input "Peggy-7"
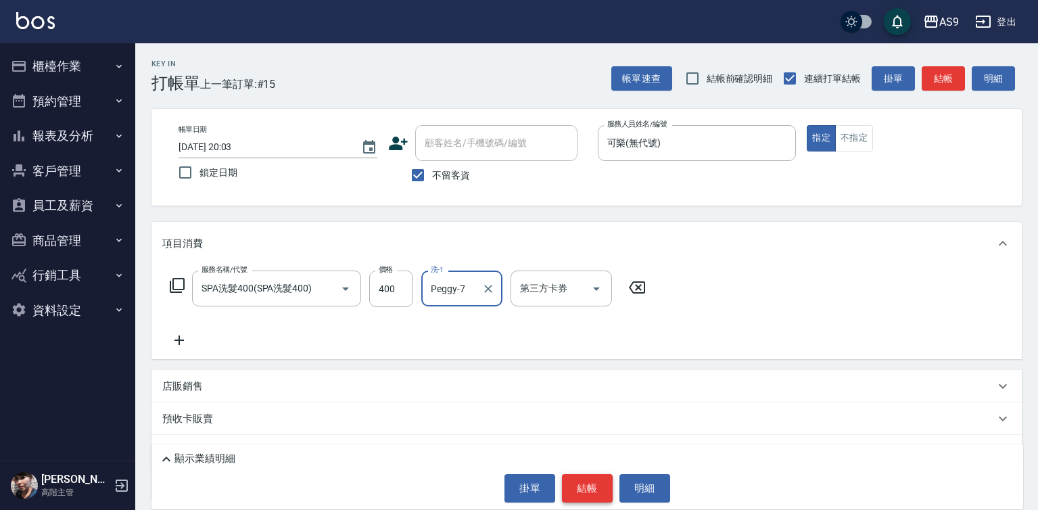
click at [578, 481] on button "結帳" at bounding box center [587, 488] width 51 height 28
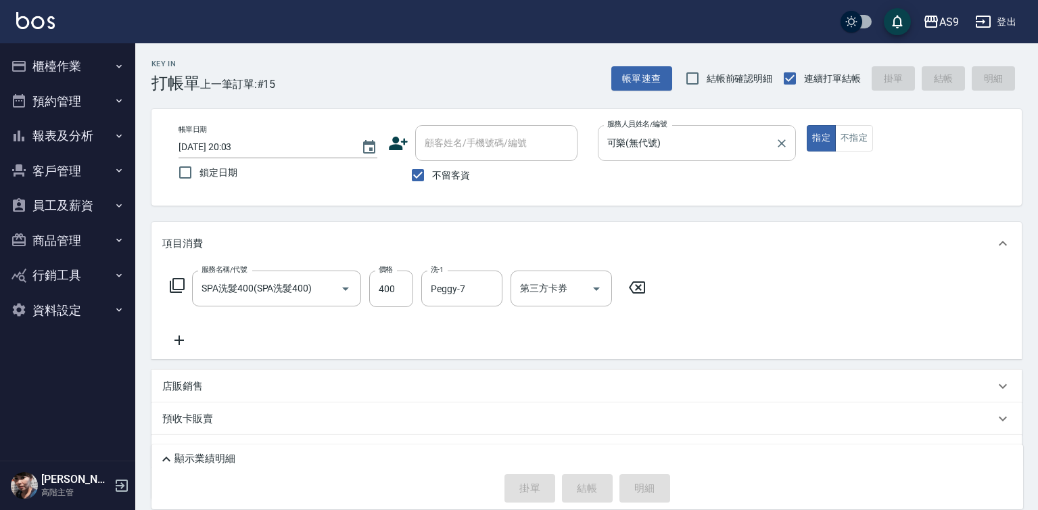
type input "[DATE] 20:04"
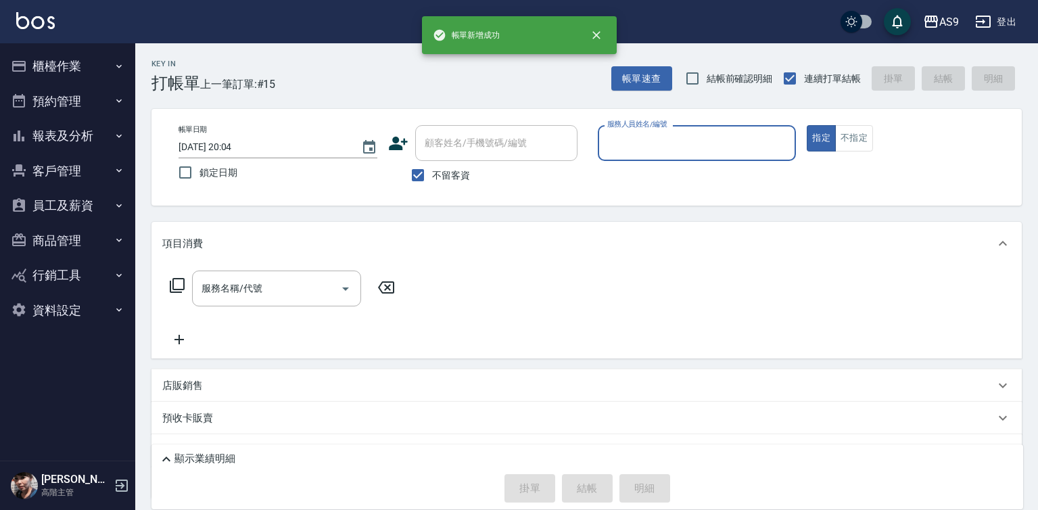
click at [648, 146] on input "服務人員姓名/編號" at bounding box center [697, 143] width 187 height 24
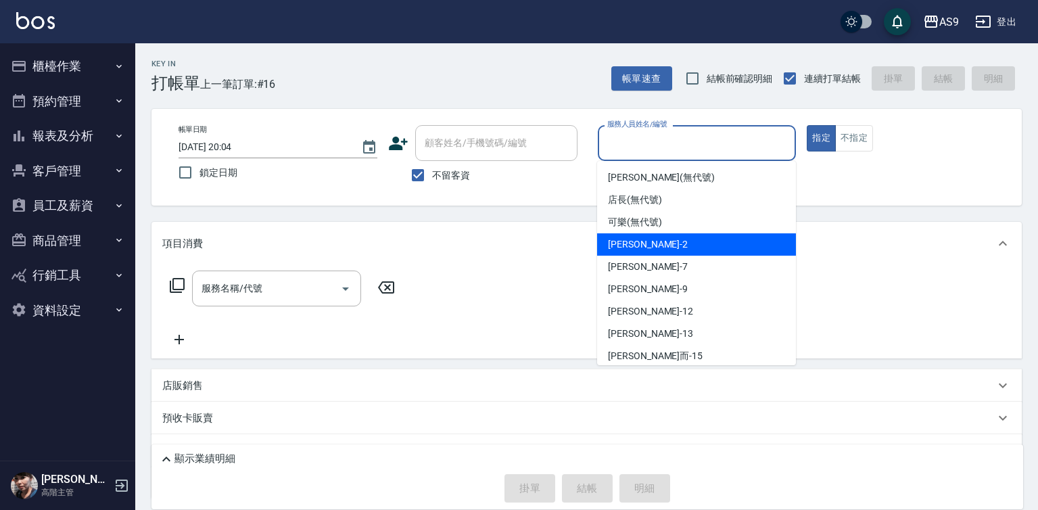
click at [637, 234] on div "[PERSON_NAME]蘭 -2" at bounding box center [696, 244] width 199 height 22
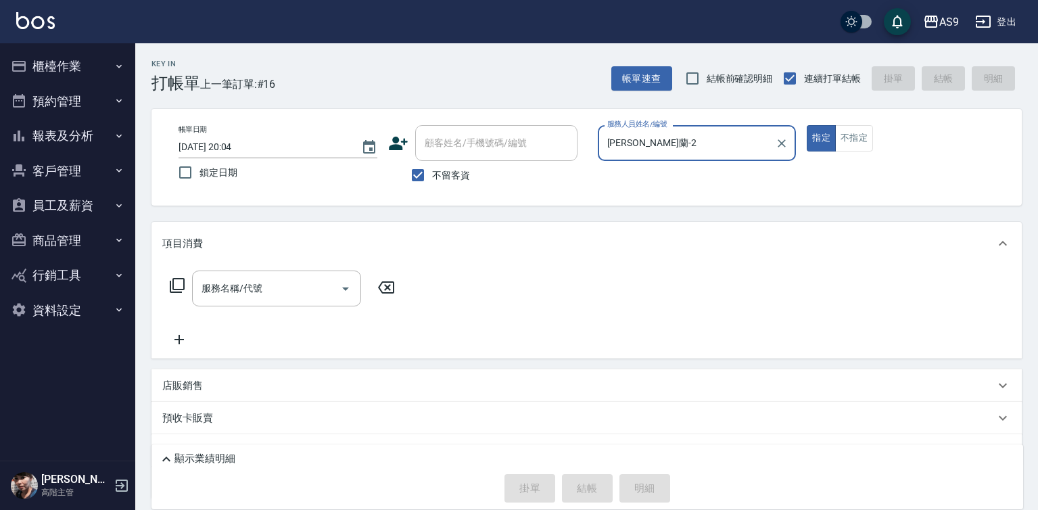
click at [640, 143] on input "[PERSON_NAME]蘭-2" at bounding box center [687, 143] width 166 height 24
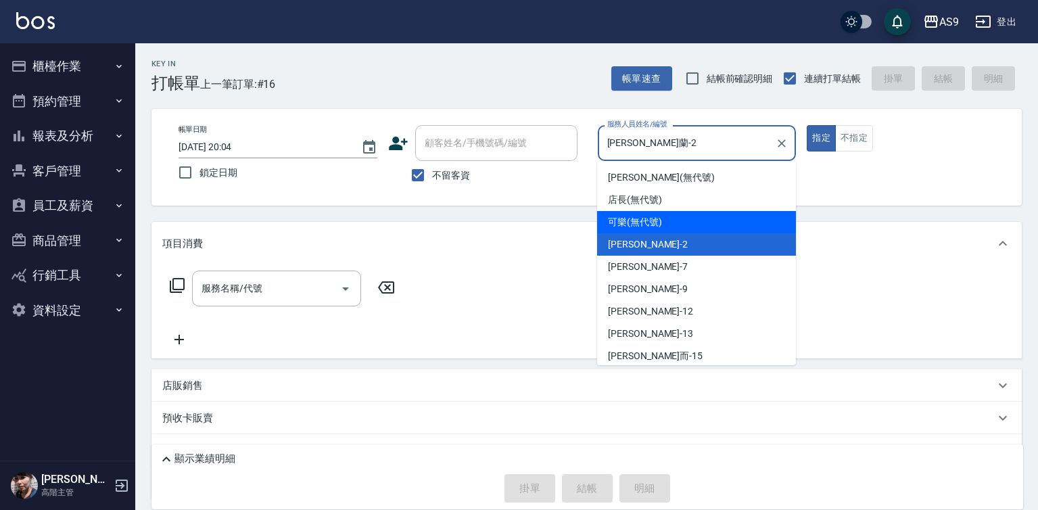
click at [635, 225] on span "可樂 (無代號)" at bounding box center [635, 222] width 54 height 14
type input "可樂(無代號)"
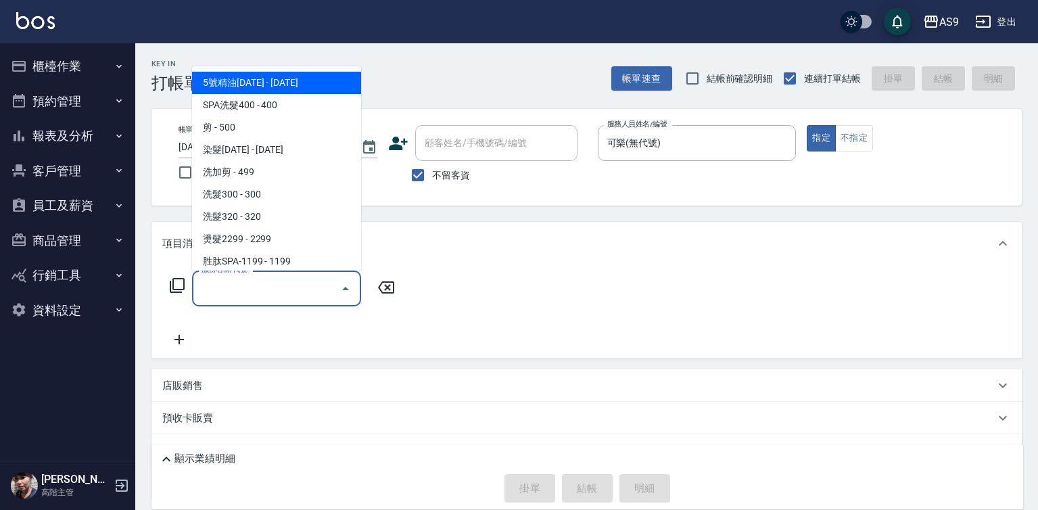
click at [235, 287] on input "服務名稱/代號" at bounding box center [266, 289] width 137 height 24
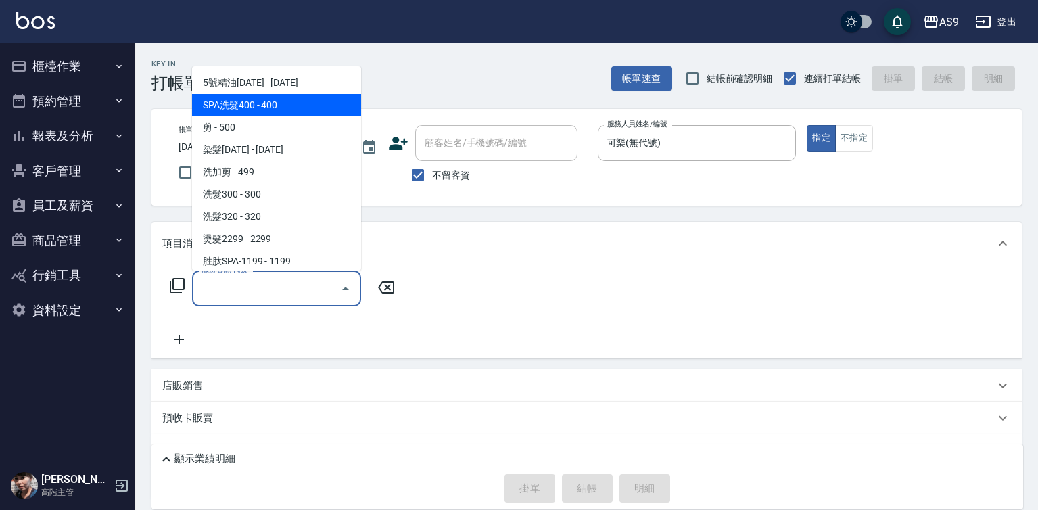
click at [267, 105] on span "SPA洗髮400 - 400" at bounding box center [276, 105] width 169 height 22
type input "SPA洗髮400(SPA洗髮400)"
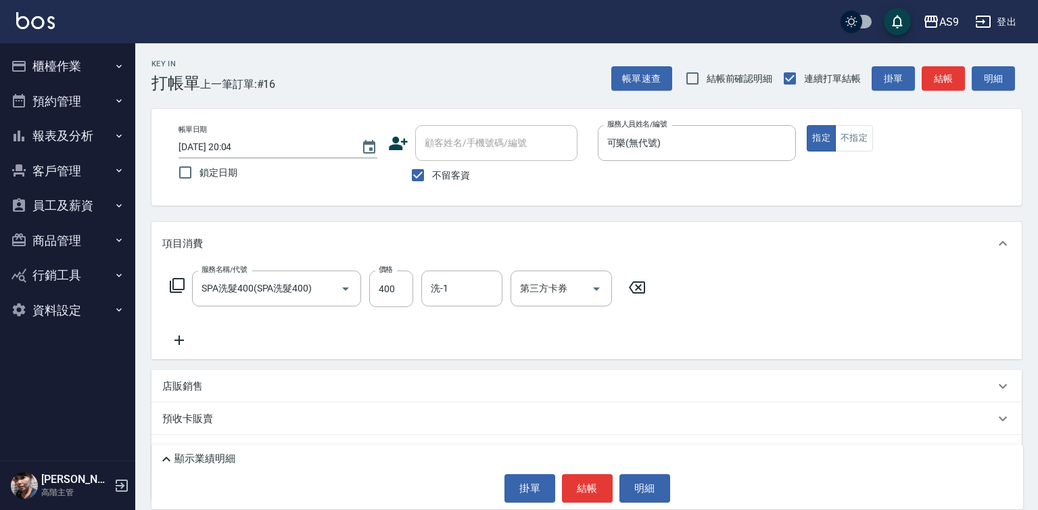
click at [181, 341] on icon at bounding box center [178, 339] width 9 height 9
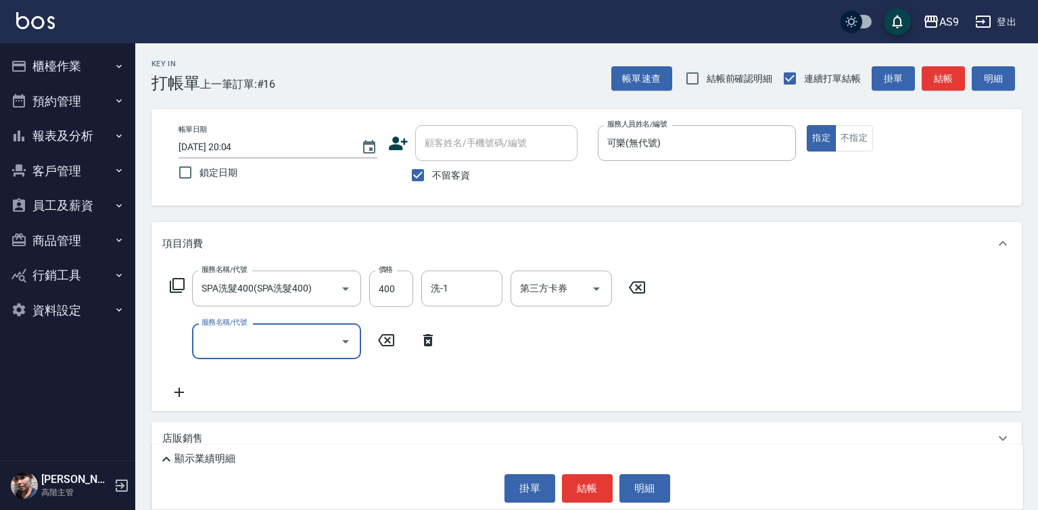
click at [199, 338] on input "服務名稱/代號" at bounding box center [266, 341] width 137 height 24
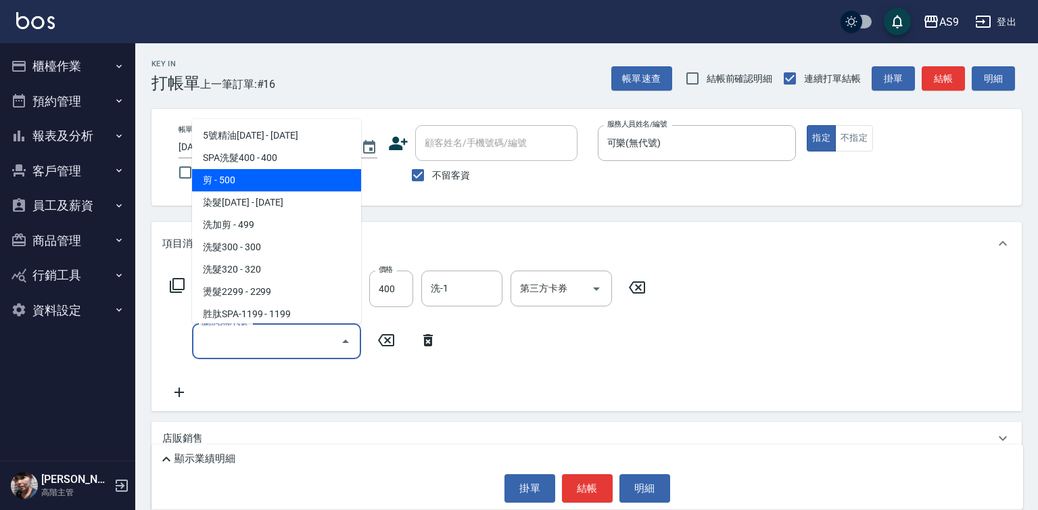
click at [245, 183] on span "剪 - 500" at bounding box center [276, 180] width 169 height 22
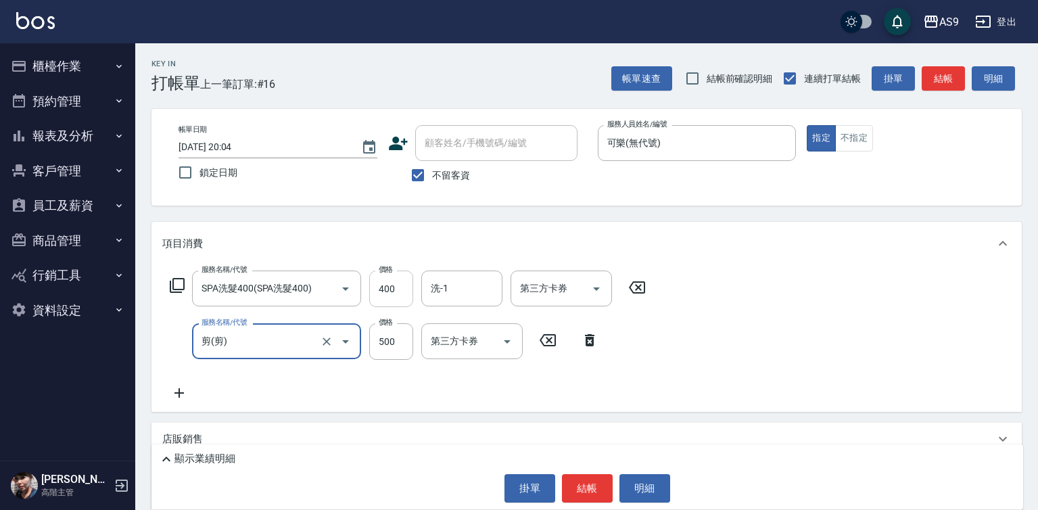
click at [403, 285] on input "400" at bounding box center [391, 288] width 44 height 37
type input "剪"
click at [403, 285] on input "400" at bounding box center [391, 288] width 44 height 37
click at [403, 285] on input "3" at bounding box center [391, 288] width 44 height 37
type input "318"
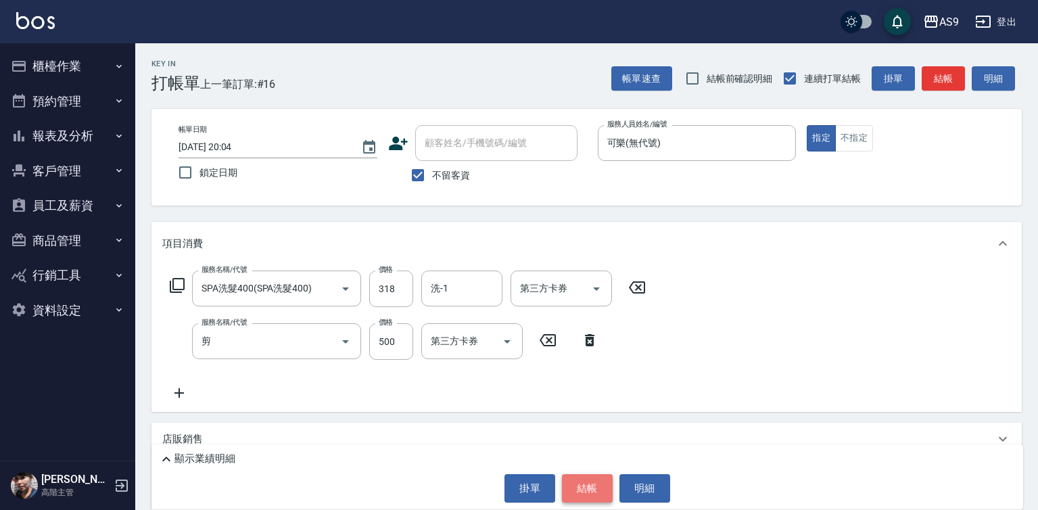
click at [574, 496] on button "結帳" at bounding box center [587, 488] width 51 height 28
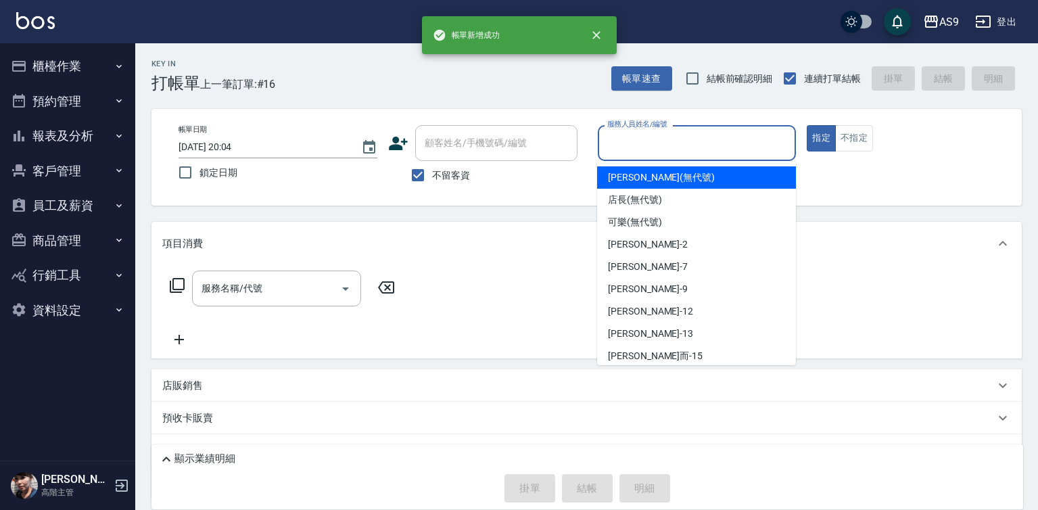
click at [633, 145] on input "服務人員姓名/編號" at bounding box center [697, 143] width 187 height 24
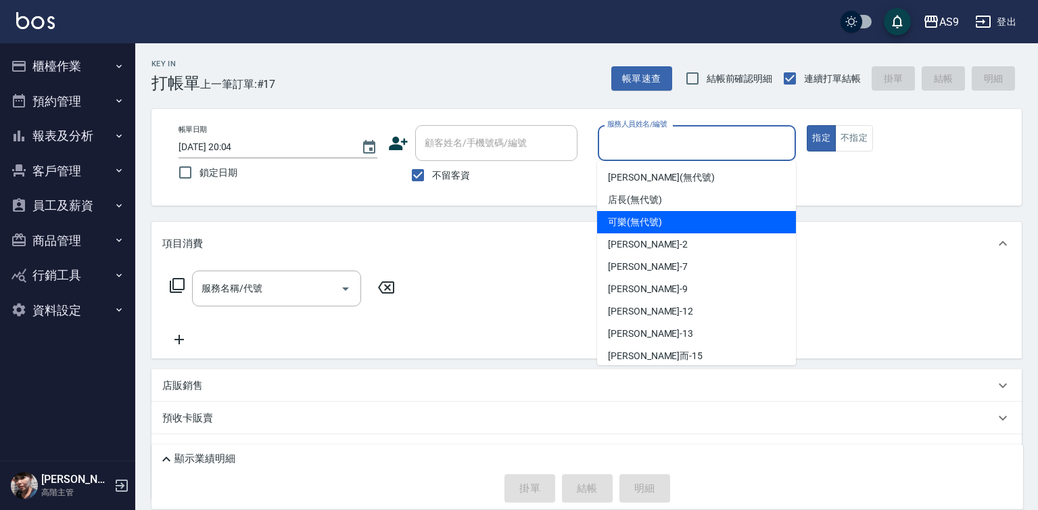
click at [646, 225] on span "可樂 (無代號)" at bounding box center [635, 222] width 54 height 14
type input "可樂(無代號)"
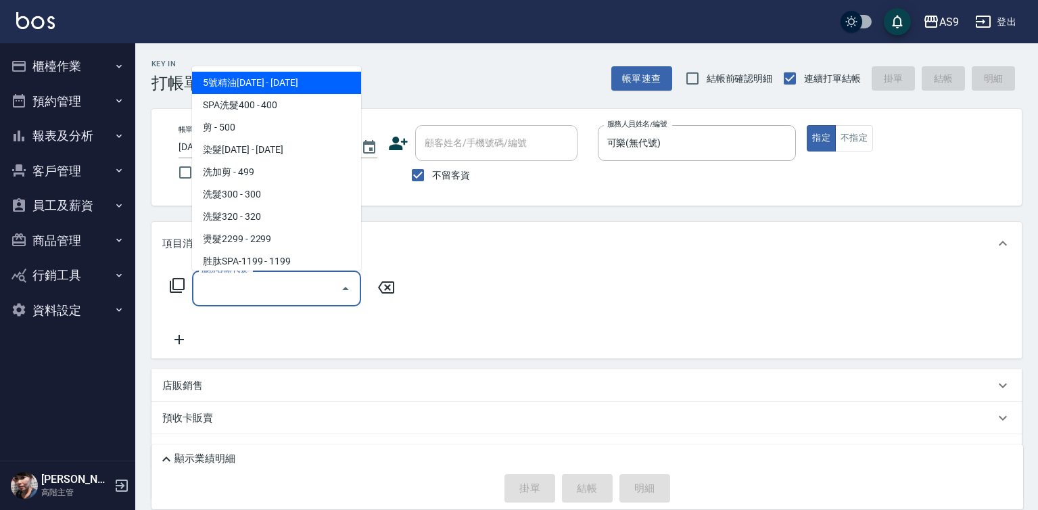
click at [302, 283] on input "服務名稱/代號" at bounding box center [266, 289] width 137 height 24
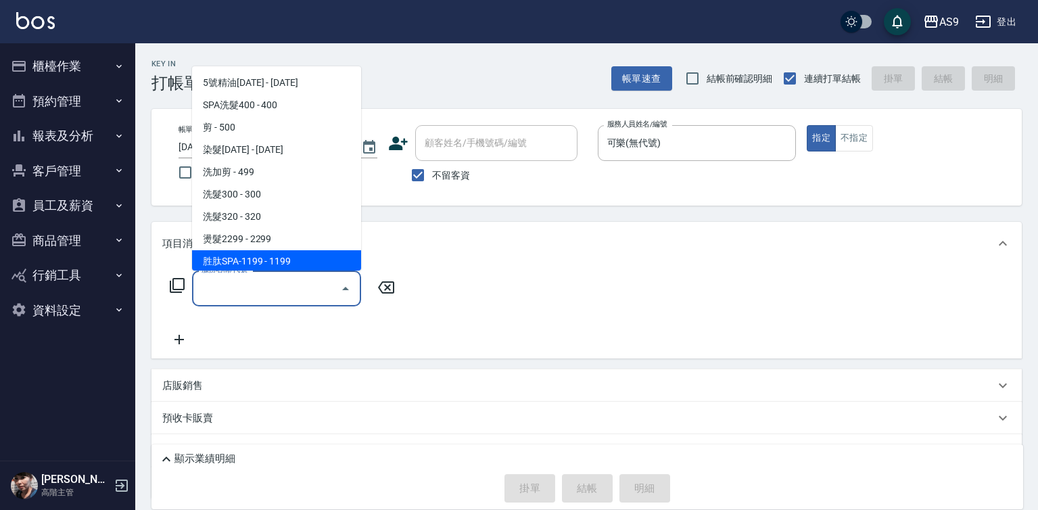
click at [287, 262] on span "胜肽SPA-1199 - 1199" at bounding box center [276, 261] width 169 height 22
type input "胜肽SPA-1199(胜肽SPA-1199)"
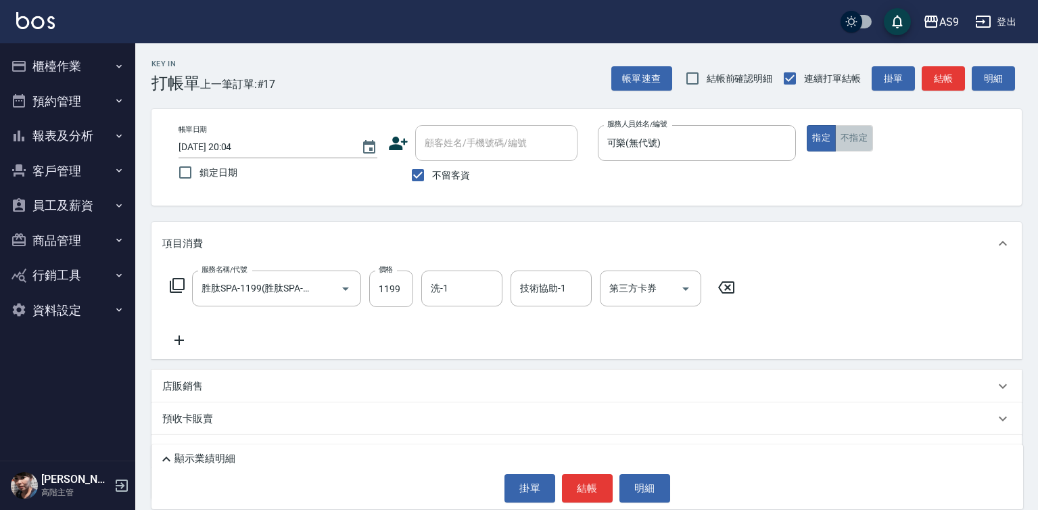
click at [870, 130] on button "不指定" at bounding box center [854, 138] width 38 height 26
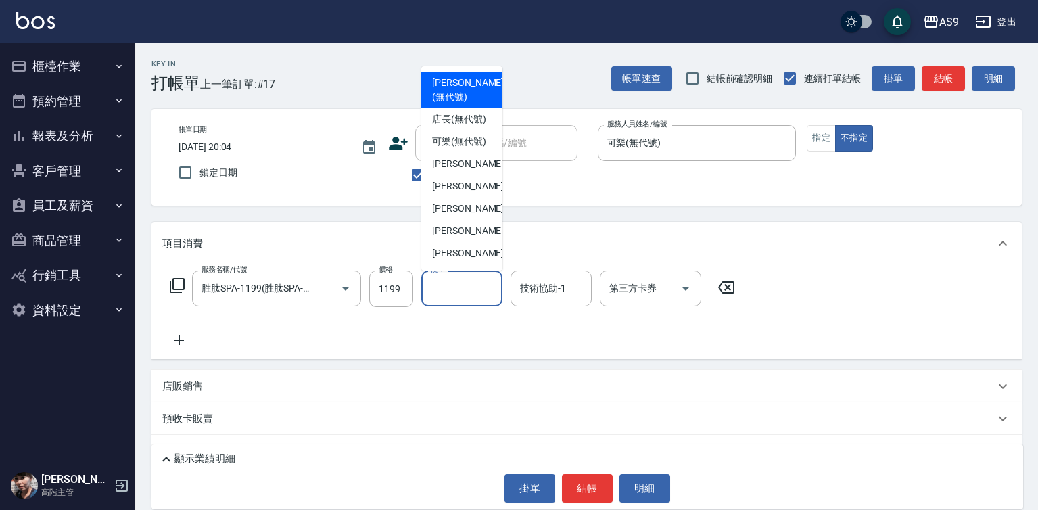
click at [434, 299] on input "洗-1" at bounding box center [461, 289] width 69 height 24
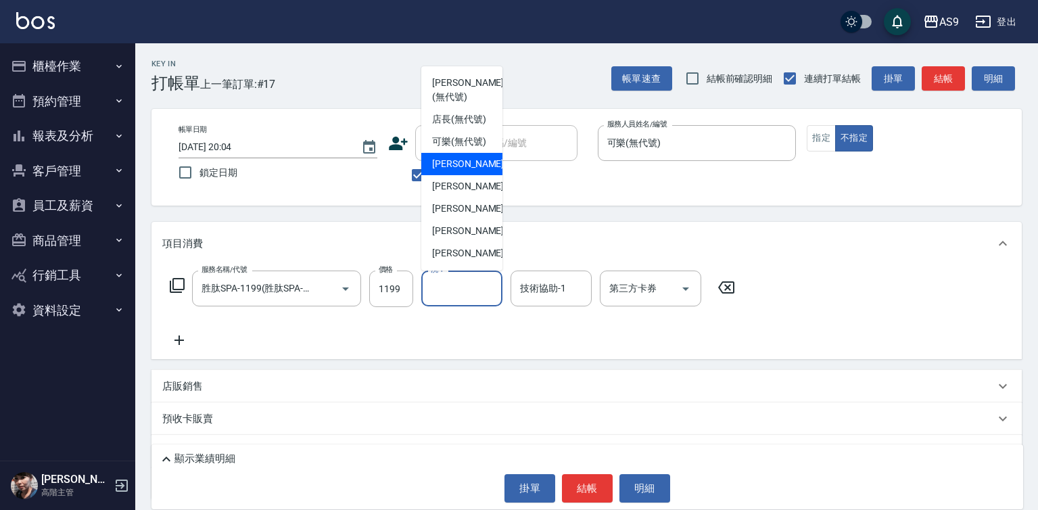
click at [466, 171] on span "[PERSON_NAME]蘭 -2" at bounding box center [472, 164] width 80 height 14
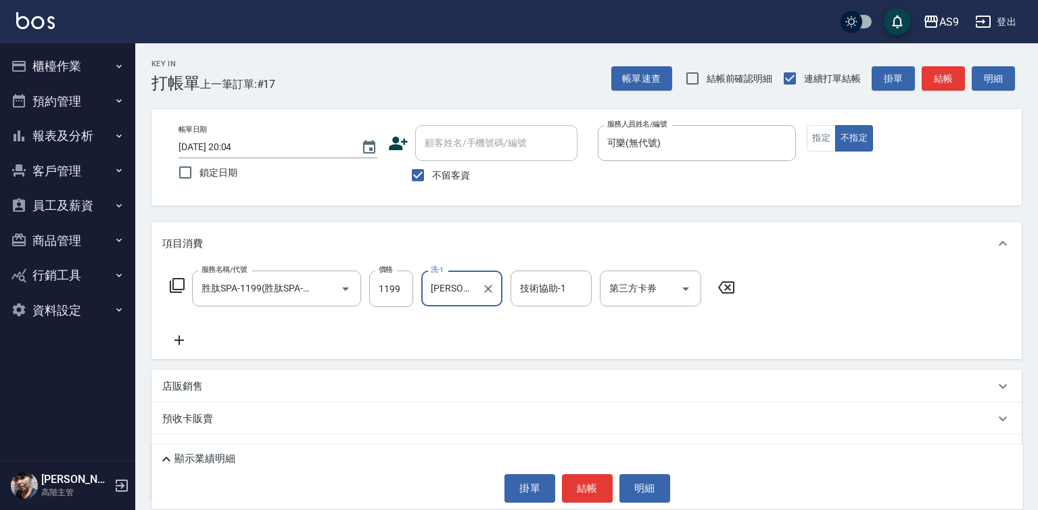
type input "[PERSON_NAME]蘭-2"
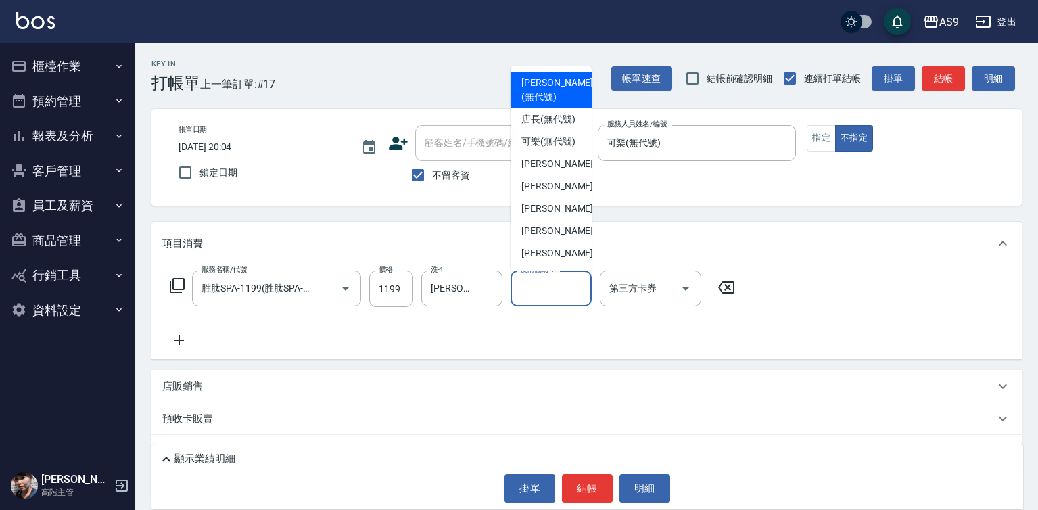
click at [544, 284] on div "技術協助-1 技術協助-1" at bounding box center [551, 288] width 81 height 36
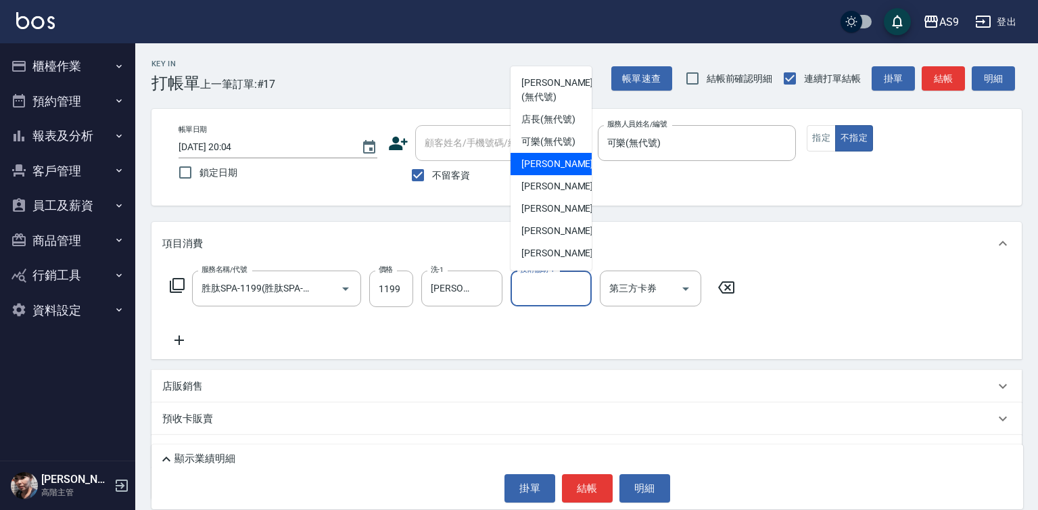
click at [531, 171] on span "[PERSON_NAME]蘭 -2" at bounding box center [561, 164] width 80 height 14
type input "[PERSON_NAME]蘭-2"
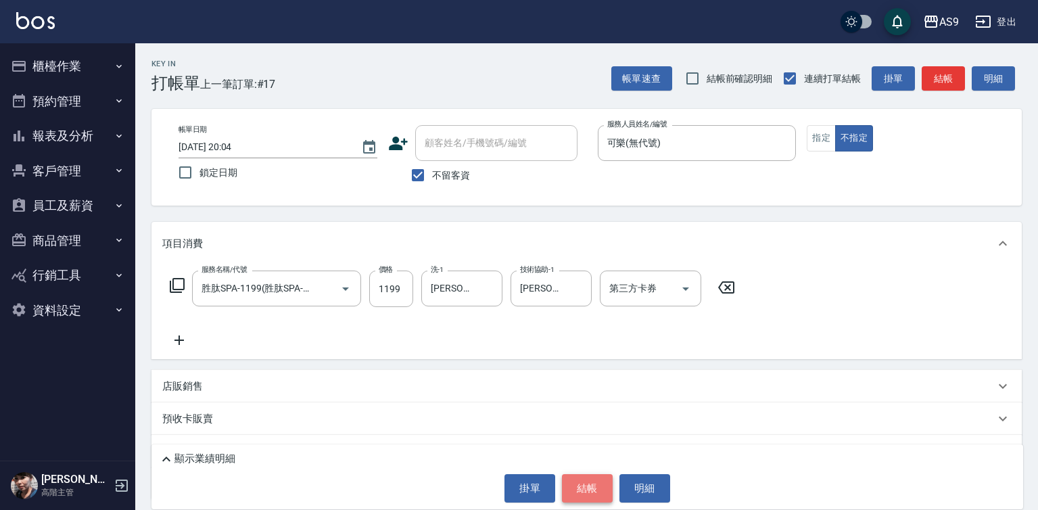
click at [589, 480] on button "結帳" at bounding box center [587, 488] width 51 height 28
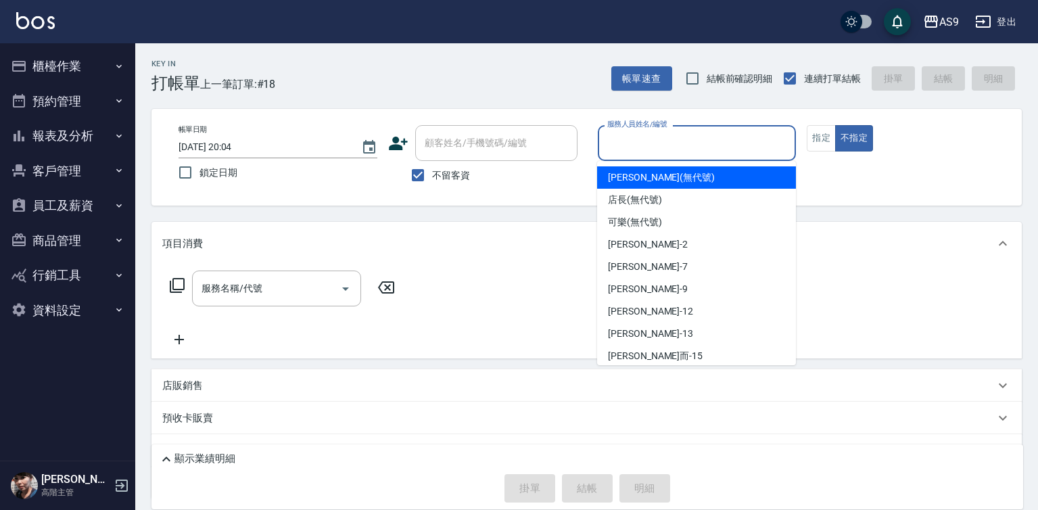
click at [640, 147] on input "服務人員姓名/編號" at bounding box center [697, 143] width 187 height 24
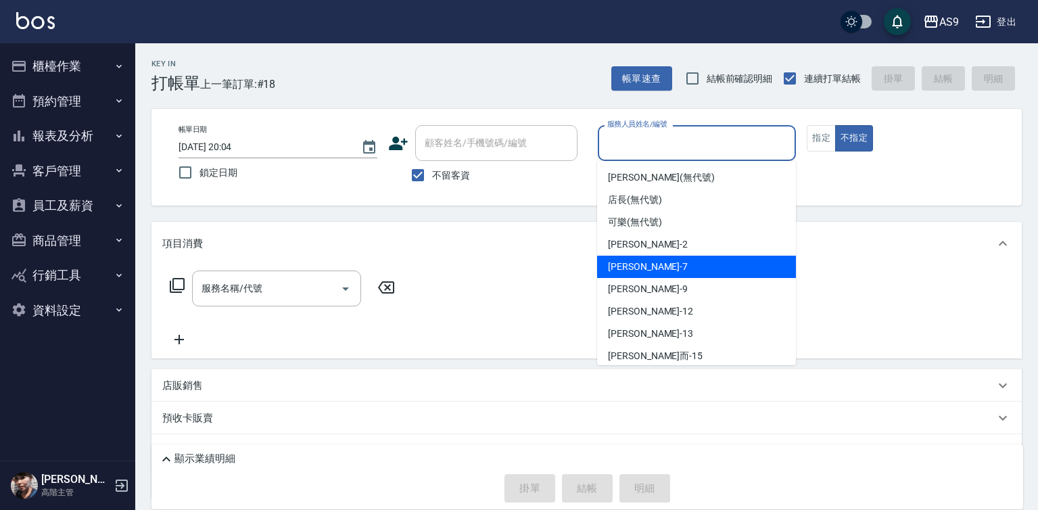
click at [638, 273] on span "Peggy -7" at bounding box center [648, 267] width 80 height 14
type input "Peggy-7"
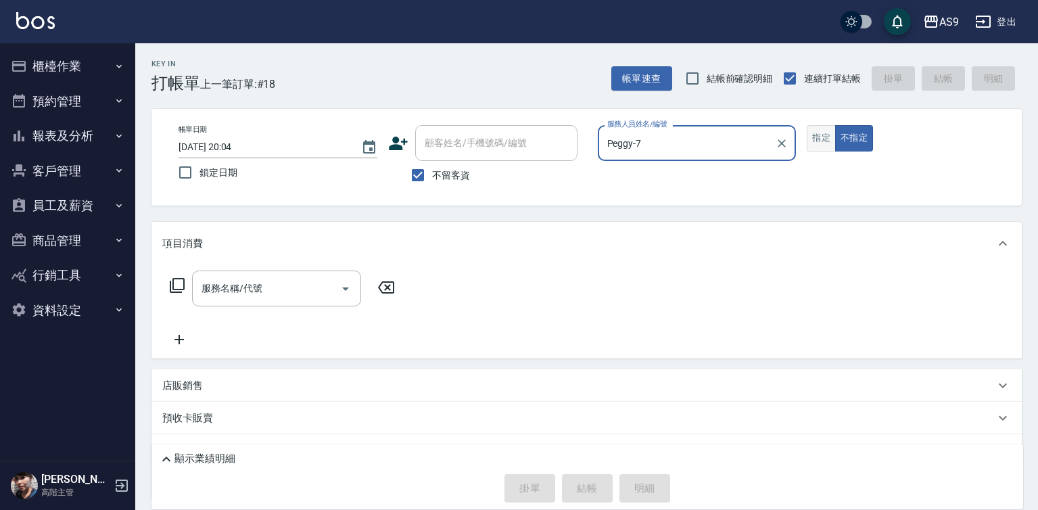
click at [828, 137] on button "指定" at bounding box center [821, 138] width 29 height 26
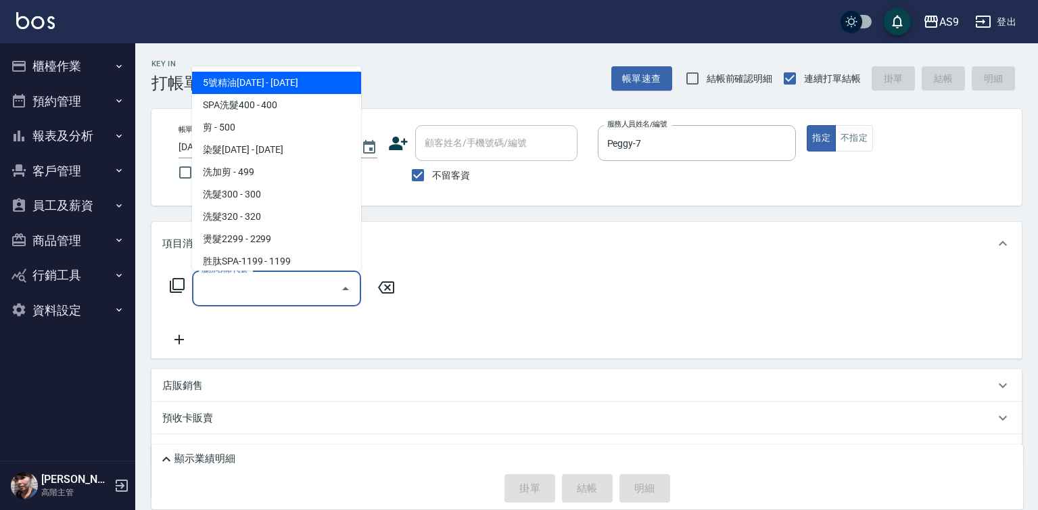
click at [262, 291] on input "服務名稱/代號" at bounding box center [266, 289] width 137 height 24
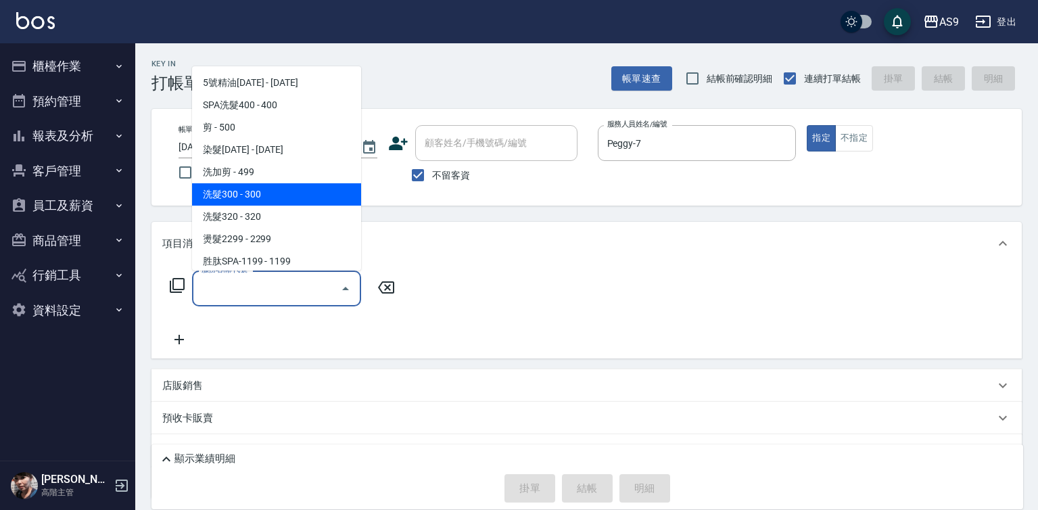
drag, startPoint x: 258, startPoint y: 185, endPoint x: 368, endPoint y: 287, distance: 149.3
click at [258, 185] on span "洗髮300 - 300" at bounding box center [276, 194] width 169 height 22
type input "洗髮300(洗 髮300)"
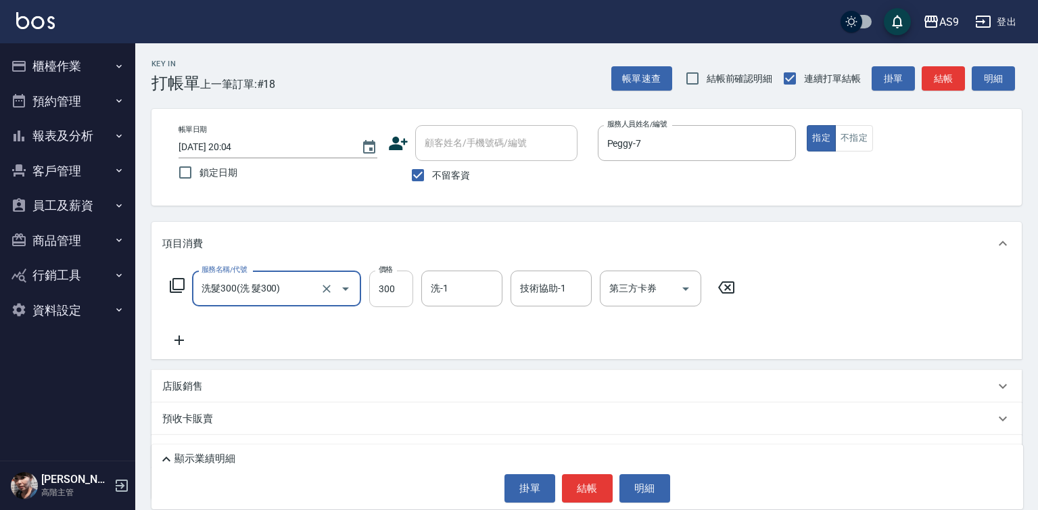
click at [382, 290] on input "300" at bounding box center [391, 288] width 44 height 37
type input "272"
click at [575, 481] on button "結帳" at bounding box center [587, 488] width 51 height 28
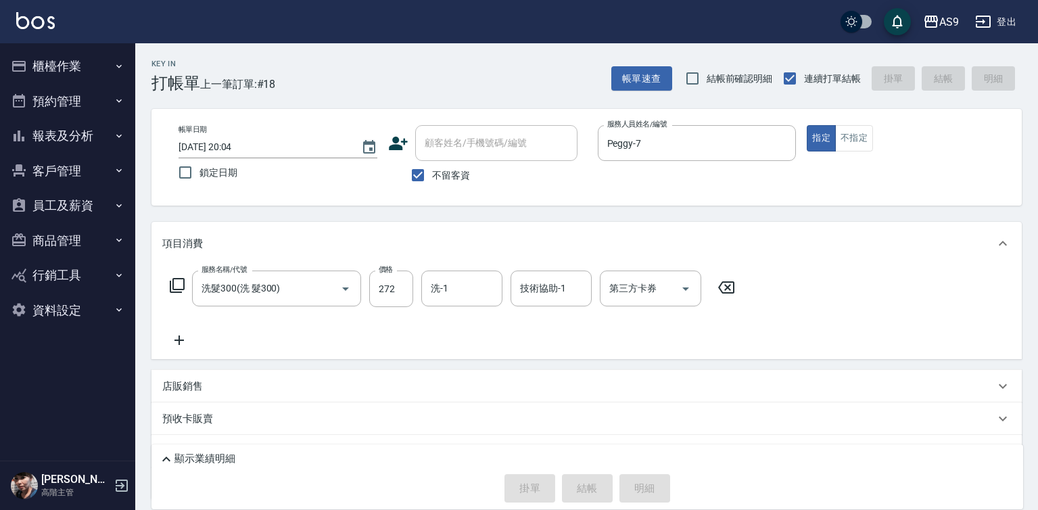
type input "[DATE] 20:28"
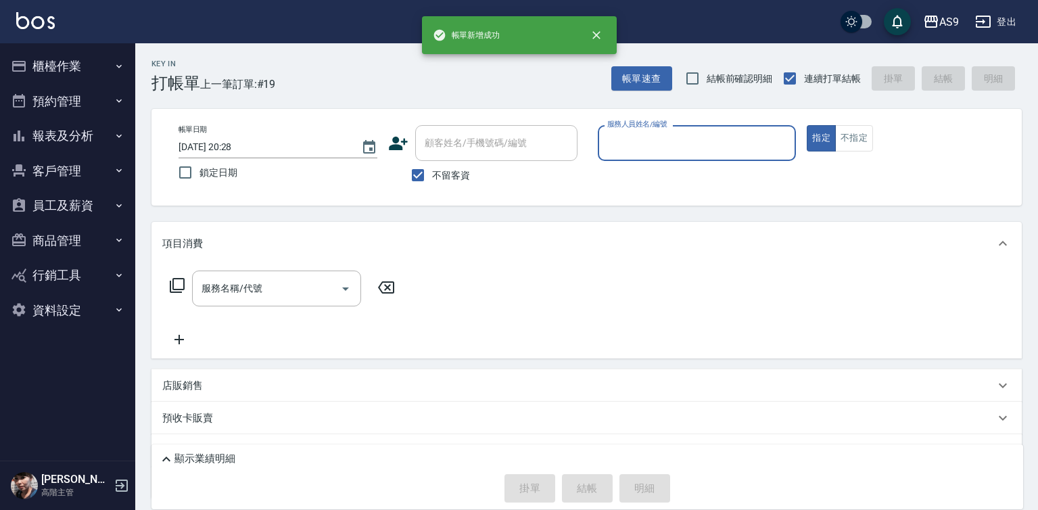
click at [633, 151] on input "服務人員姓名/編號" at bounding box center [697, 143] width 187 height 24
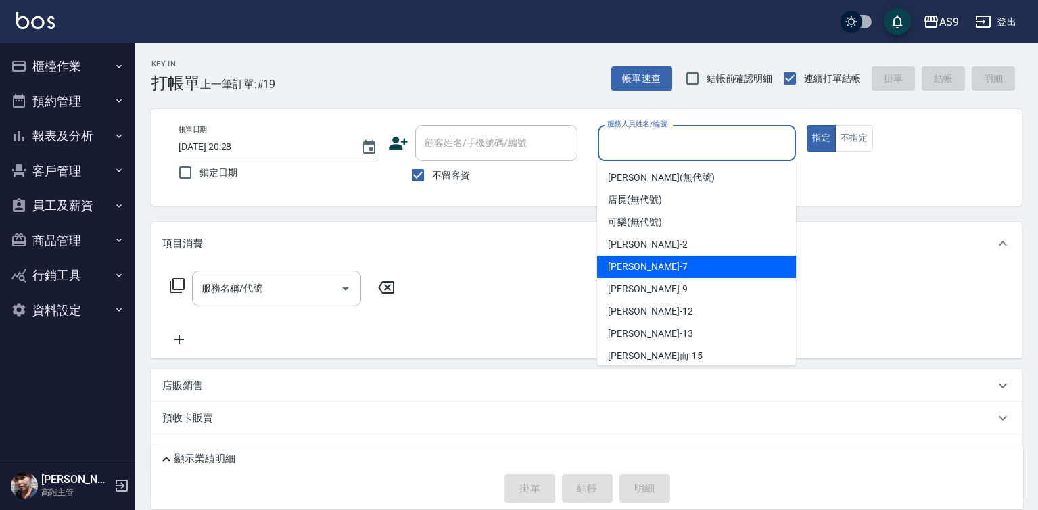
click at [645, 273] on div "Peggy -7" at bounding box center [696, 267] width 199 height 22
type input "Peggy-7"
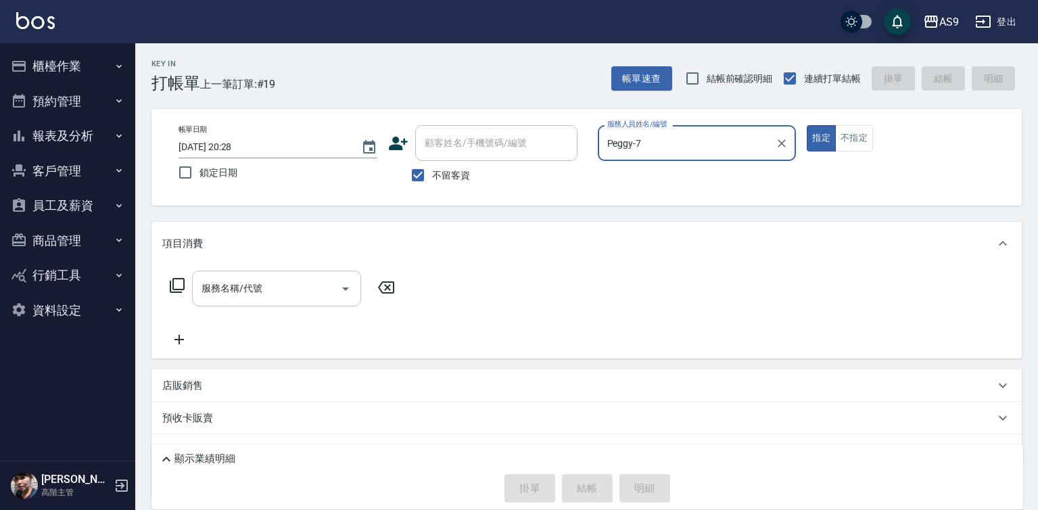
click at [274, 287] on input "服務名稱/代號" at bounding box center [266, 289] width 137 height 24
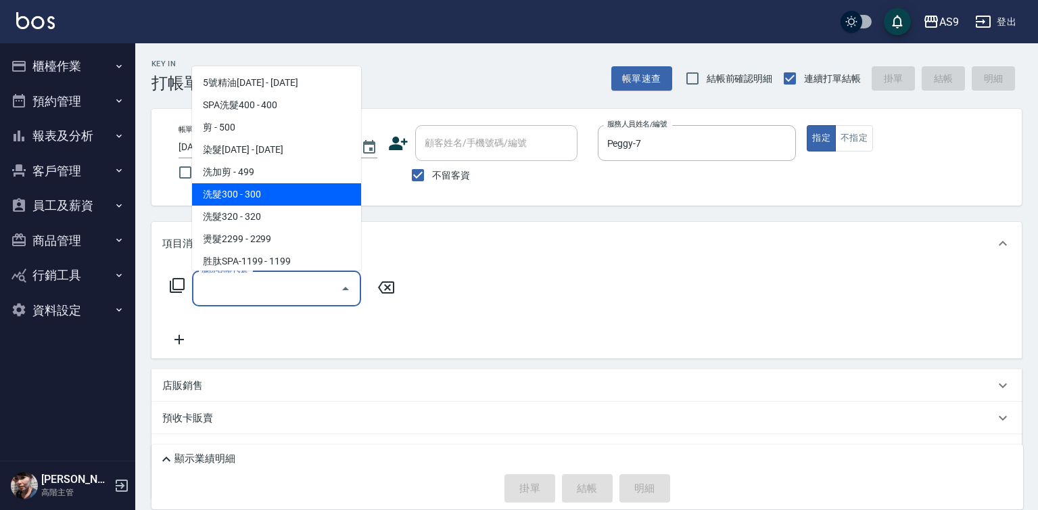
click at [270, 195] on span "洗髮300 - 300" at bounding box center [276, 194] width 169 height 22
type input "洗髮300(洗 髮300)"
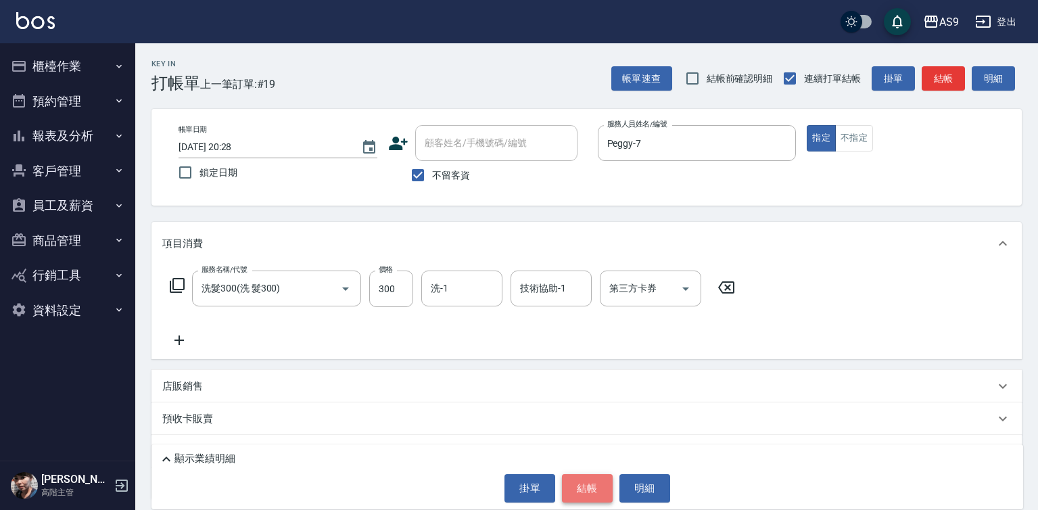
click at [589, 488] on button "結帳" at bounding box center [587, 488] width 51 height 28
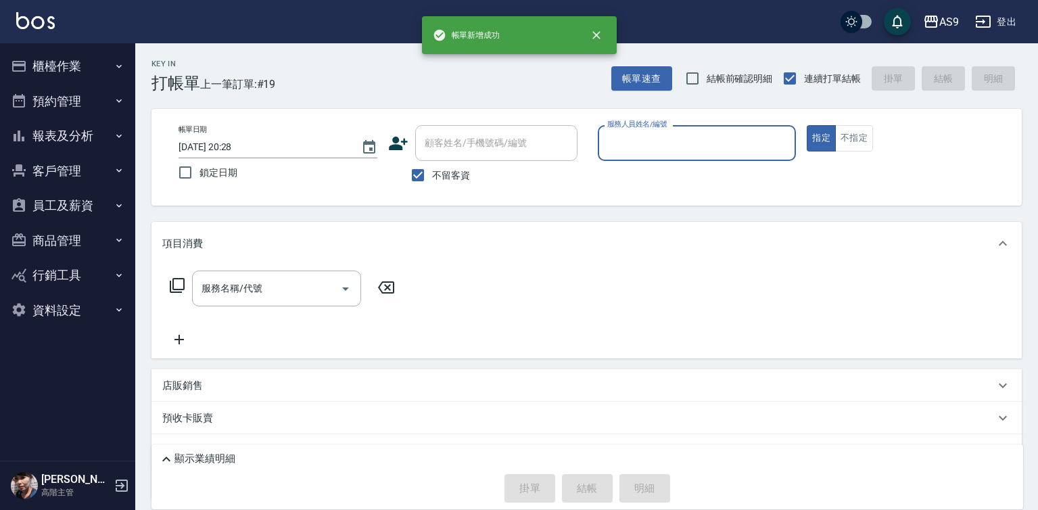
click at [654, 142] on input "服務人員姓名/編號" at bounding box center [697, 143] width 187 height 24
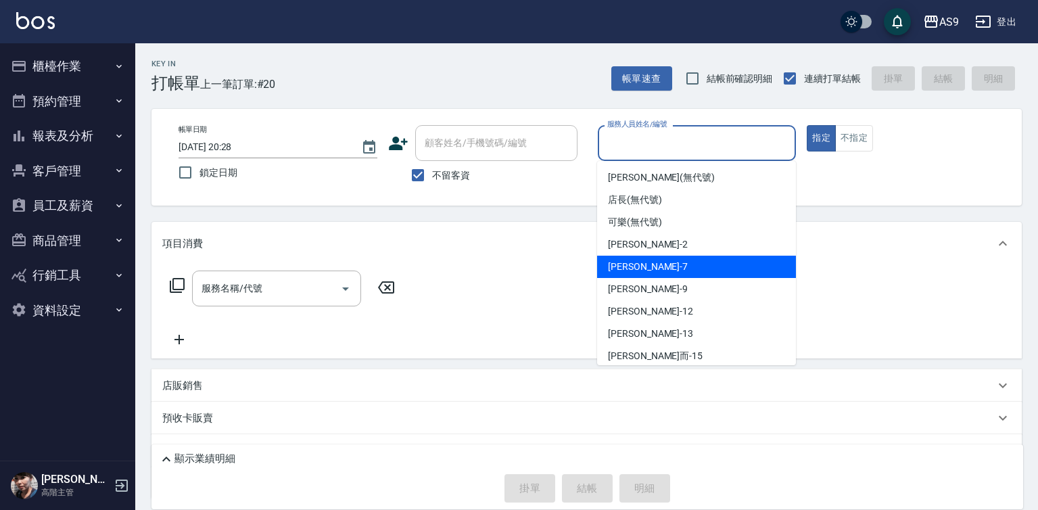
click at [654, 270] on div "Peggy -7" at bounding box center [696, 267] width 199 height 22
type input "Peggy-7"
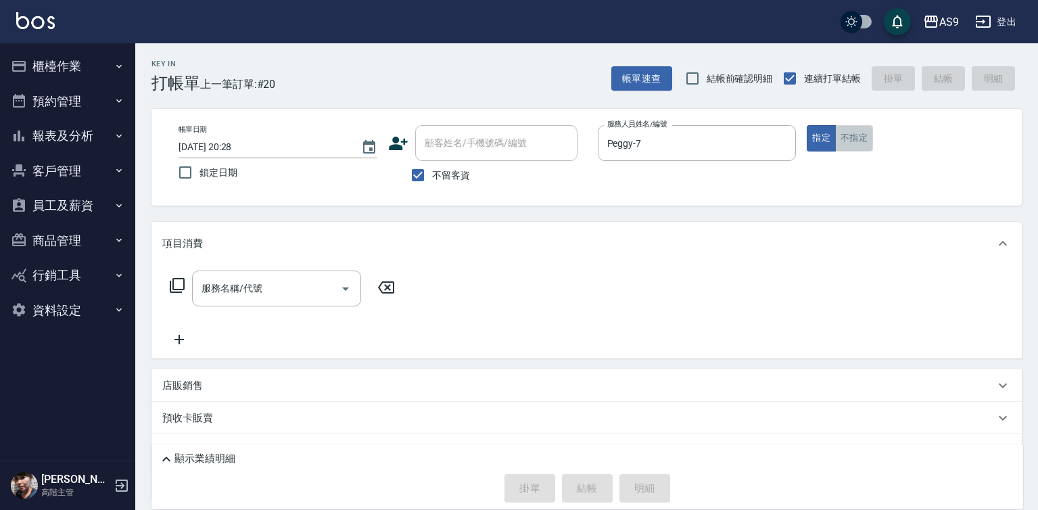
click at [847, 137] on button "不指定" at bounding box center [854, 138] width 38 height 26
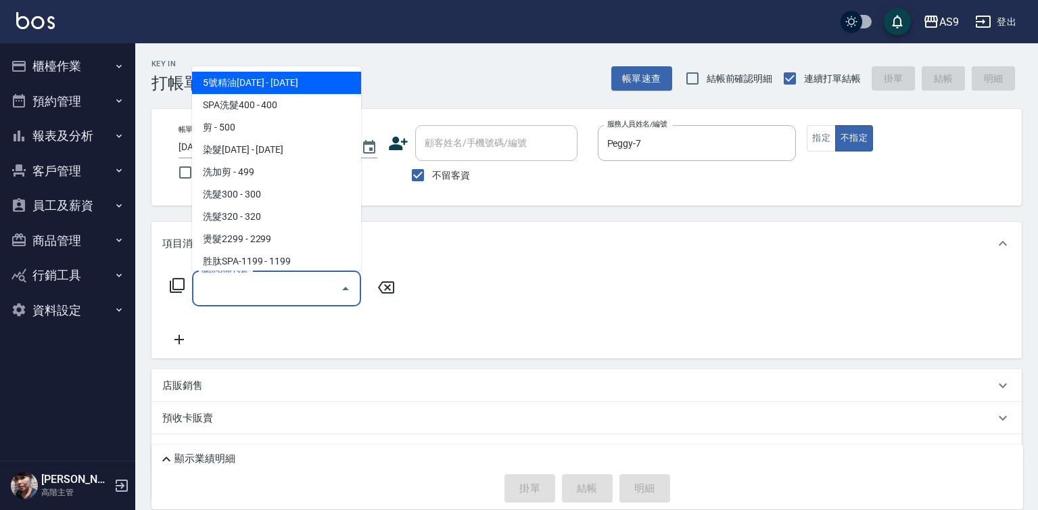
click at [293, 291] on input "服務名稱/代號" at bounding box center [266, 289] width 137 height 24
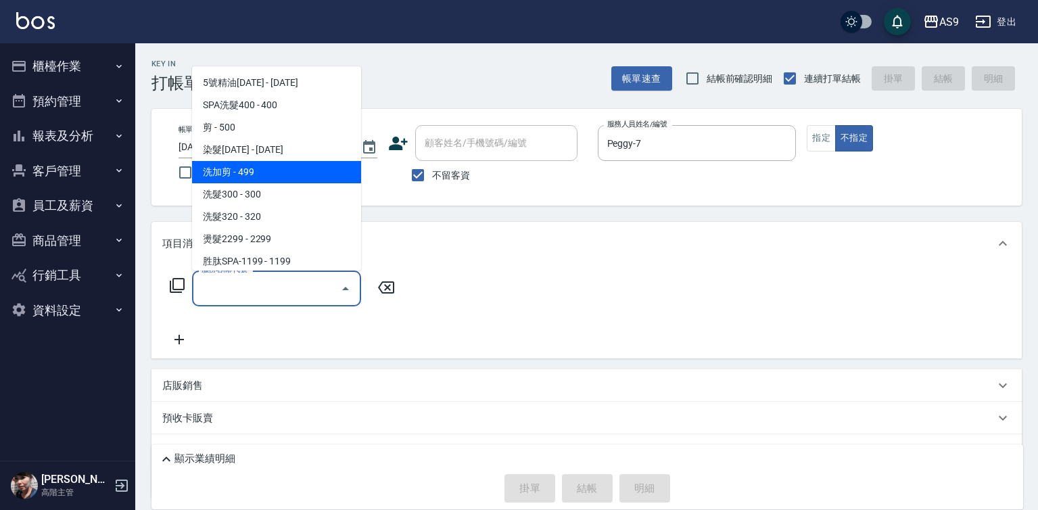
click at [252, 174] on span "洗加剪 - 499" at bounding box center [276, 172] width 169 height 22
type input "洗加剪(洗加剪)"
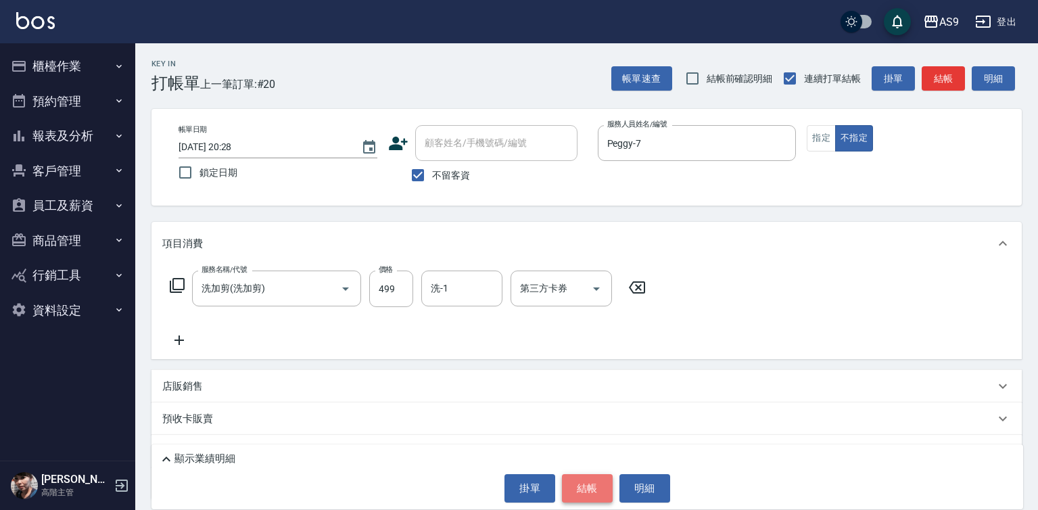
click at [580, 492] on button "結帳" at bounding box center [587, 488] width 51 height 28
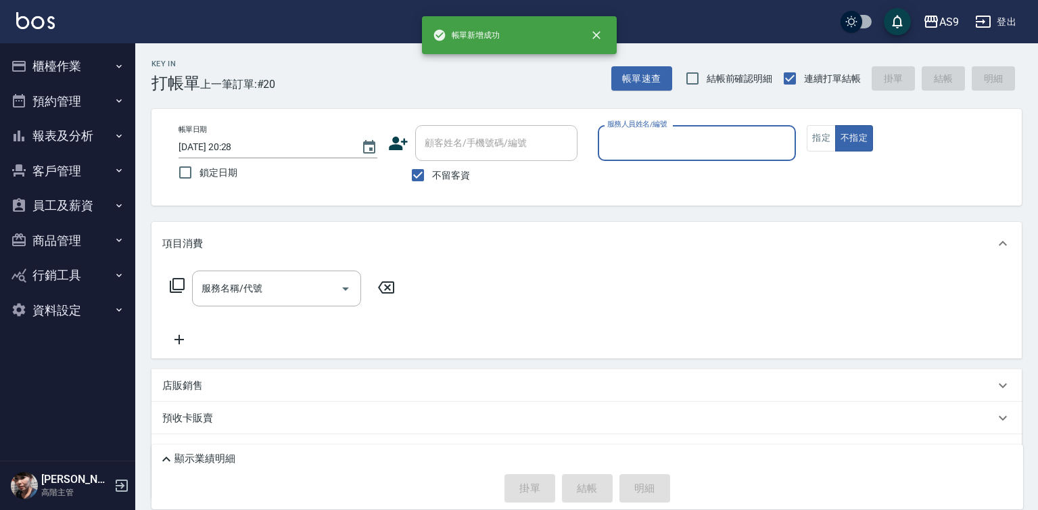
click at [641, 157] on div "服務人員姓名/編號" at bounding box center [697, 143] width 199 height 36
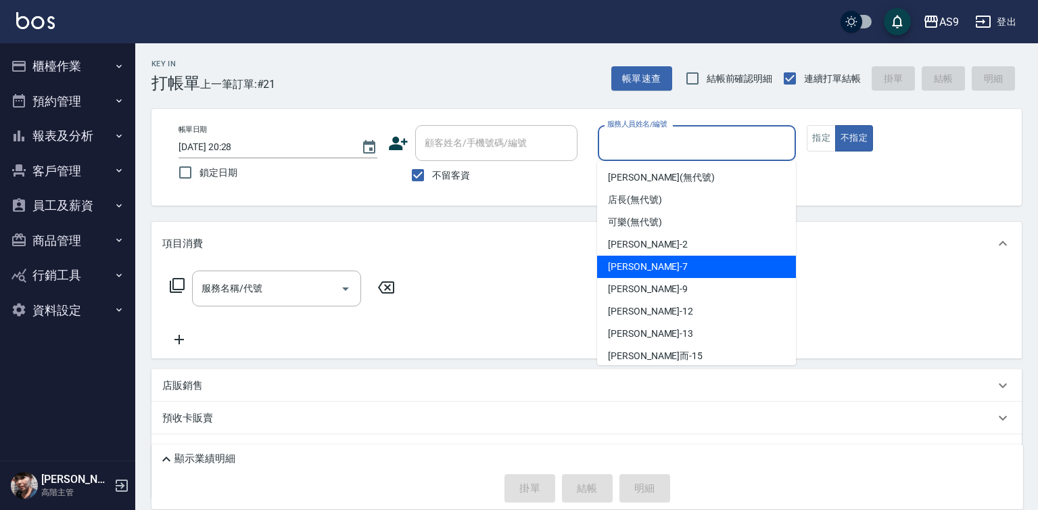
click at [641, 271] on span "Peggy -7" at bounding box center [648, 267] width 80 height 14
type input "Peggy-7"
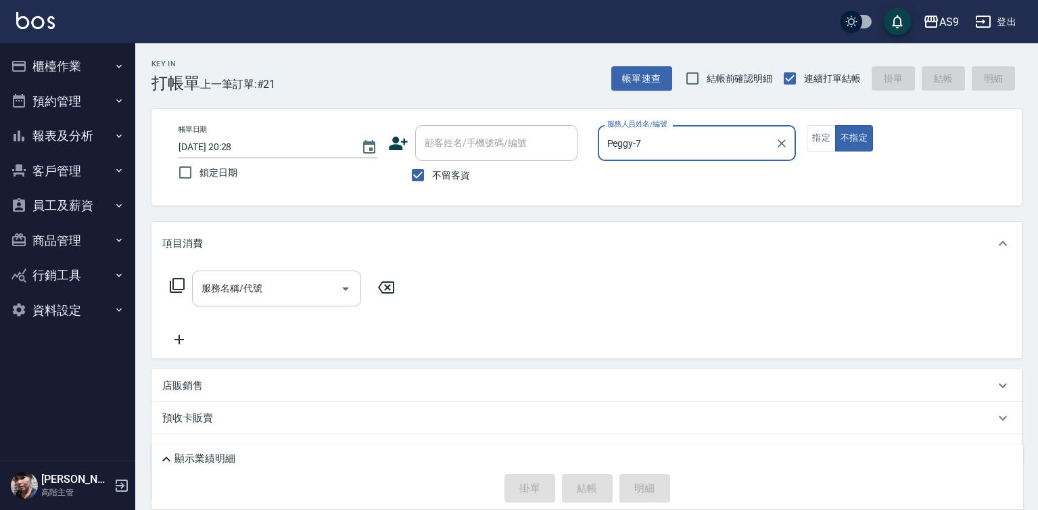
click at [298, 287] on input "服務名稱/代號" at bounding box center [266, 289] width 137 height 24
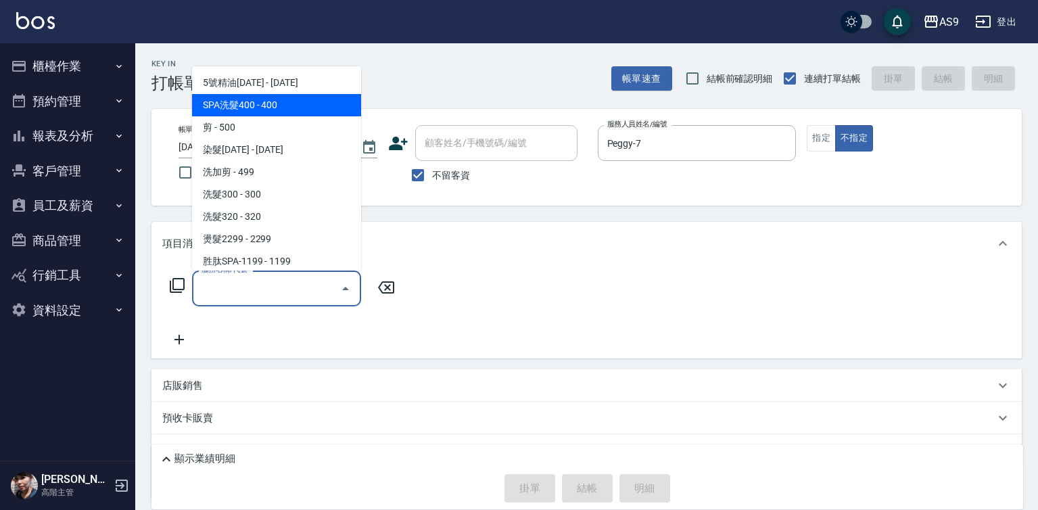
click at [264, 110] on span "SPA洗髮400 - 400" at bounding box center [276, 105] width 169 height 22
type input "SPA洗髮400(SPA洗髮400)"
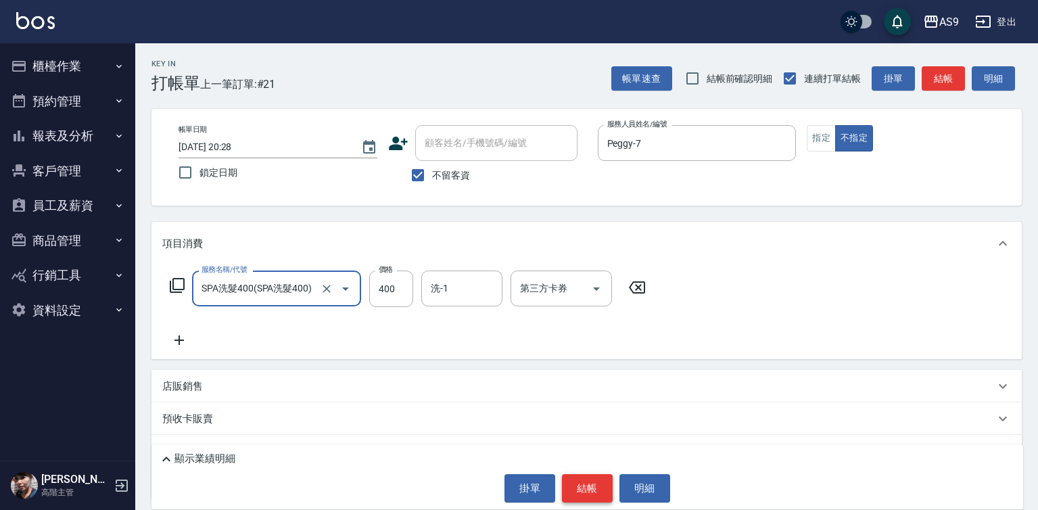
click at [576, 479] on button "結帳" at bounding box center [587, 488] width 51 height 28
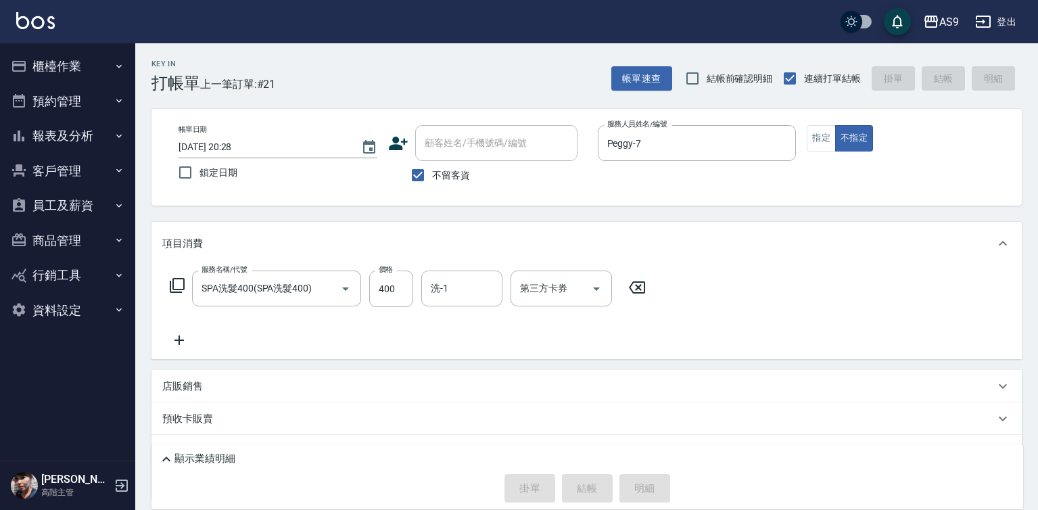
type input "[DATE] 20:29"
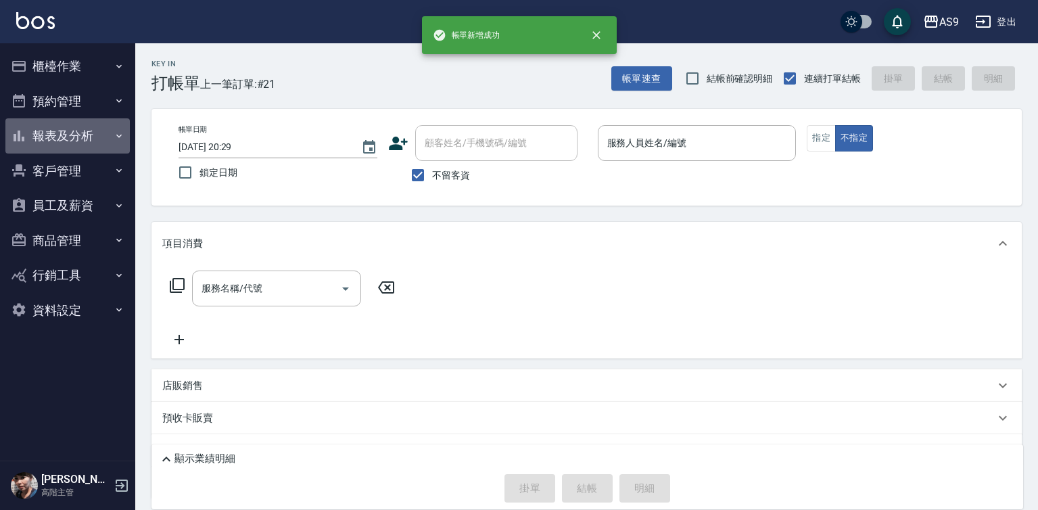
click at [97, 147] on button "報表及分析" at bounding box center [67, 135] width 124 height 35
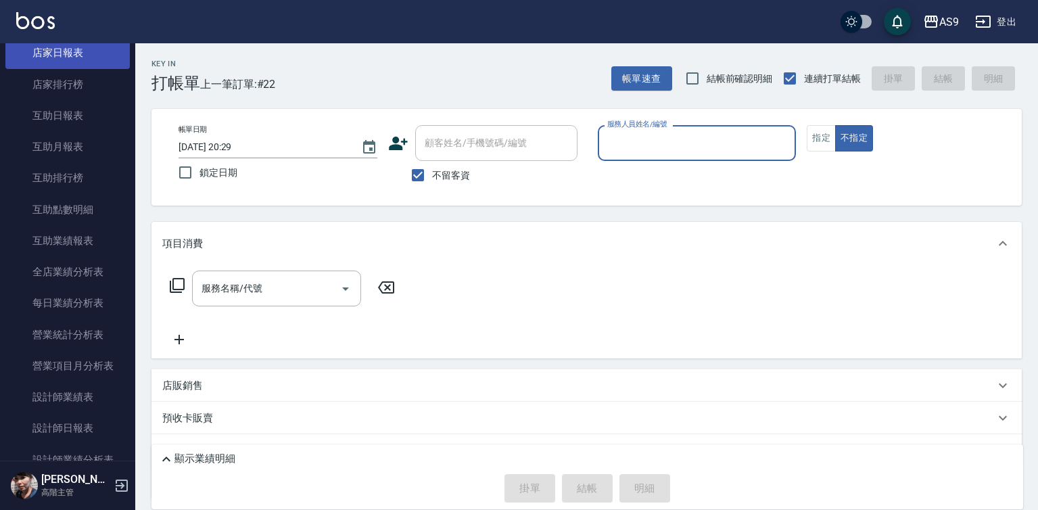
scroll to position [270, 0]
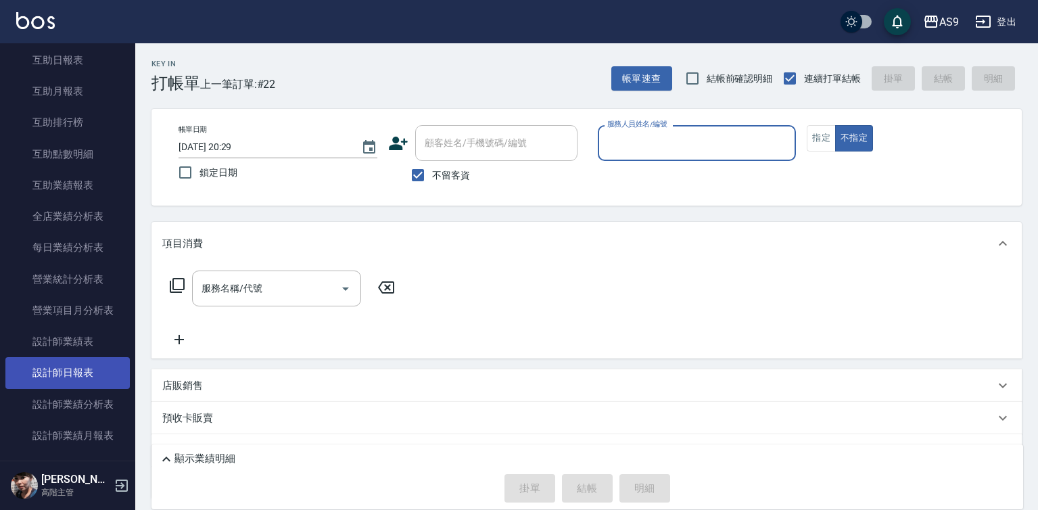
click at [103, 367] on link "設計師日報表" at bounding box center [67, 372] width 124 height 31
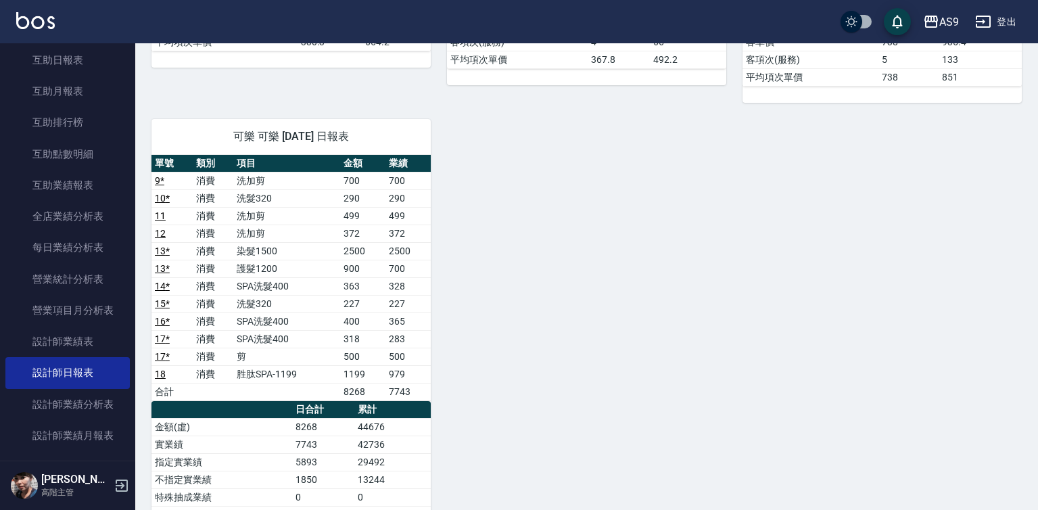
scroll to position [515, 0]
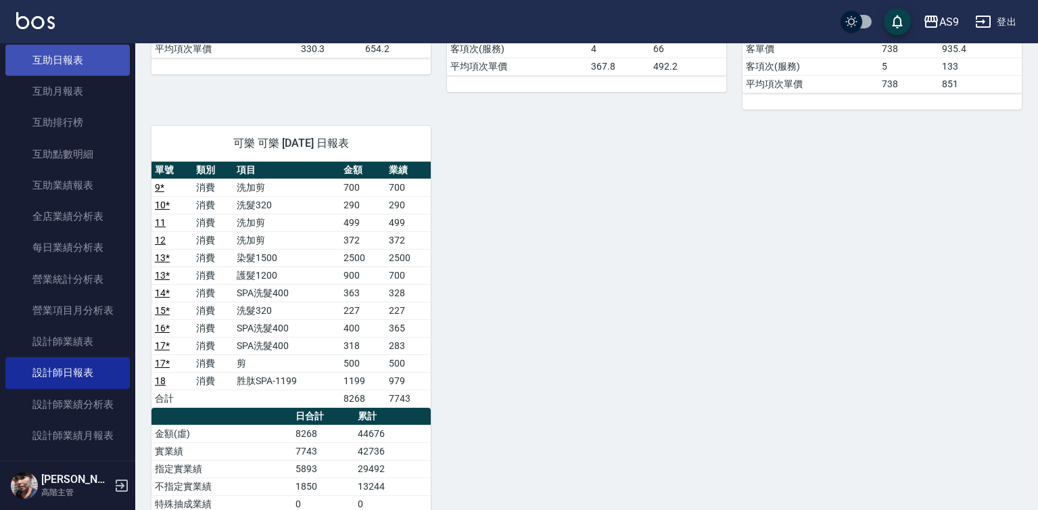
click at [76, 61] on link "互助日報表" at bounding box center [67, 60] width 124 height 31
